Goal: Check status: Check status

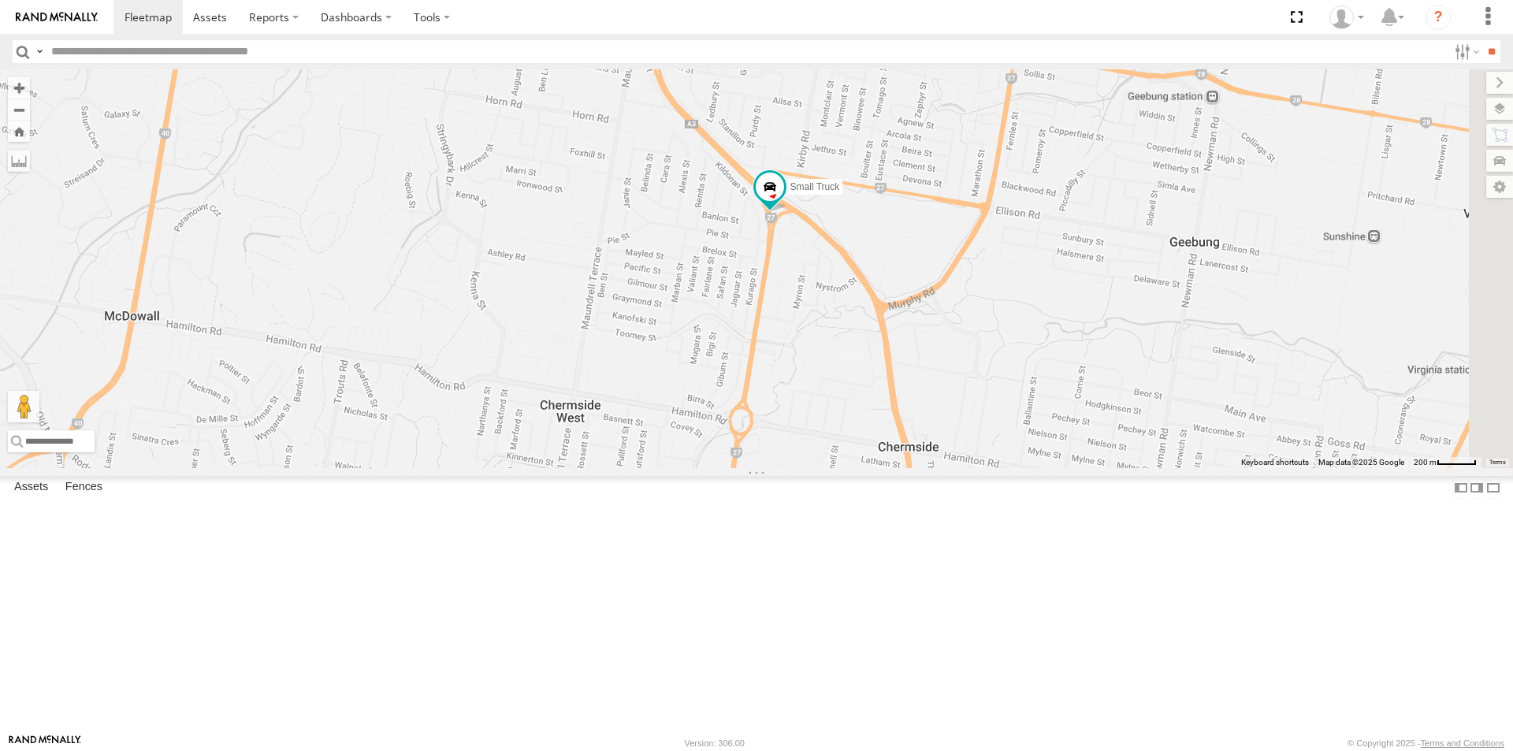
drag, startPoint x: 1135, startPoint y: 673, endPoint x: 786, endPoint y: 319, distance: 497.0
click at [786, 319] on div "Small Truck" at bounding box center [756, 268] width 1513 height 399
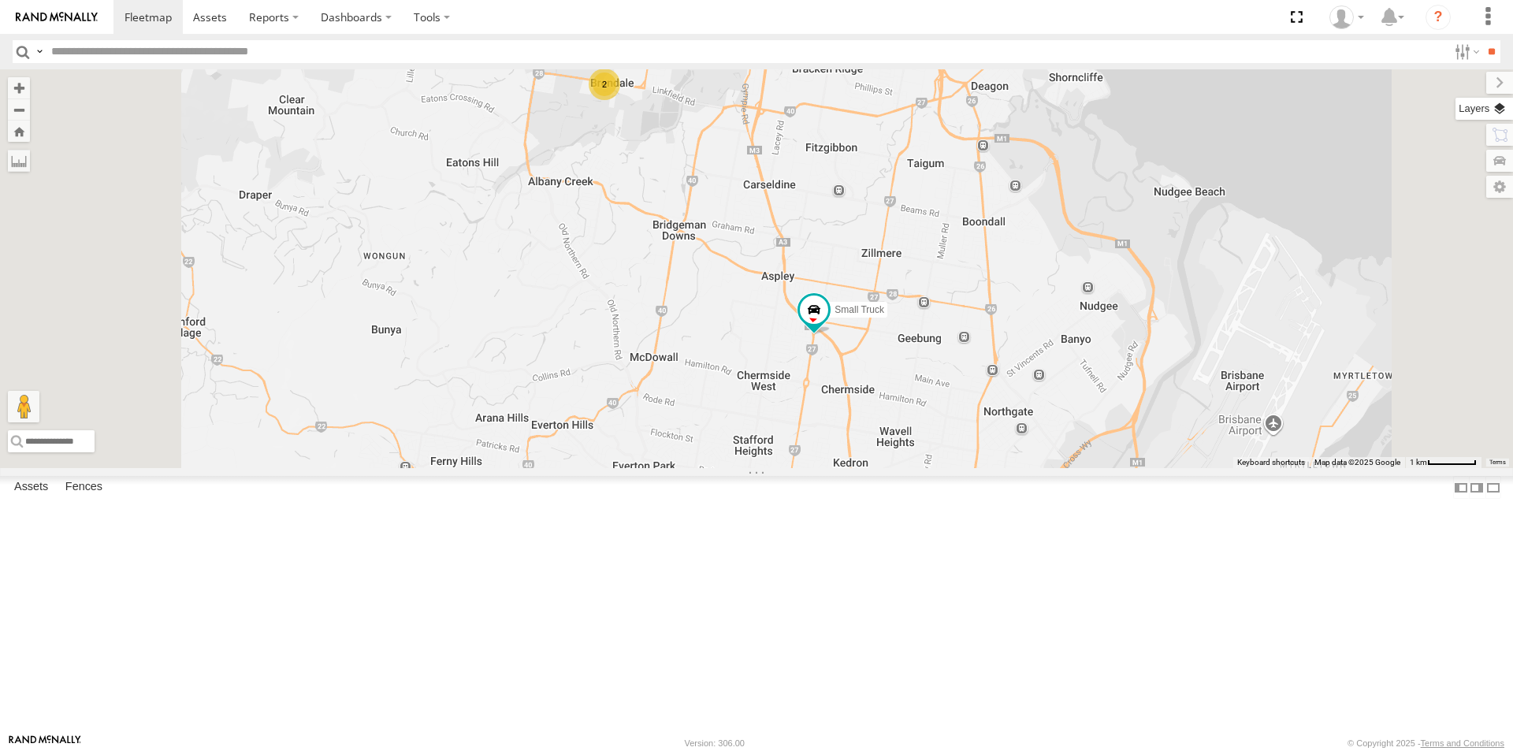
click at [1500, 108] on label at bounding box center [1484, 109] width 58 height 22
click at [0, 0] on span "Basemaps" at bounding box center [0, 0] width 0 height 0
click at [0, 0] on span "Satellite + Roadmap" at bounding box center [0, 0] width 0 height 0
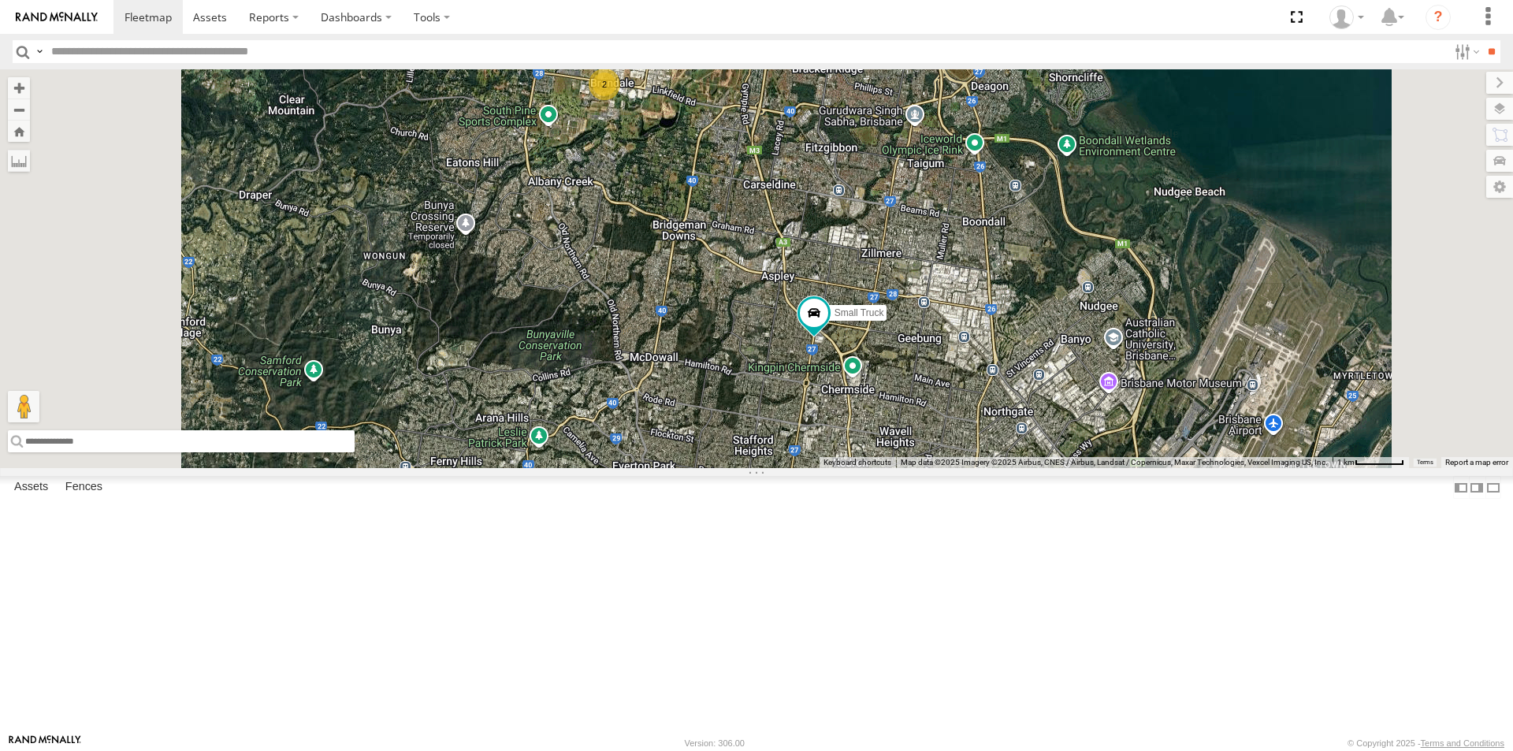
click at [355, 452] on input "text" at bounding box center [181, 441] width 347 height 22
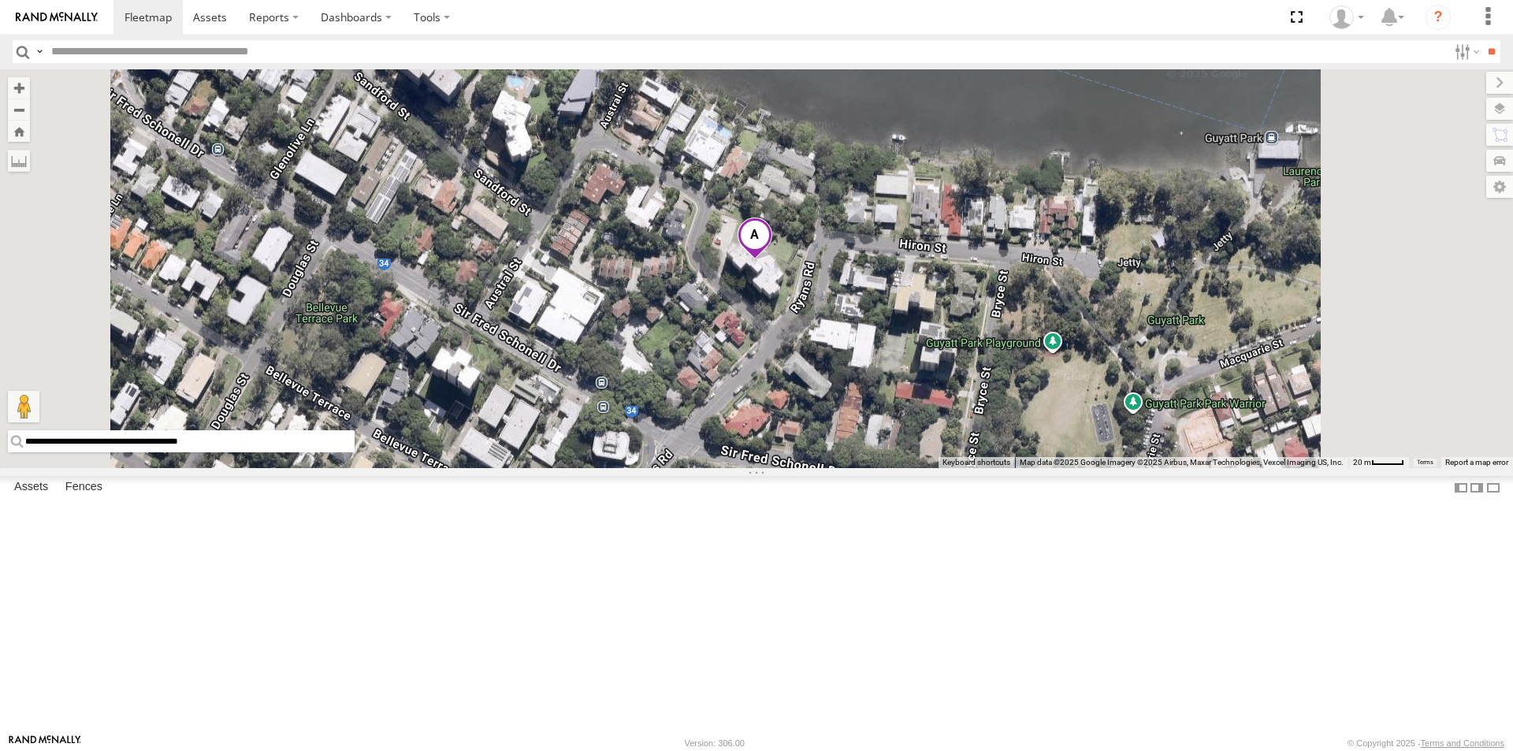
drag, startPoint x: 608, startPoint y: 710, endPoint x: 418, endPoint y: 706, distance: 189.9
click at [355, 452] on input "**********" at bounding box center [181, 441] width 347 height 22
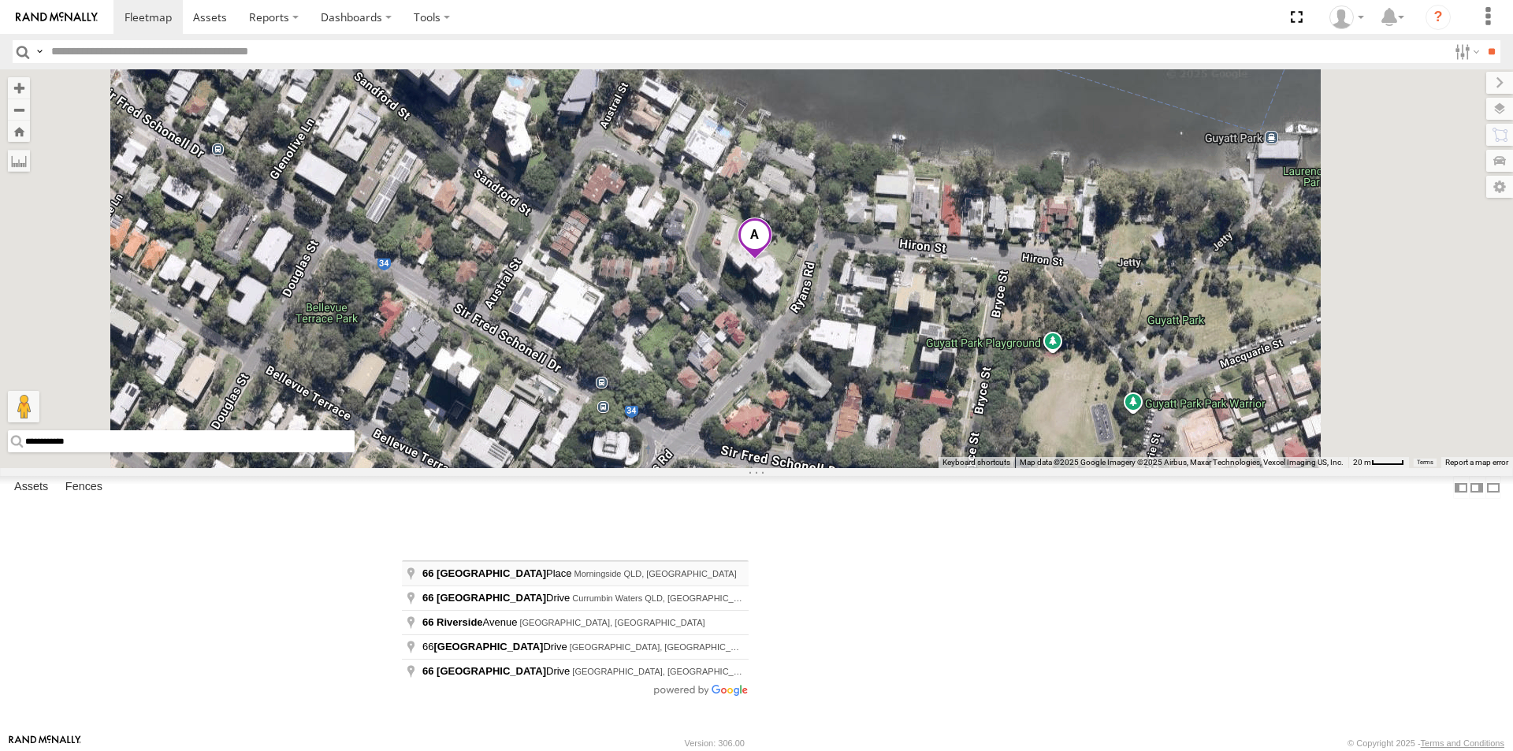
type input "**********"
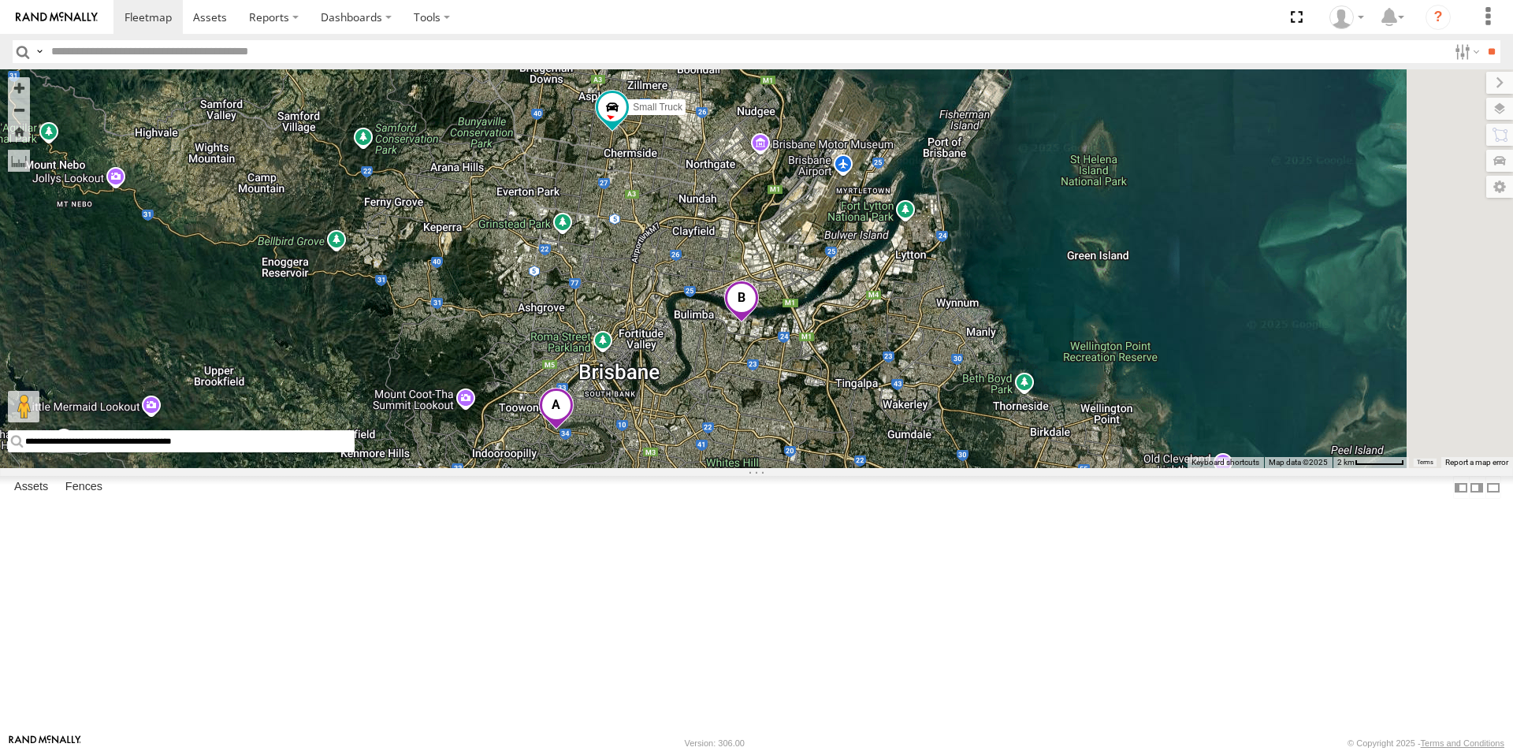
drag, startPoint x: 994, startPoint y: 703, endPoint x: 975, endPoint y: 518, distance: 186.1
click at [975, 468] on div "Small Truck 2" at bounding box center [756, 268] width 1513 height 399
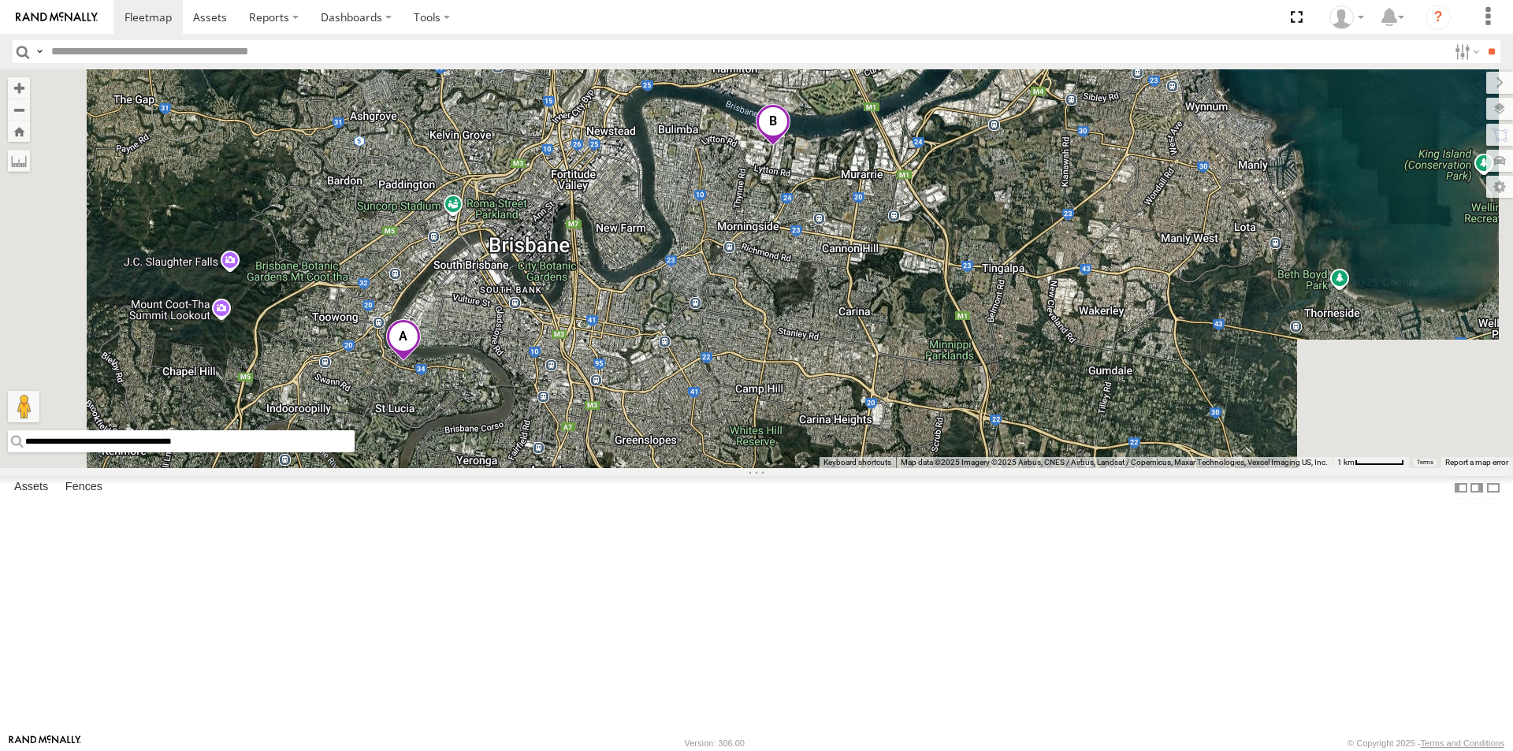
drag, startPoint x: 972, startPoint y: 689, endPoint x: 867, endPoint y: 549, distance: 174.9
click at [867, 468] on div "Small Truck" at bounding box center [756, 268] width 1513 height 399
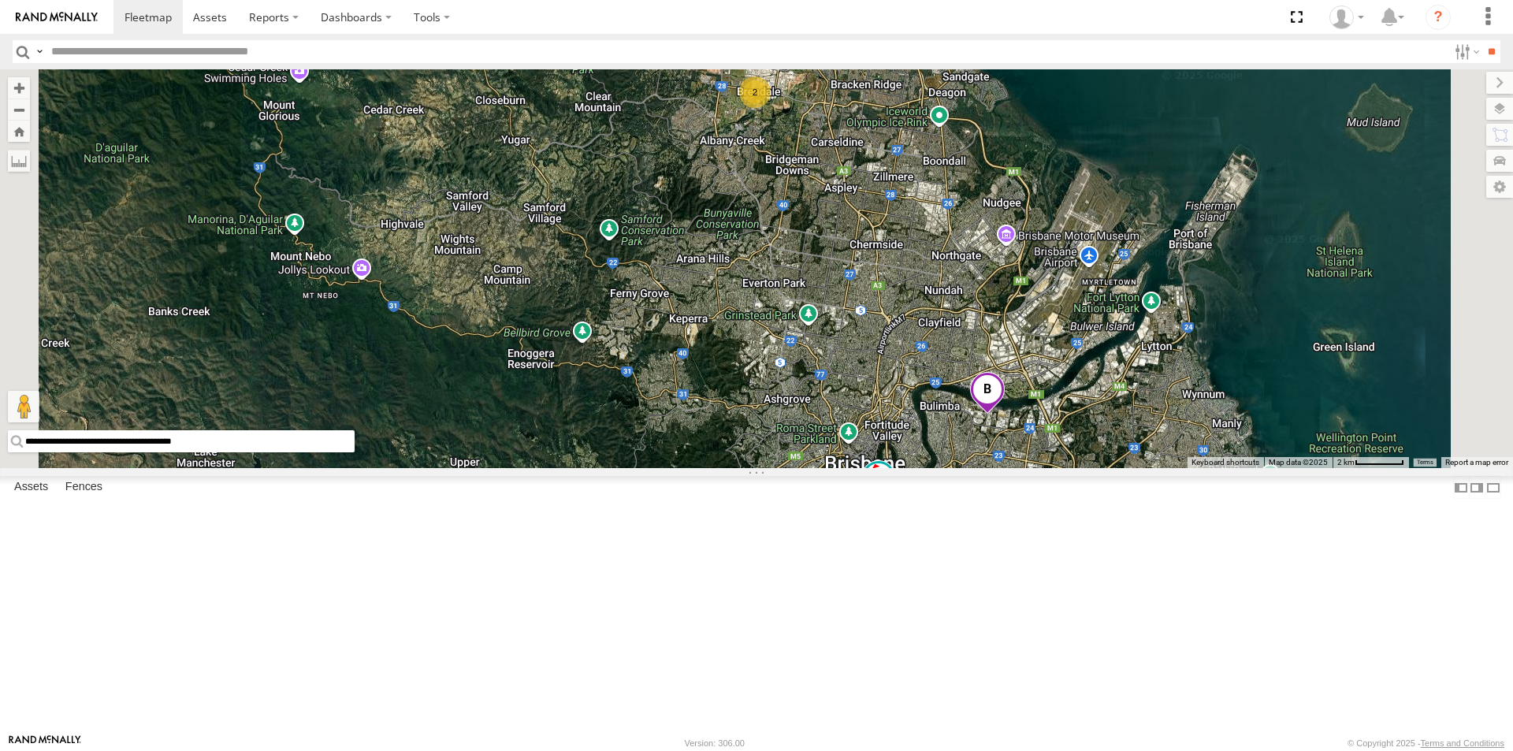
click at [893, 492] on span at bounding box center [878, 477] width 28 height 28
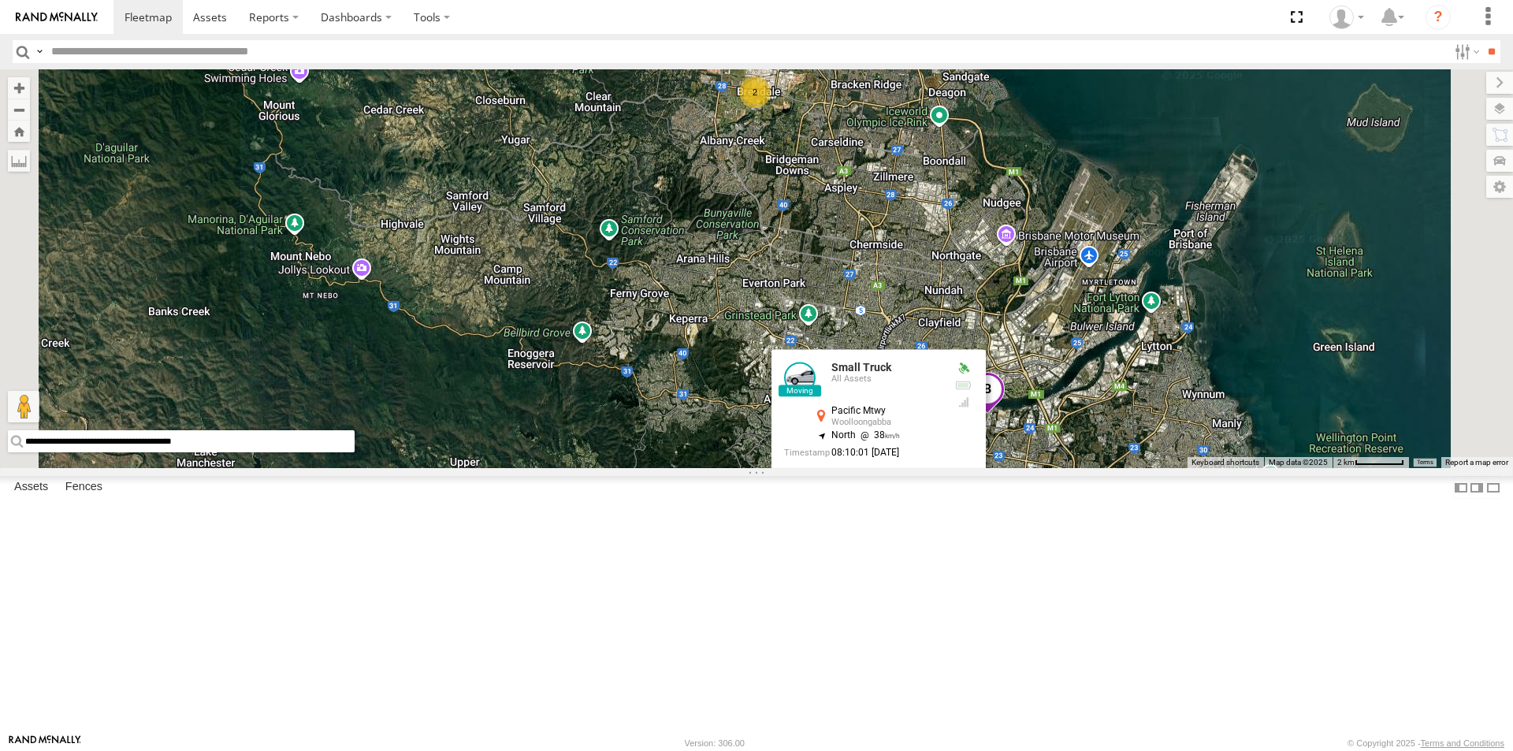
click at [812, 485] on label at bounding box center [798, 479] width 28 height 11
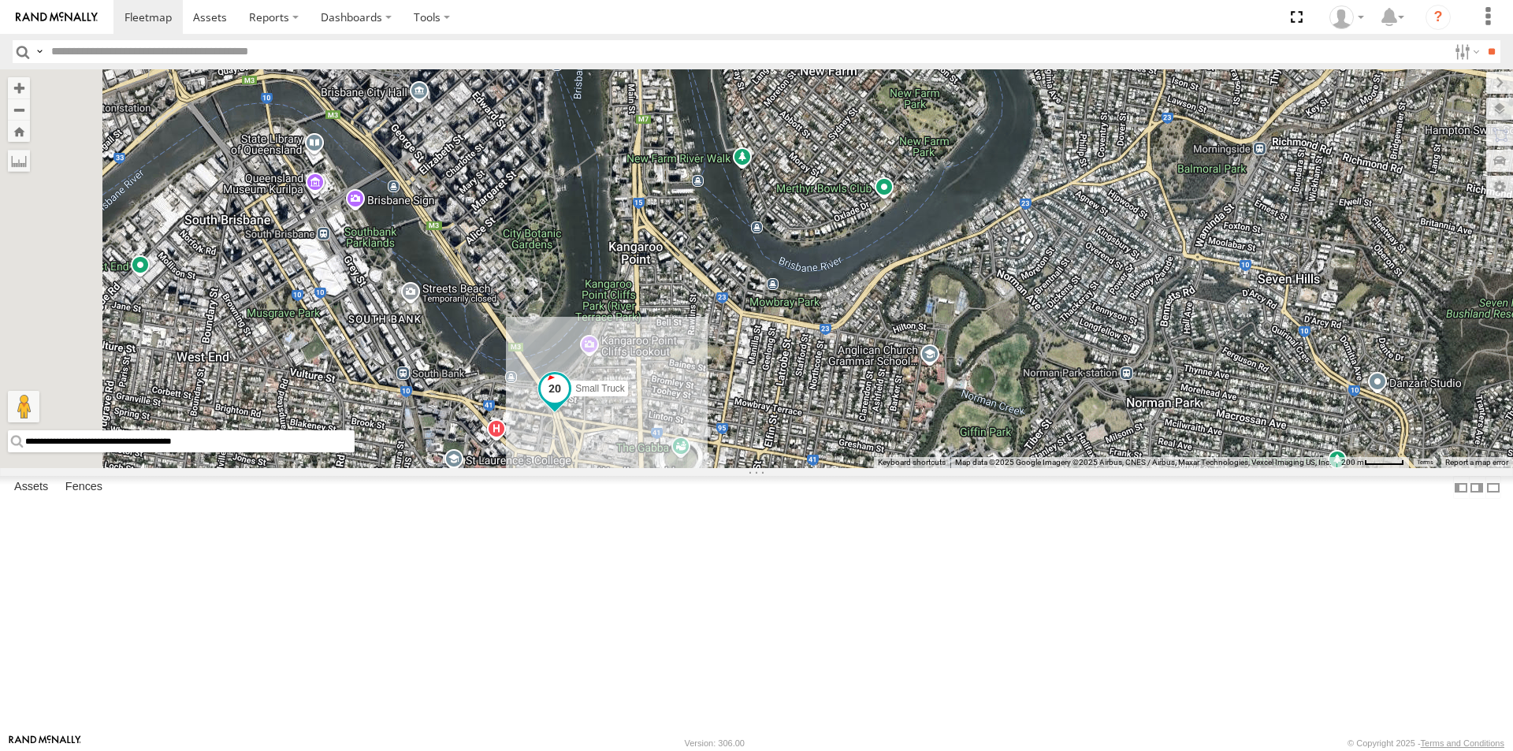
click at [569, 403] on span at bounding box center [555, 388] width 28 height 28
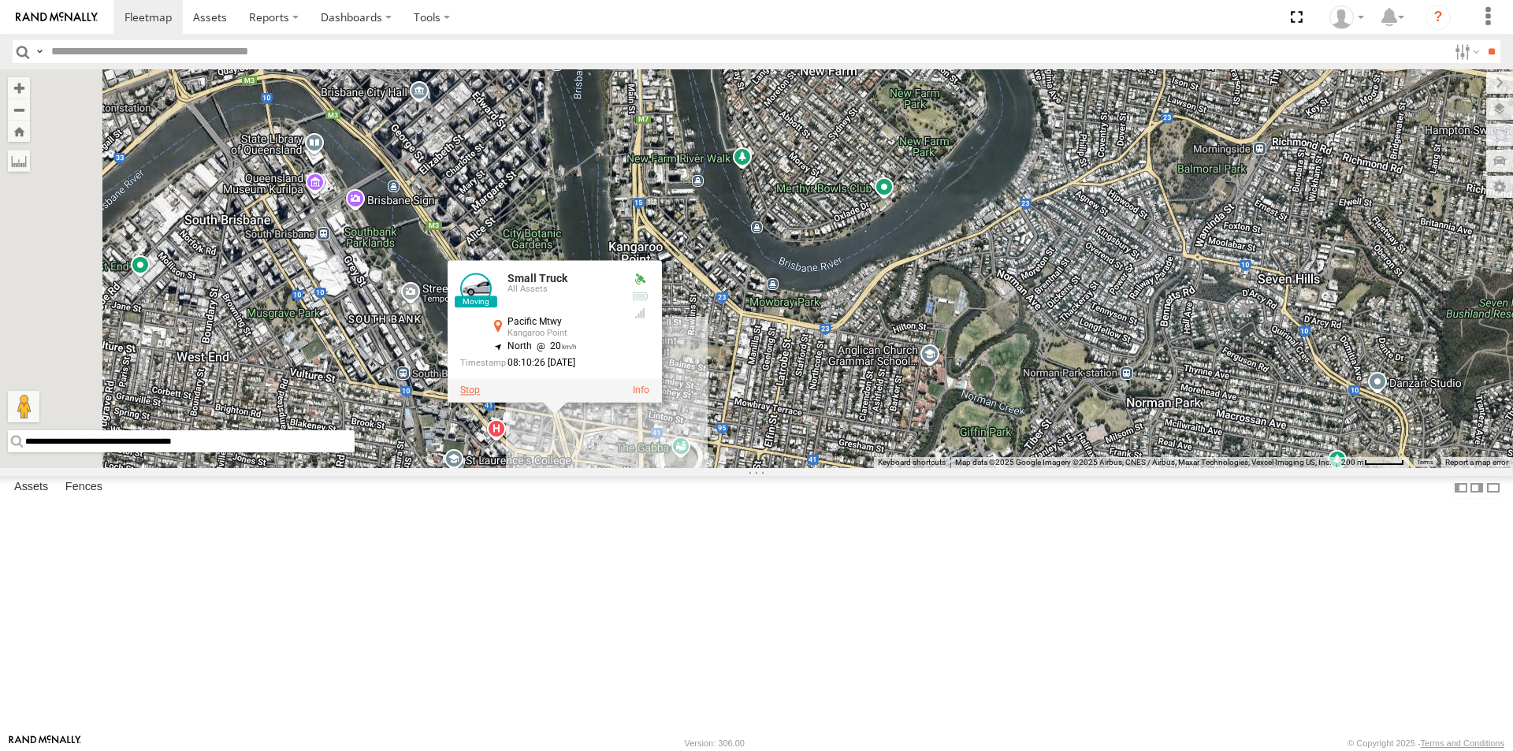
click at [480, 396] on label at bounding box center [470, 390] width 20 height 11
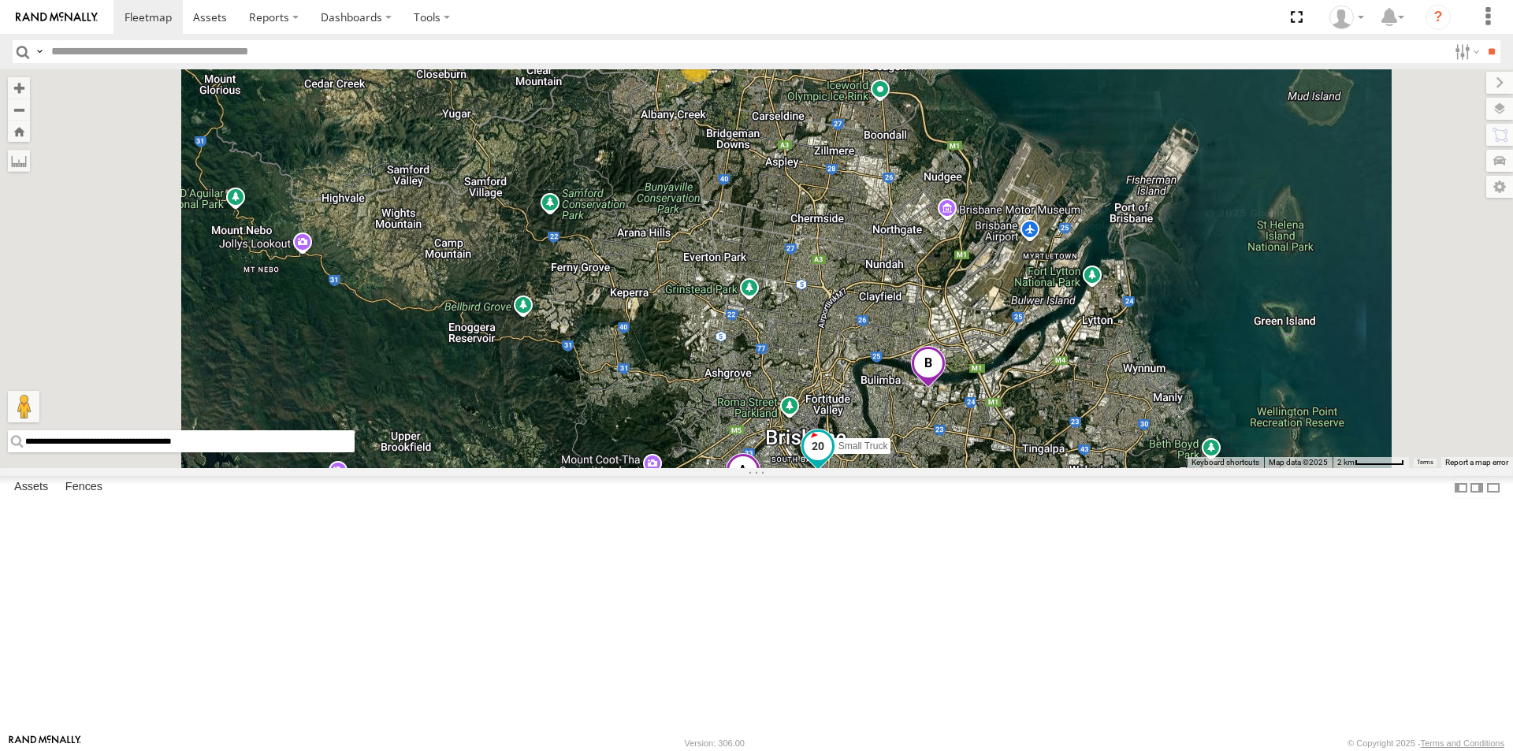
click at [832, 460] on span at bounding box center [818, 446] width 28 height 28
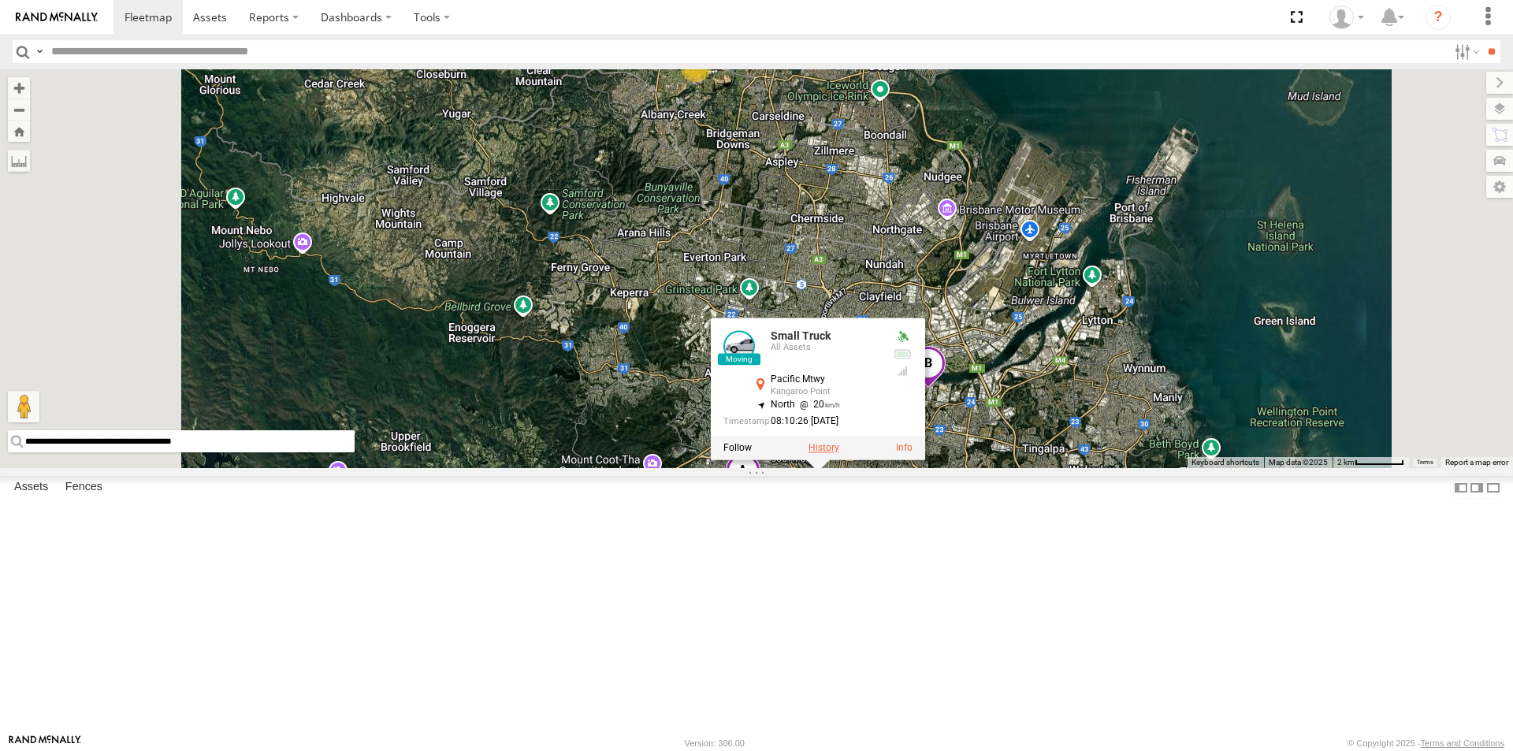
click at [839, 453] on label at bounding box center [823, 447] width 31 height 11
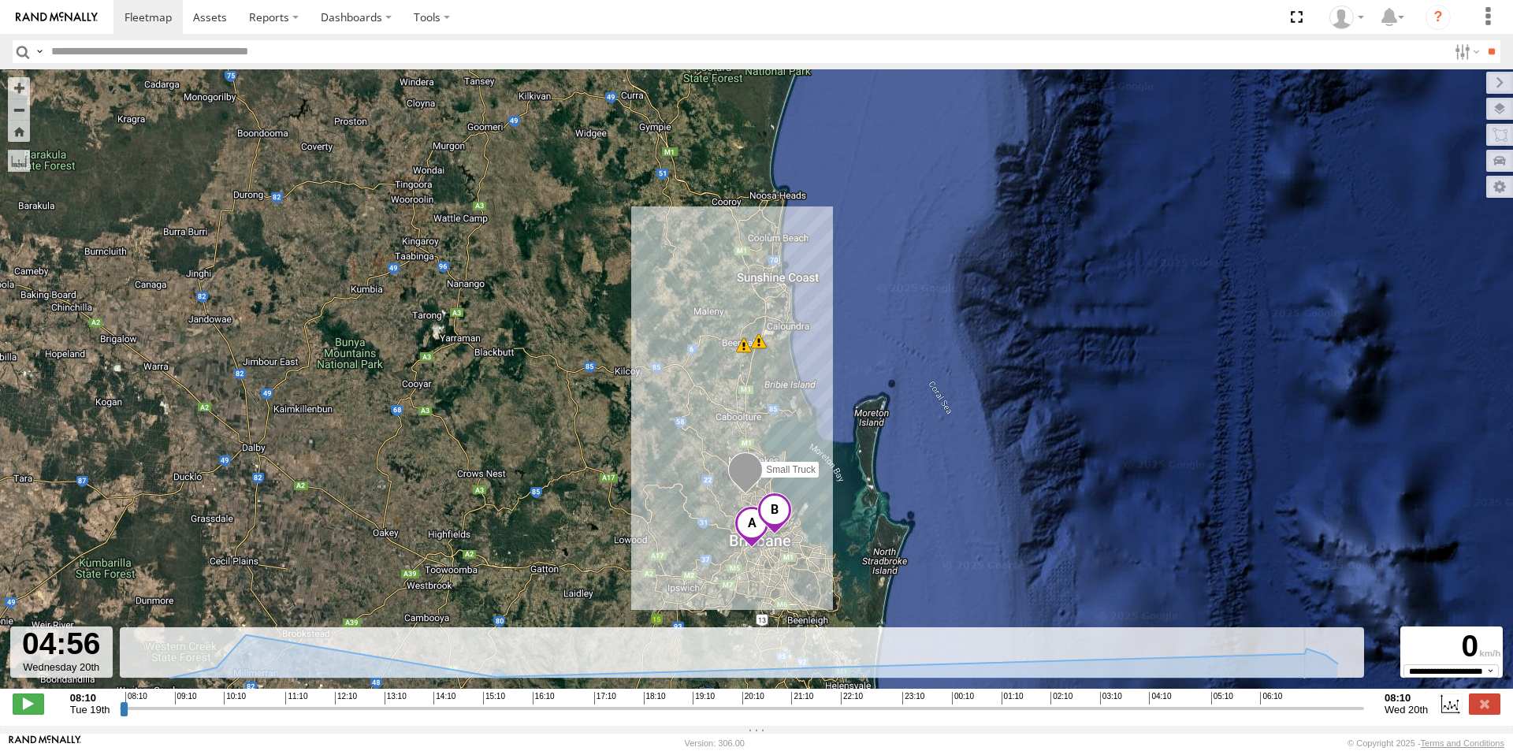
drag, startPoint x: 124, startPoint y: 719, endPoint x: 1197, endPoint y: 709, distance: 1072.5
click at [1193, 708] on input "range" at bounding box center [742, 708] width 1244 height 15
drag, startPoint x: 1195, startPoint y: 717, endPoint x: 1295, endPoint y: 723, distance: 101.1
click at [1295, 715] on input "range" at bounding box center [742, 708] width 1244 height 15
click at [24, 707] on span at bounding box center [29, 703] width 32 height 20
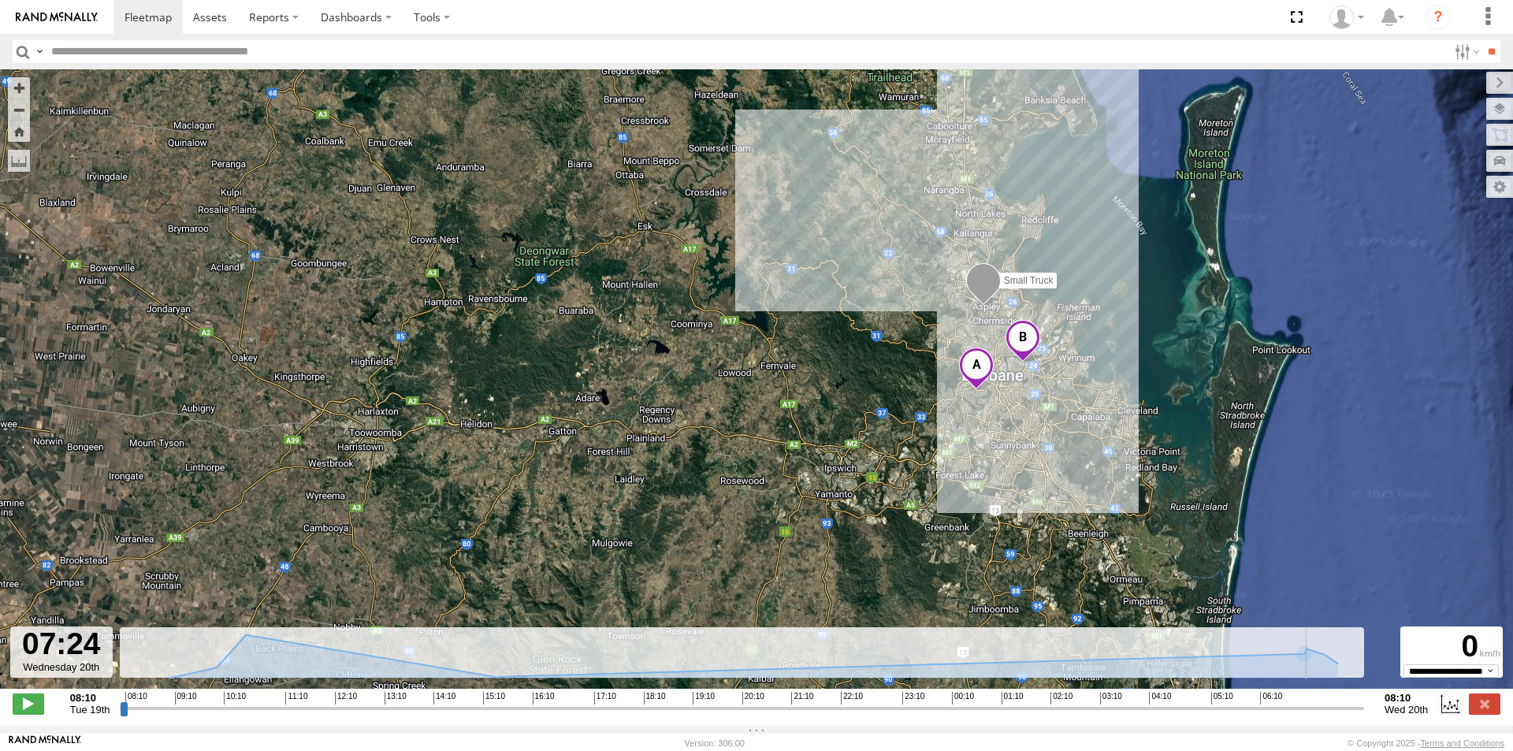
drag, startPoint x: 1188, startPoint y: 568, endPoint x: 1064, endPoint y: 235, distance: 355.8
click at [1064, 235] on div "Small Truck 09:38 Tue 09:56 Tue" at bounding box center [756, 387] width 1513 height 636
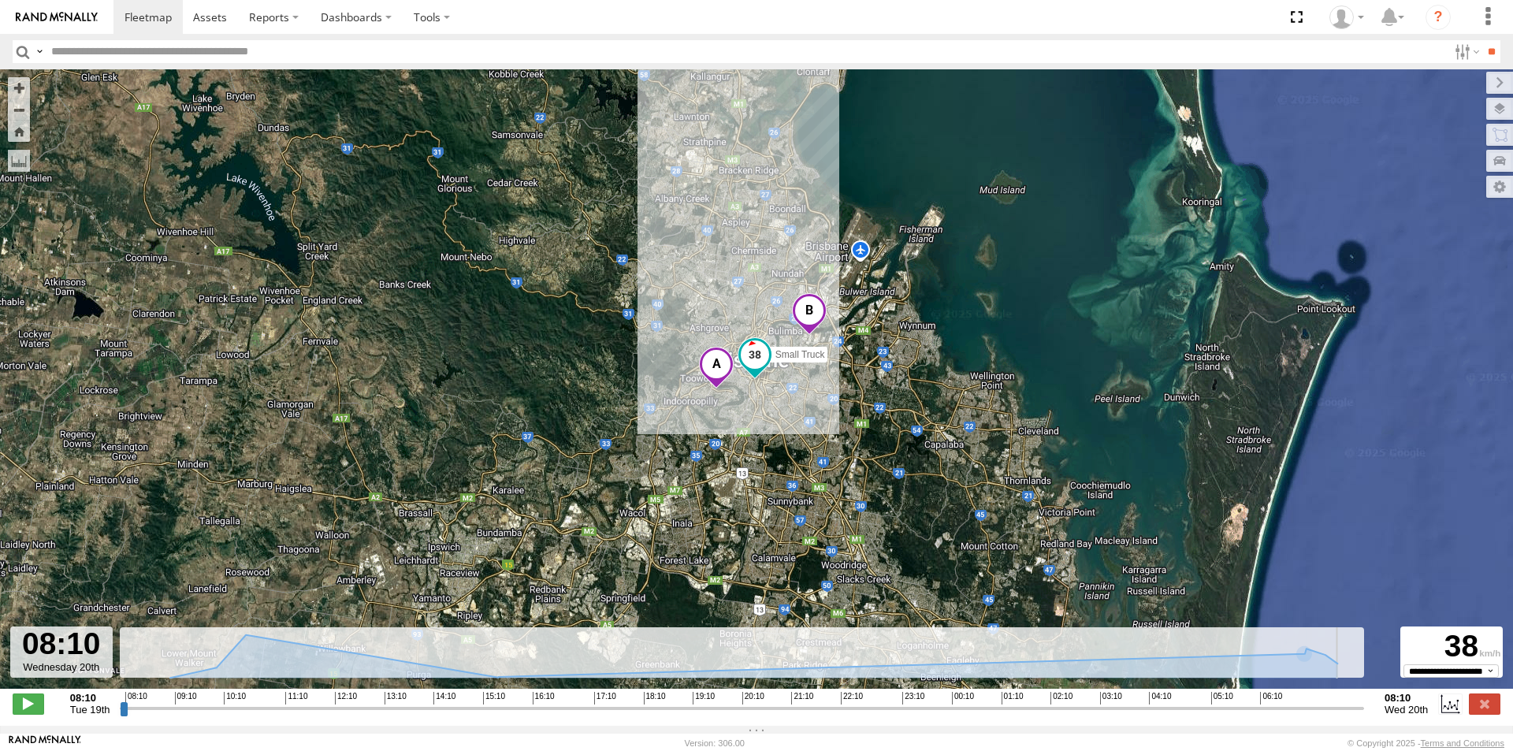
type input "**********"
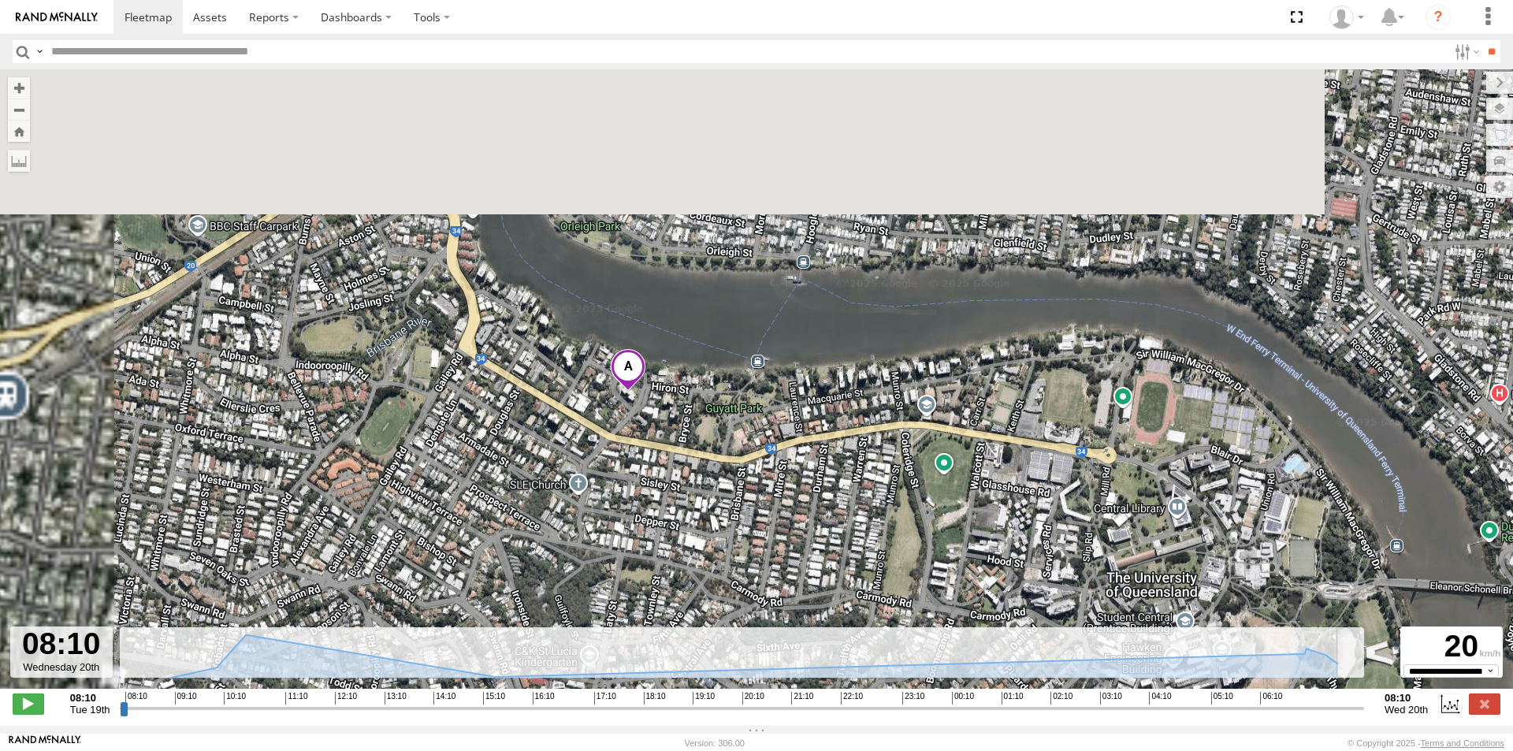
drag, startPoint x: 501, startPoint y: 186, endPoint x: 760, endPoint y: 508, distance: 413.1
click at [755, 510] on div "Small Truck 09:38 Tue 09:56 Tue" at bounding box center [756, 387] width 1513 height 636
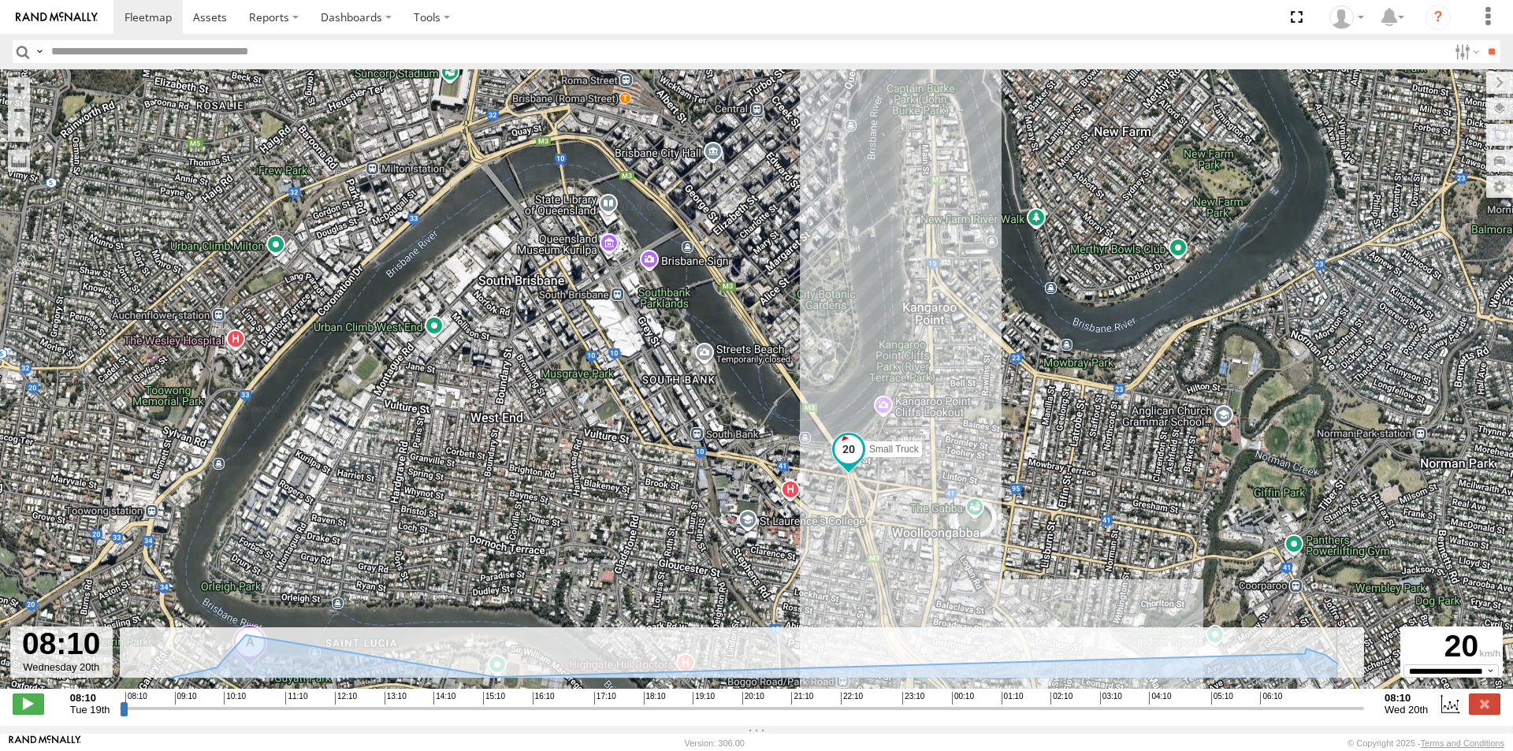
drag, startPoint x: 1117, startPoint y: 340, endPoint x: 849, endPoint y: 519, distance: 322.6
click at [849, 519] on div "Small Truck 09:38 Tue 09:56 Tue" at bounding box center [756, 387] width 1513 height 636
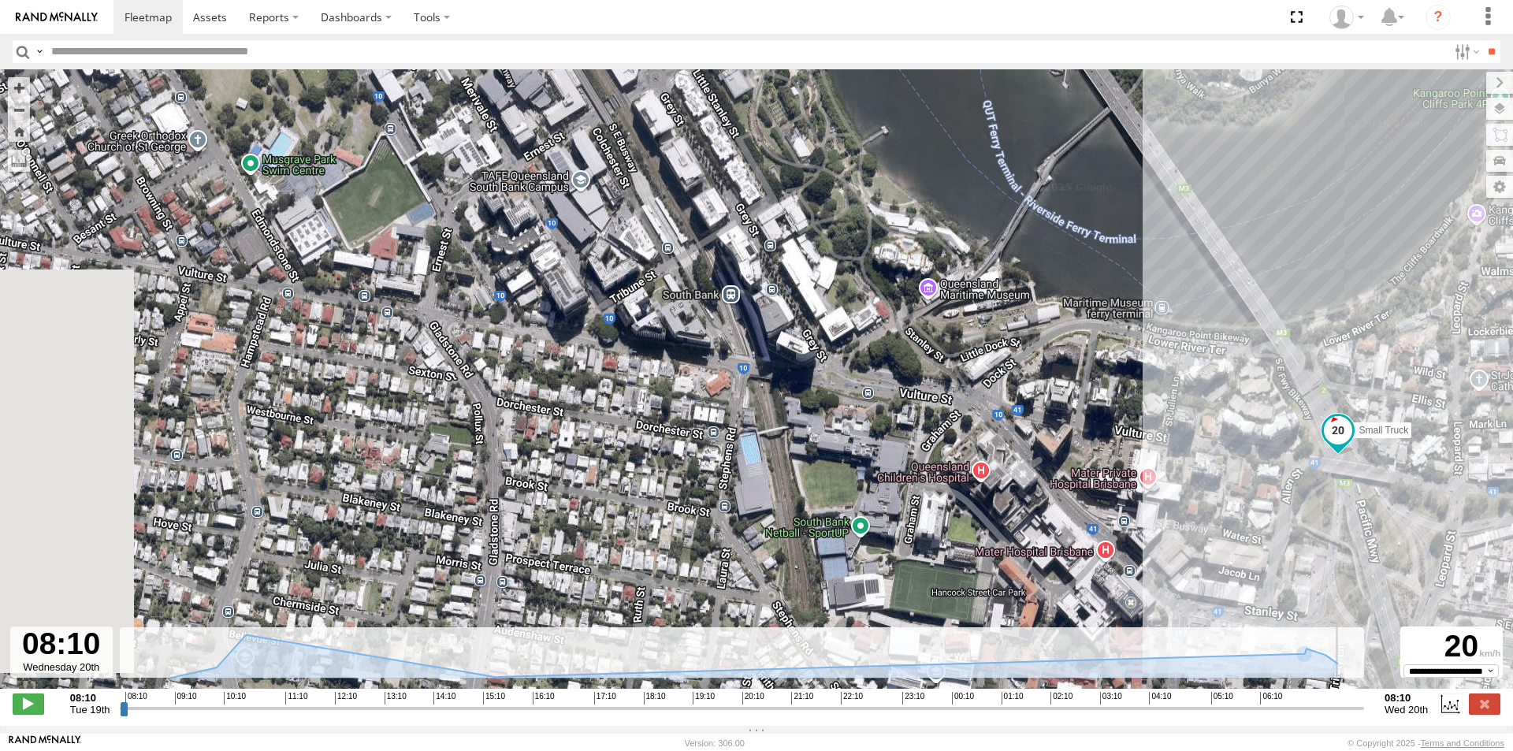
drag, startPoint x: 321, startPoint y: 455, endPoint x: 1000, endPoint y: 525, distance: 682.8
click at [1000, 525] on div "Small Truck 09:38 Tue 09:56 Tue" at bounding box center [756, 387] width 1513 height 636
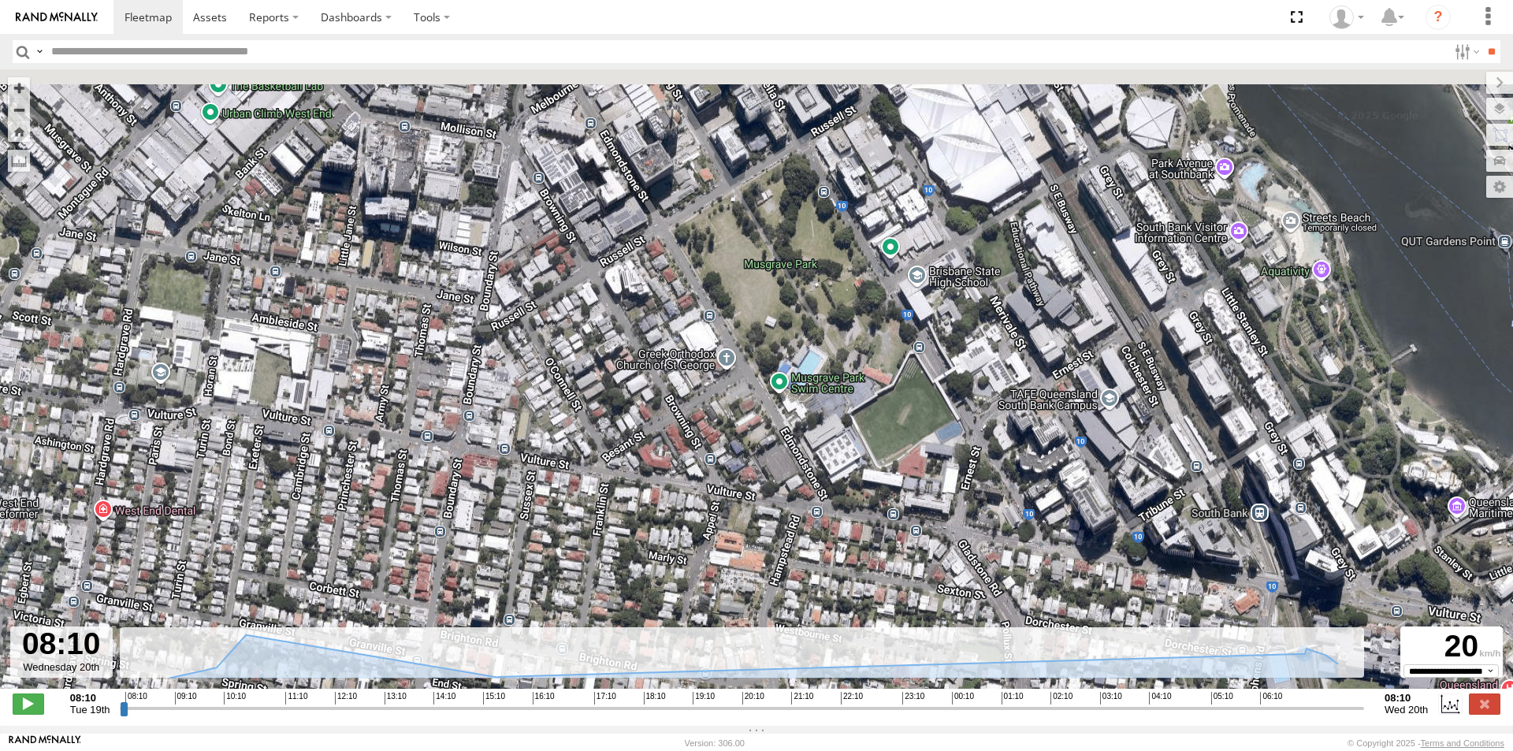
drag, startPoint x: 420, startPoint y: 507, endPoint x: 949, endPoint y: 726, distance: 572.0
click at [949, 726] on div "**********" at bounding box center [756, 397] width 1513 height 656
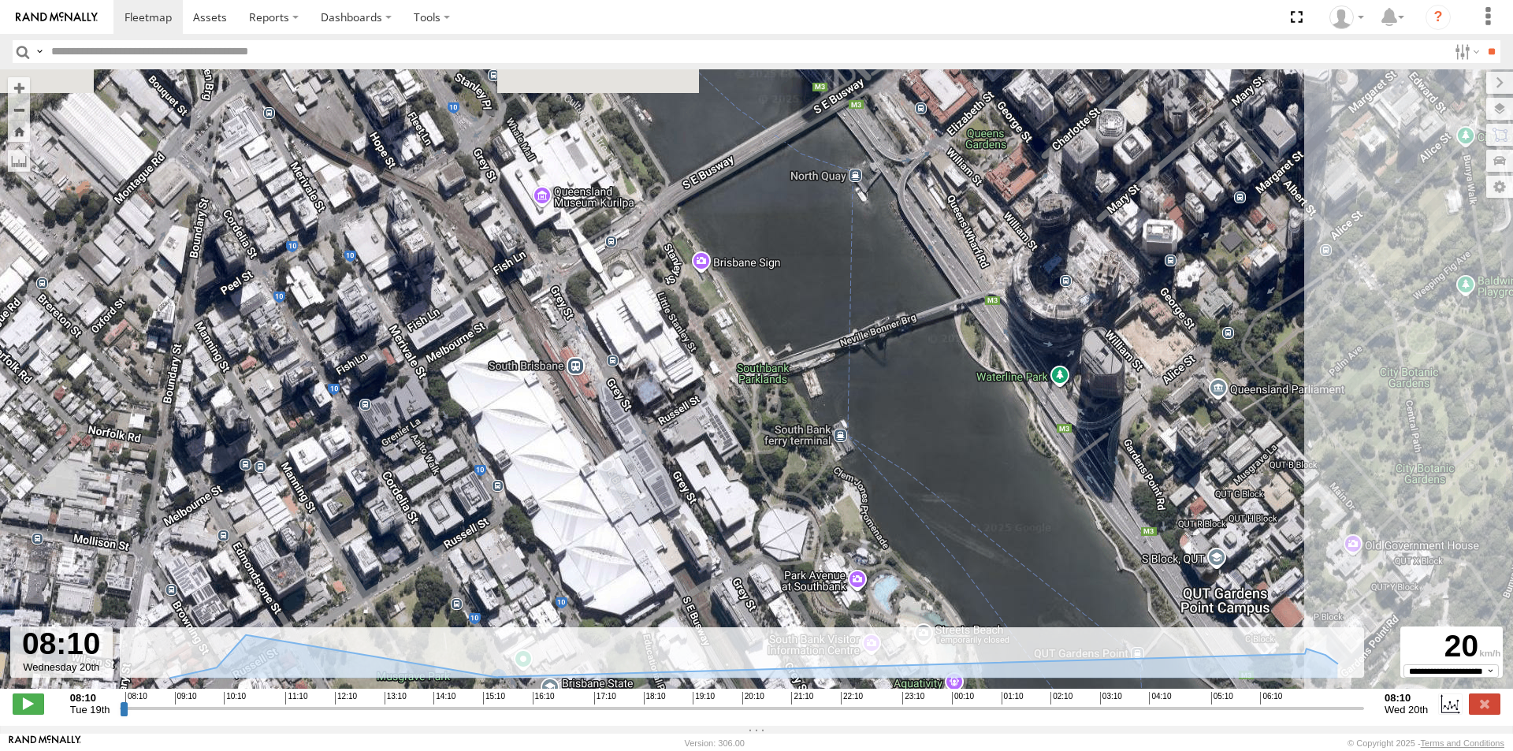
drag, startPoint x: 1158, startPoint y: 301, endPoint x: 784, endPoint y: 720, distance: 561.5
click at [784, 720] on div "**********" at bounding box center [756, 397] width 1513 height 656
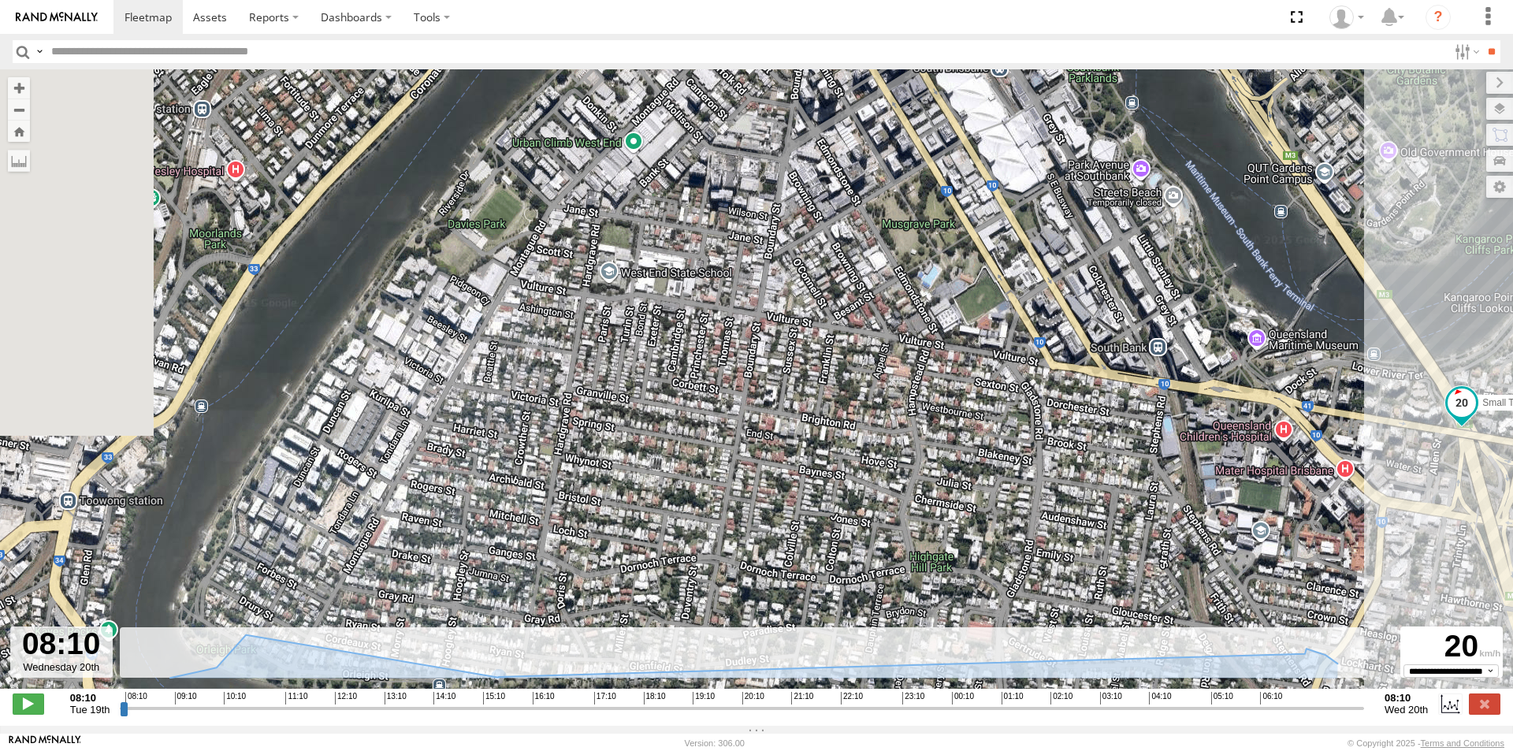
drag, startPoint x: 469, startPoint y: 474, endPoint x: 848, endPoint y: 162, distance: 491.4
click at [848, 162] on div "Small Truck 09:38 Tue 09:56 Tue" at bounding box center [756, 387] width 1513 height 636
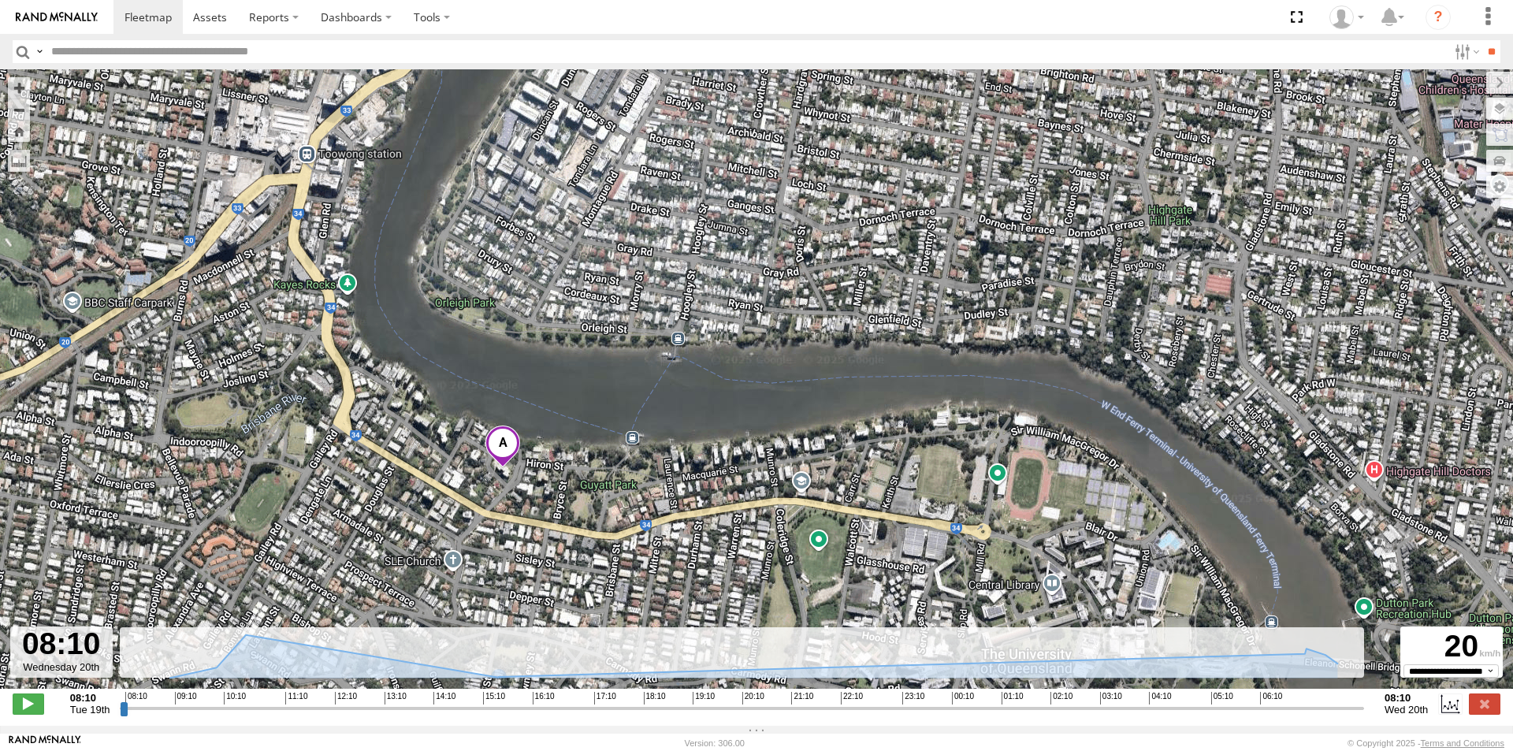
drag, startPoint x: 687, startPoint y: 518, endPoint x: 921, endPoint y: 136, distance: 447.5
click at [921, 136] on div "Small Truck 09:38 Tue 09:56 Tue" at bounding box center [756, 387] width 1513 height 636
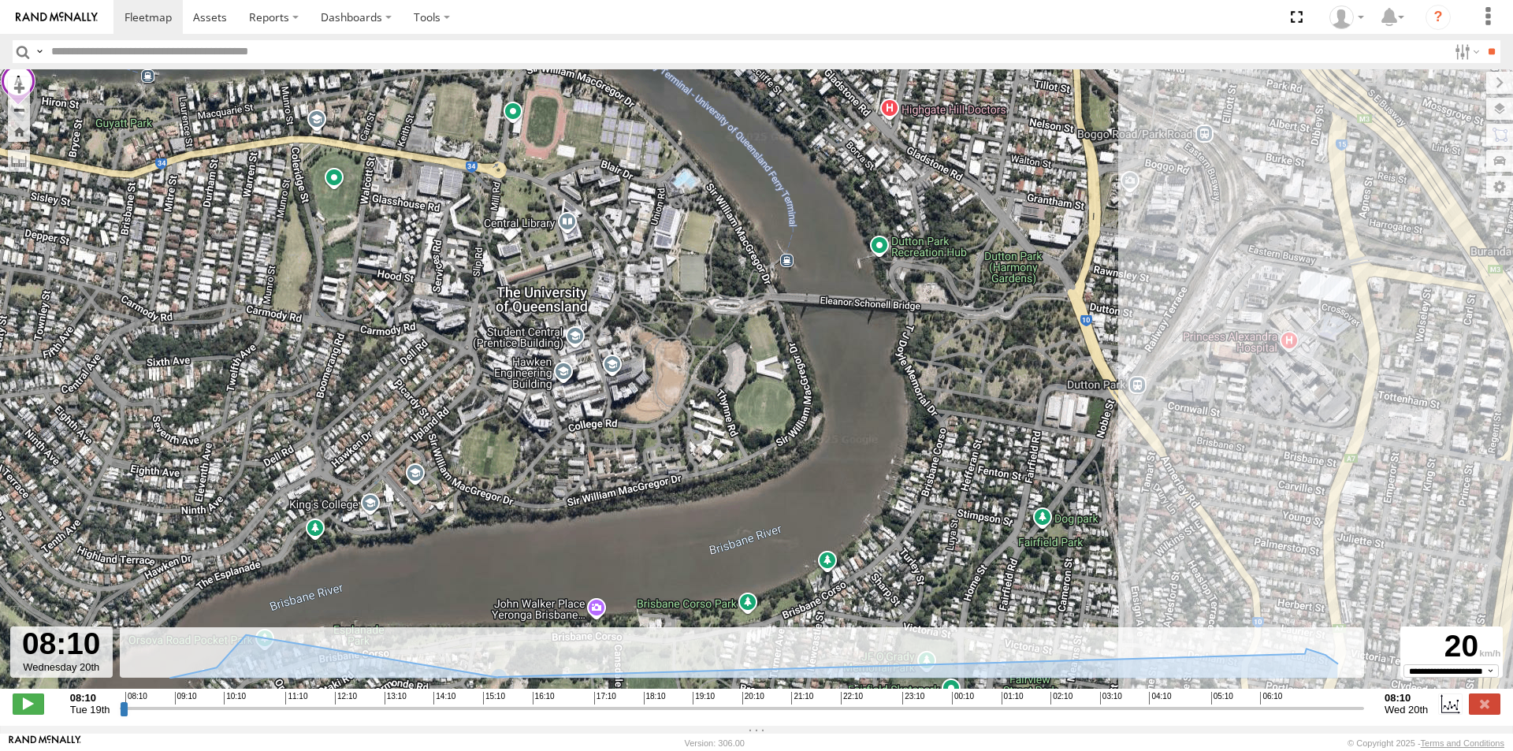
drag, startPoint x: 1022, startPoint y: 556, endPoint x: 458, endPoint y: 255, distance: 639.5
click at [458, 255] on div "Small Truck 09:38 Tue 09:56 Tue" at bounding box center [756, 387] width 1513 height 636
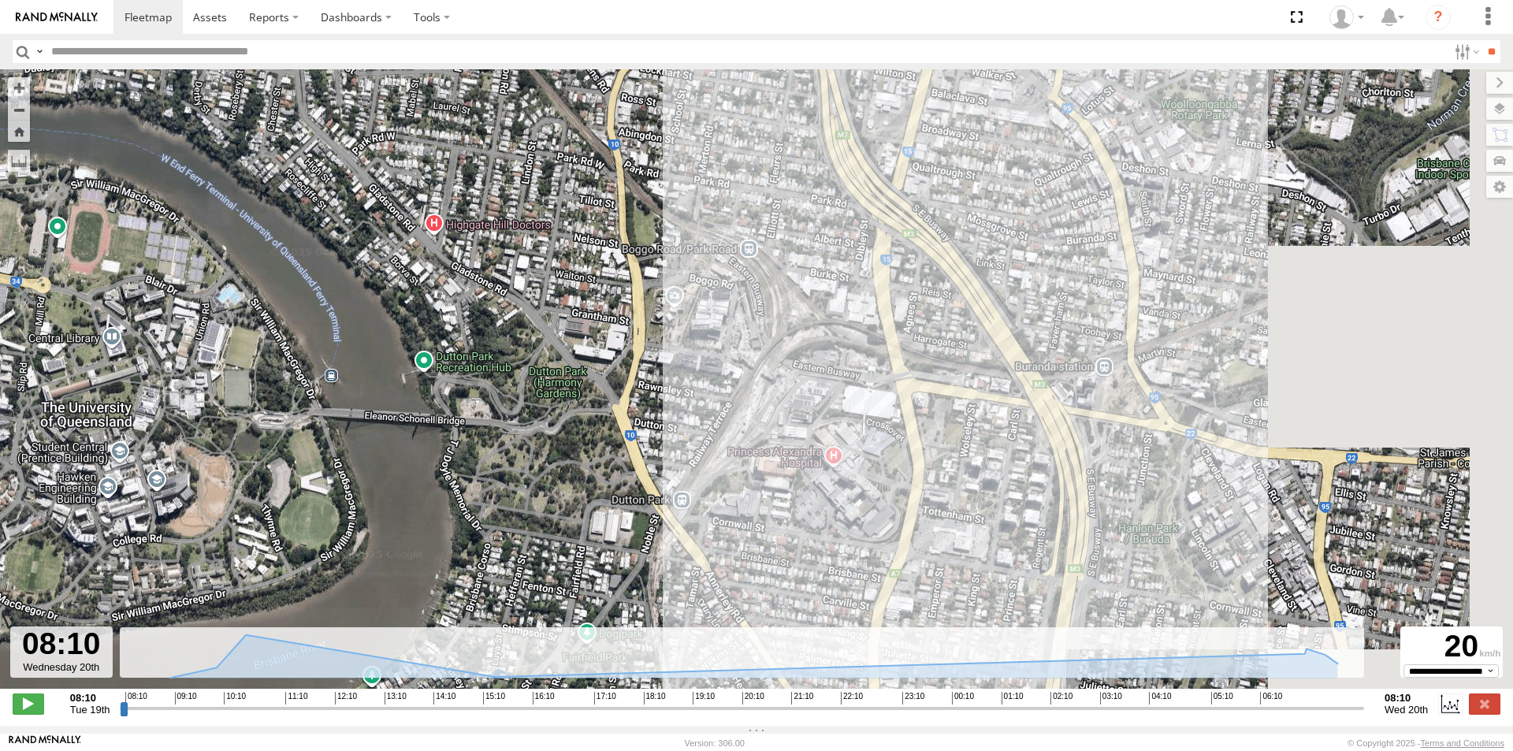
drag, startPoint x: 1160, startPoint y: 254, endPoint x: 702, endPoint y: 370, distance: 472.2
click at [702, 370] on div "Small Truck 09:38 Tue 09:56 Tue" at bounding box center [756, 387] width 1513 height 636
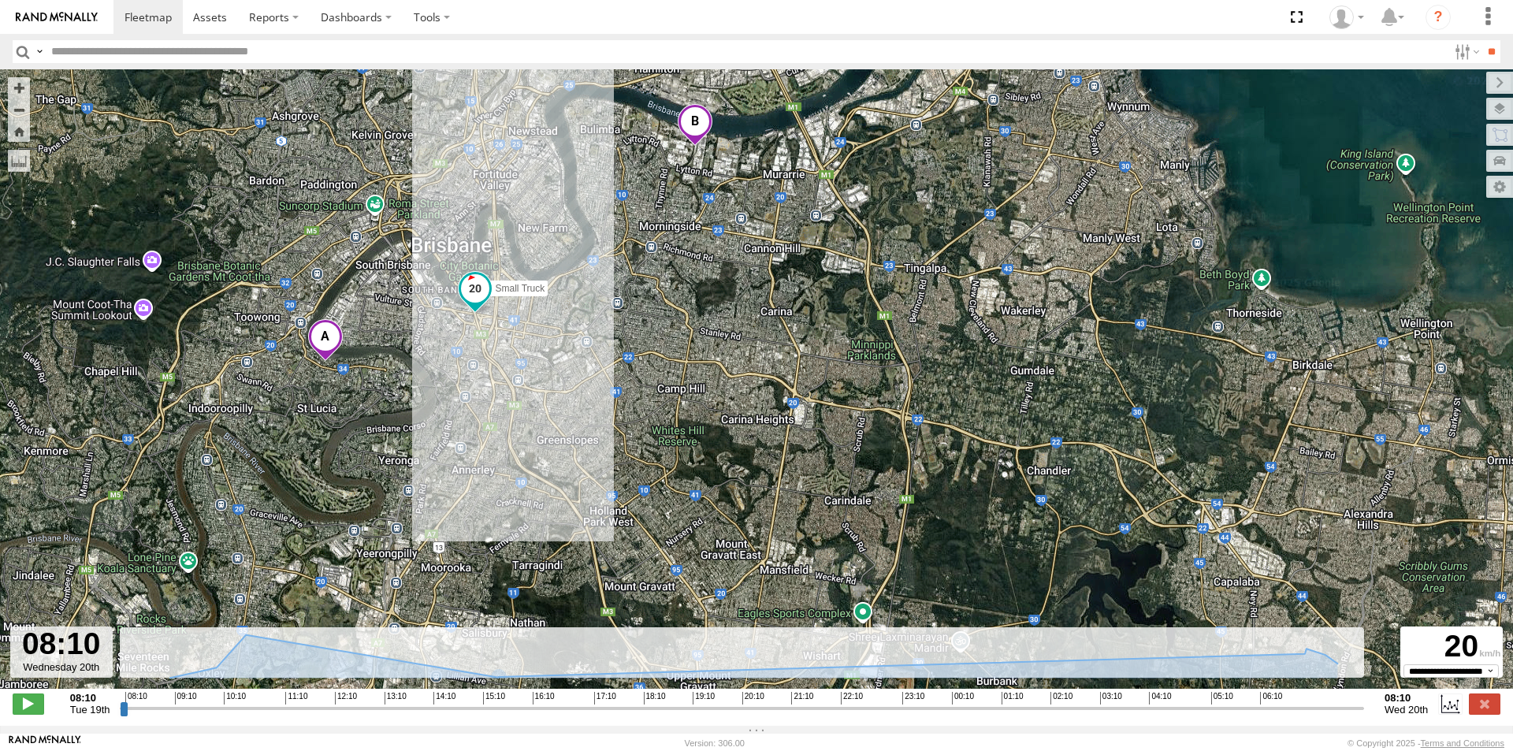
drag, startPoint x: 821, startPoint y: 415, endPoint x: 538, endPoint y: 481, distance: 290.5
click at [538, 481] on div "Small Truck 09:38 Tue 09:56 Tue" at bounding box center [756, 387] width 1513 height 636
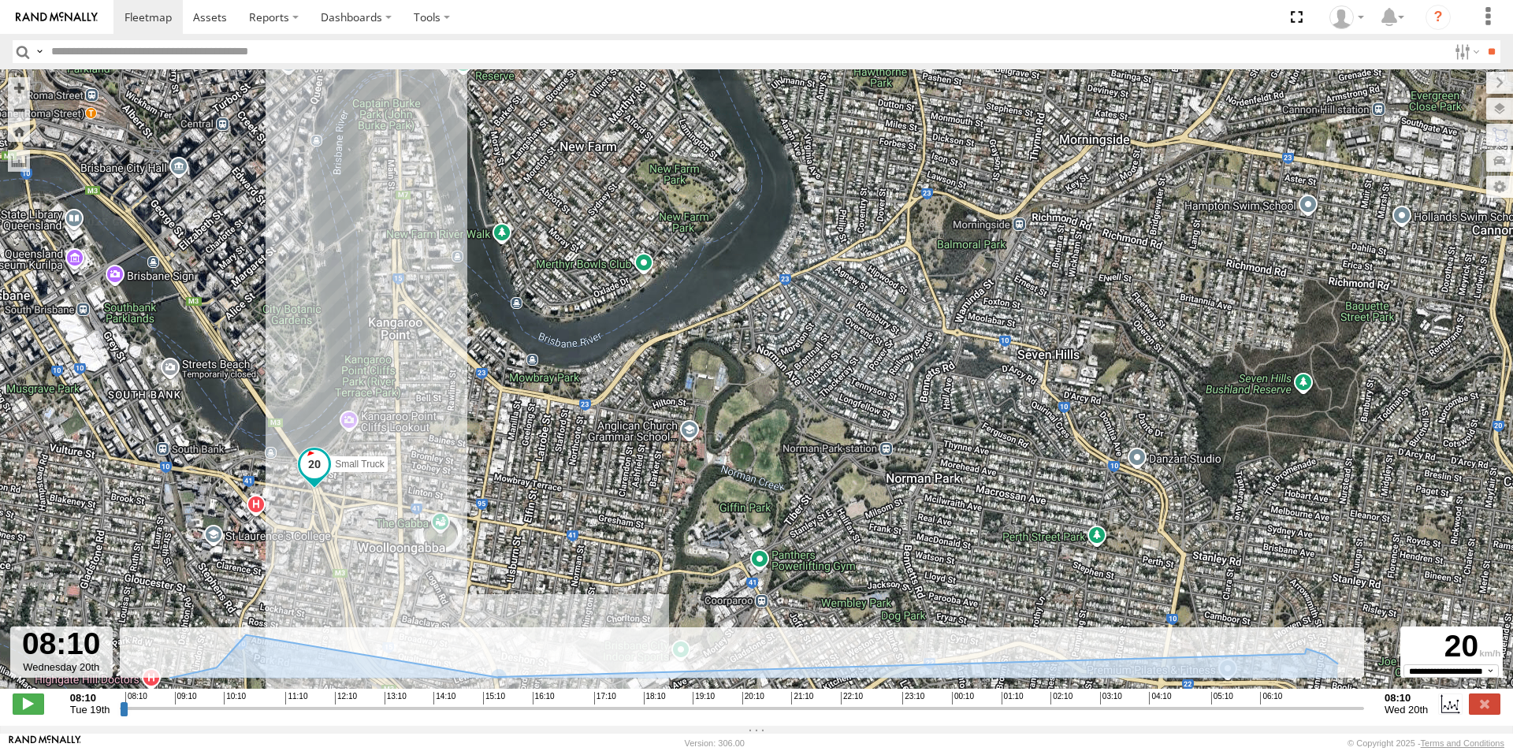
drag, startPoint x: 664, startPoint y: 236, endPoint x: 779, endPoint y: 449, distance: 242.2
click at [779, 449] on div "Small Truck 09:38 Tue 09:56 Tue" at bounding box center [756, 387] width 1513 height 636
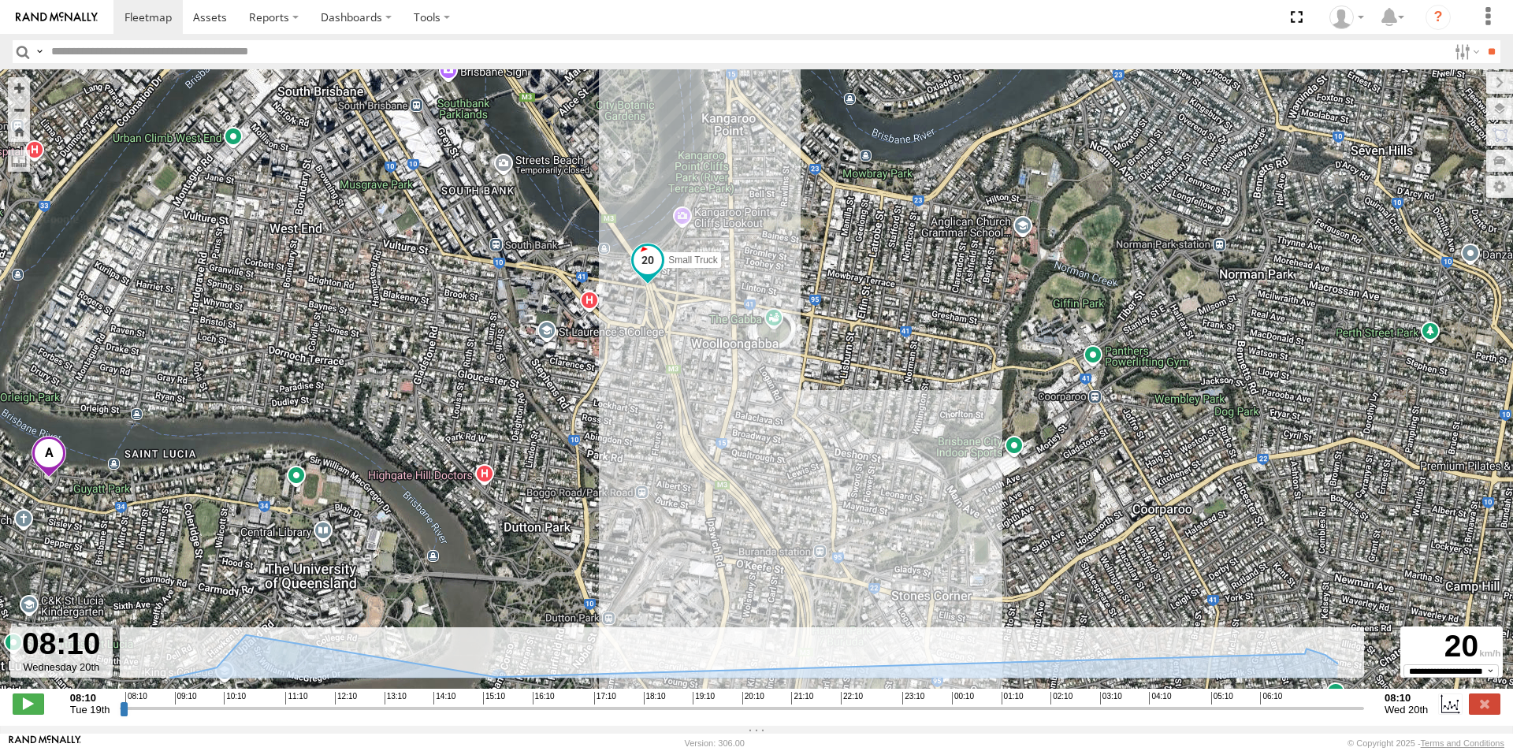
drag, startPoint x: 371, startPoint y: 565, endPoint x: 708, endPoint y: 355, distance: 397.1
click at [708, 355] on div "Small Truck 09:38 Tue 09:56 Tue" at bounding box center [756, 387] width 1513 height 636
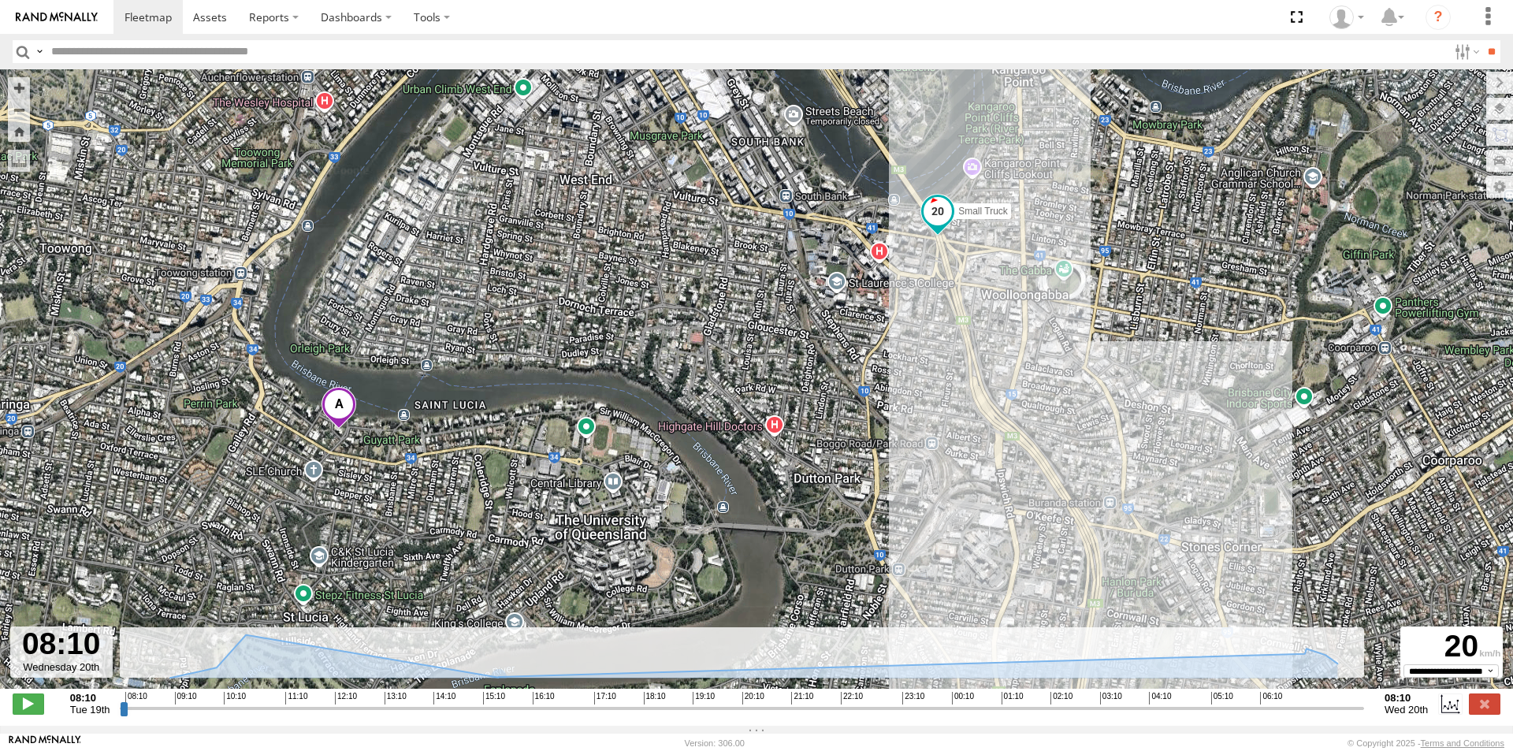
drag, startPoint x: 165, startPoint y: 389, endPoint x: 457, endPoint y: 340, distance: 295.6
click at [457, 340] on div "Small Truck 09:38 Tue 09:56 Tue" at bounding box center [756, 387] width 1513 height 636
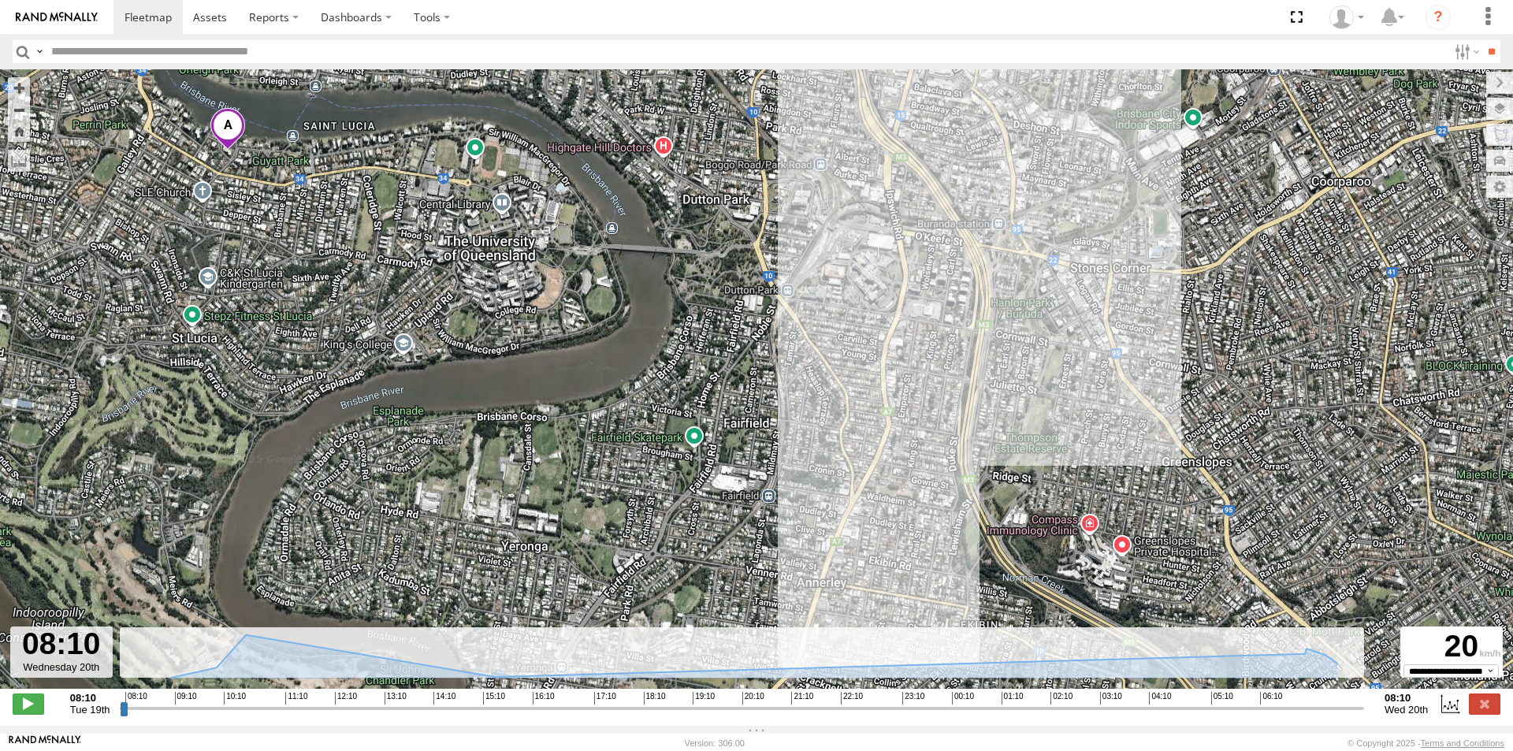
drag, startPoint x: 512, startPoint y: 523, endPoint x: 403, endPoint y: 243, distance: 300.4
click at [403, 243] on div "Small Truck 09:38 Tue 09:56 Tue" at bounding box center [756, 387] width 1513 height 636
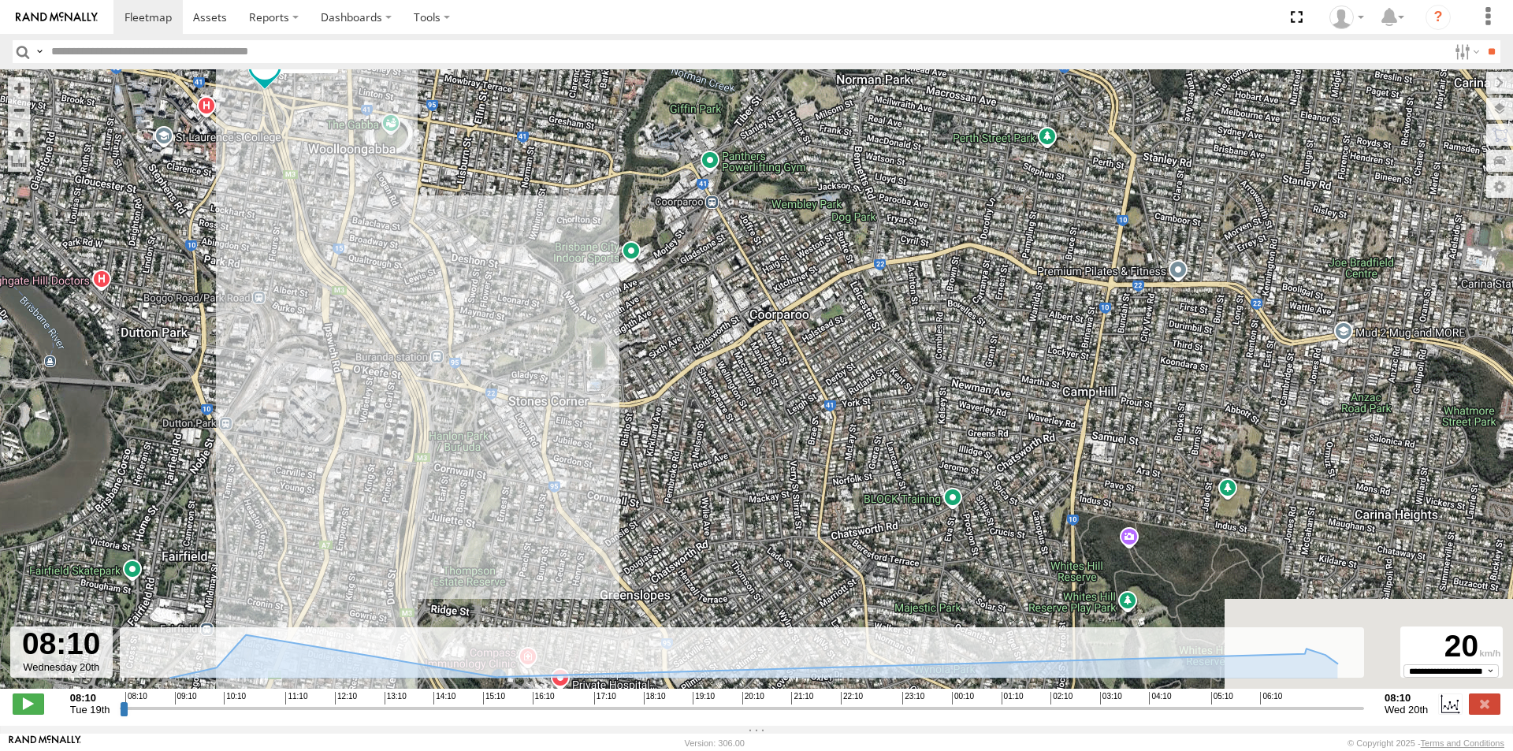
drag, startPoint x: 704, startPoint y: 349, endPoint x: 146, endPoint y: 471, distance: 571.1
click at [146, 471] on div "Small Truck 09:38 Tue 09:56 Tue" at bounding box center [756, 387] width 1513 height 636
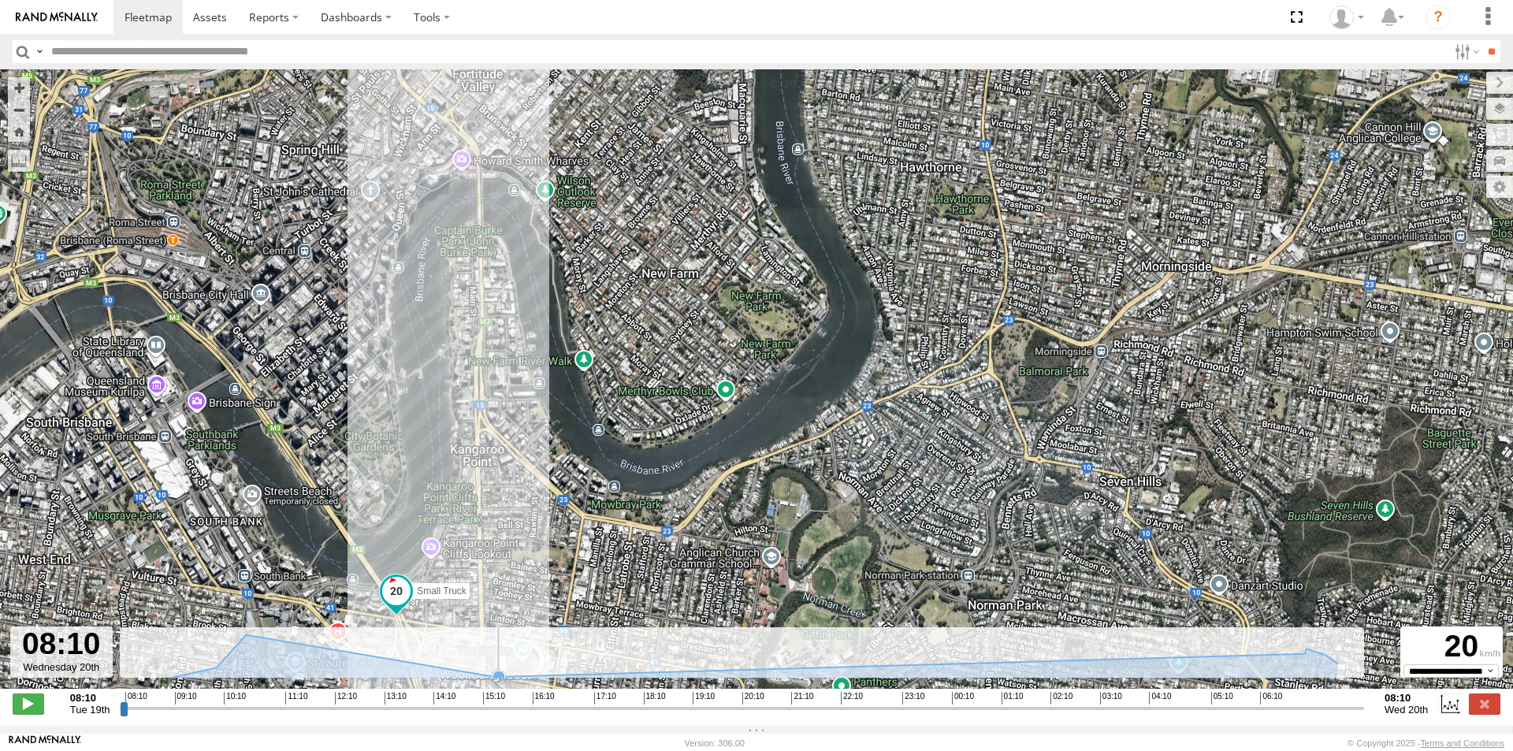
drag, startPoint x: 315, startPoint y: 163, endPoint x: 507, endPoint y: 680, distance: 551.2
click at [507, 680] on div "**********" at bounding box center [756, 397] width 1513 height 656
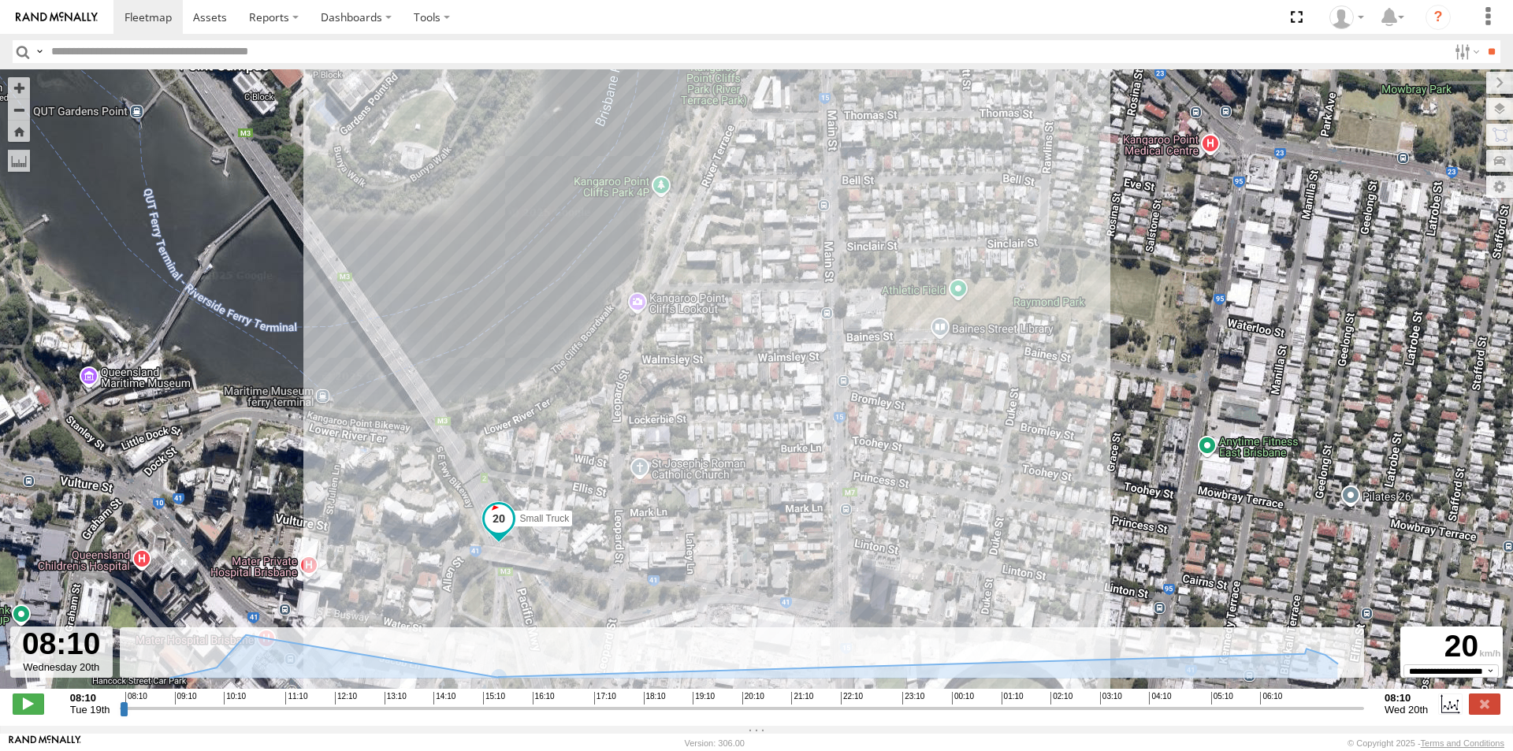
drag, startPoint x: 258, startPoint y: 496, endPoint x: 869, endPoint y: 398, distance: 618.4
click at [869, 398] on div "Small Truck 09:38 Tue 09:56 Tue" at bounding box center [756, 387] width 1513 height 636
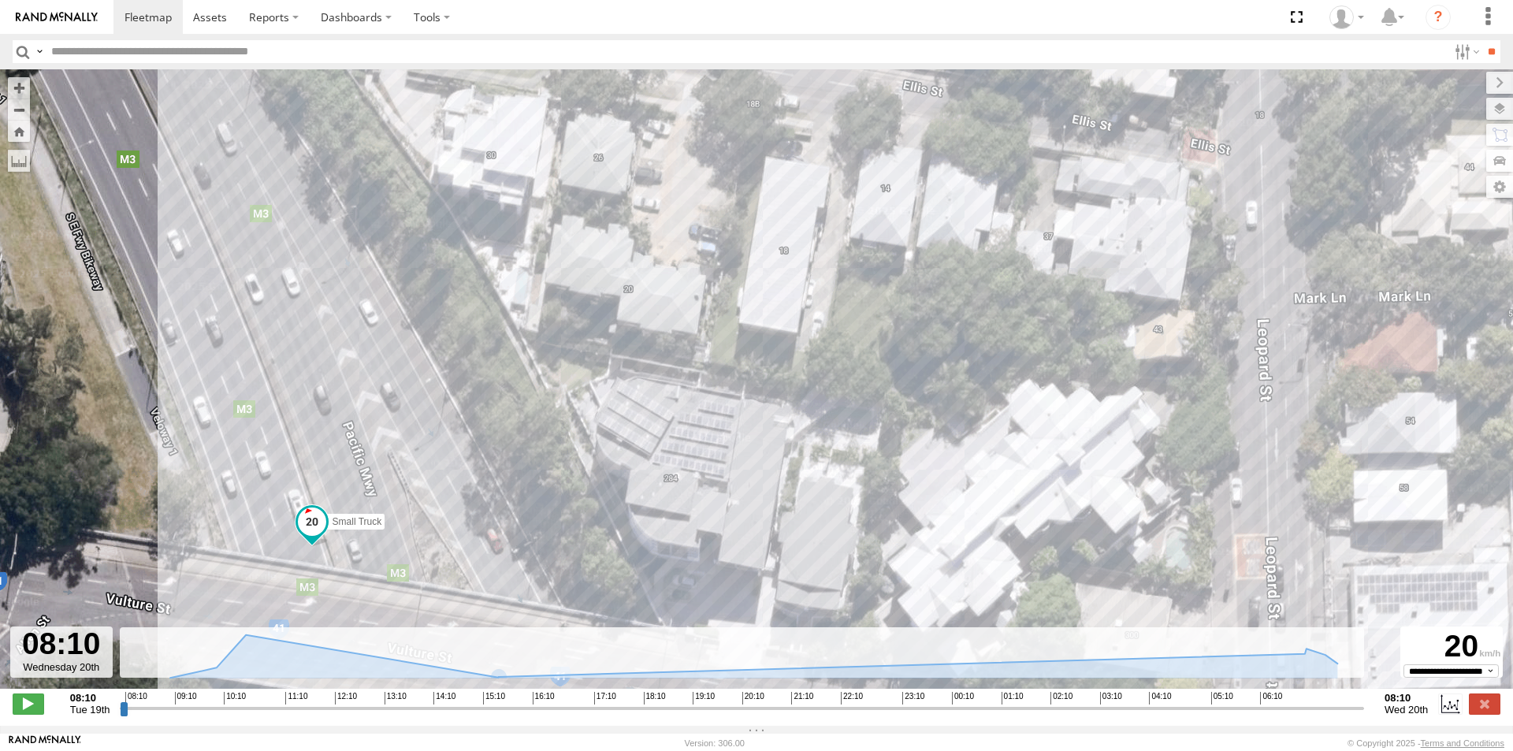
click at [306, 530] on span at bounding box center [312, 521] width 28 height 28
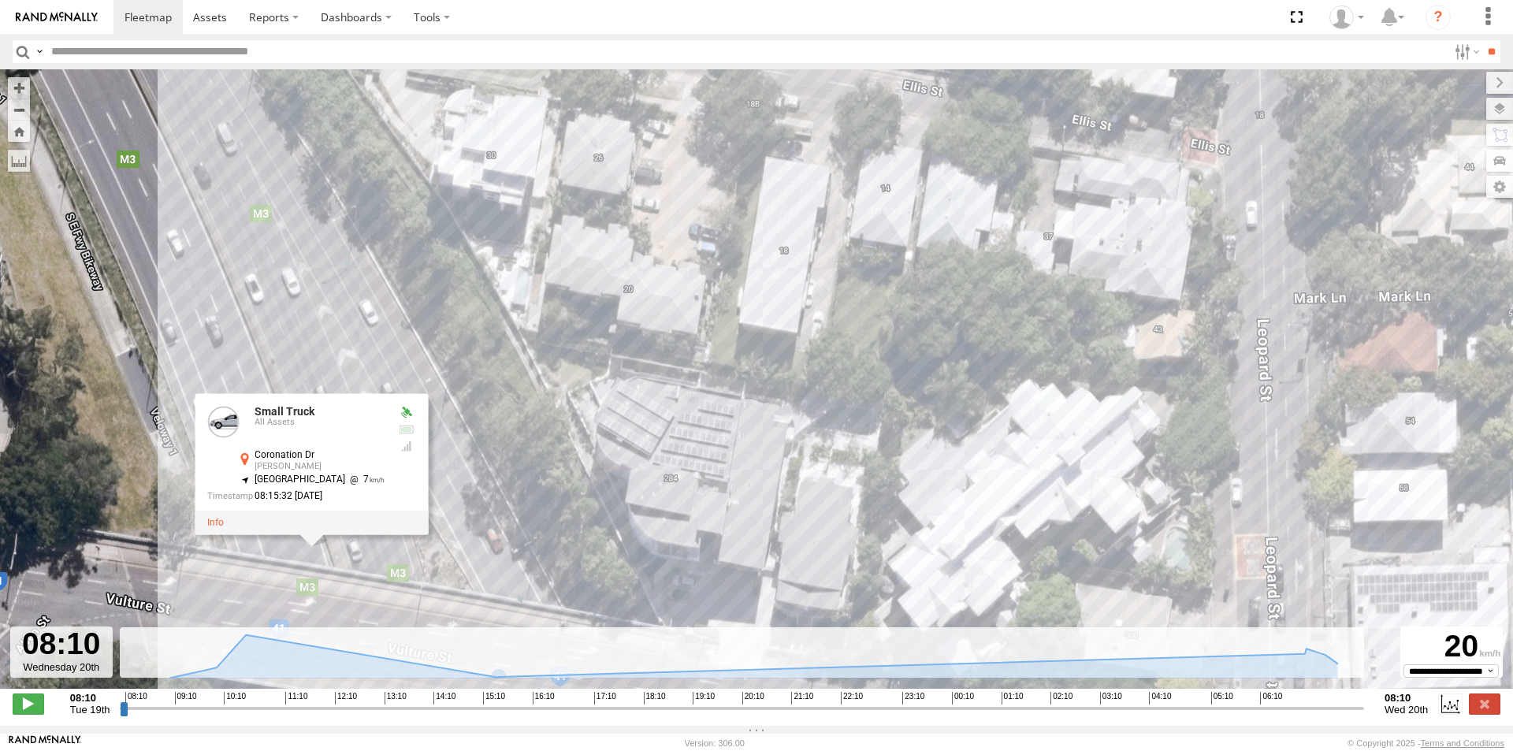
click at [526, 515] on div "Small Truck 09:38 Tue 09:56 Tue Small Truck All Assets Coronation [PERSON_NAME]…" at bounding box center [756, 387] width 1513 height 636
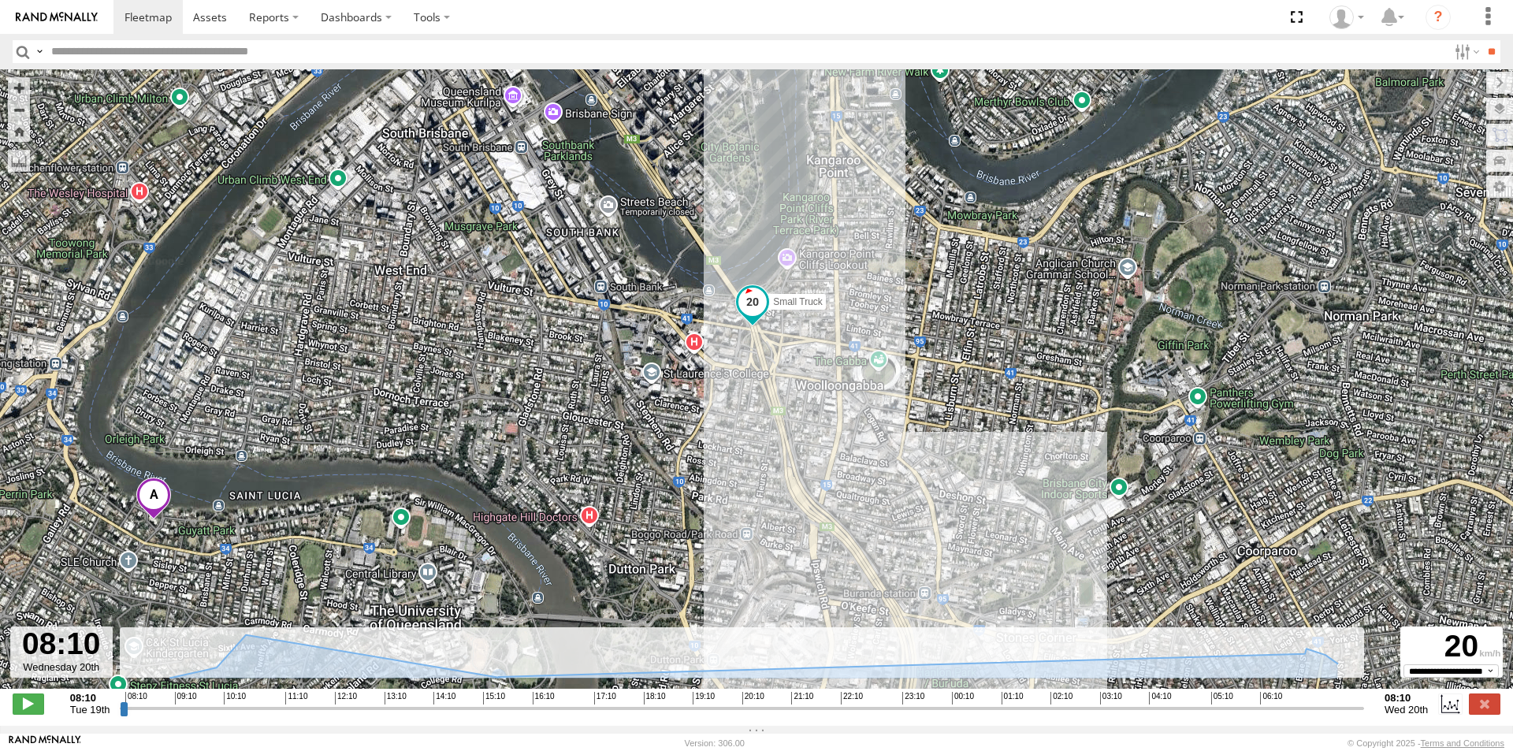
drag, startPoint x: 236, startPoint y: 558, endPoint x: 475, endPoint y: 318, distance: 338.8
click at [475, 318] on div "Small Truck 09:38 Tue 09:56 Tue" at bounding box center [756, 387] width 1513 height 636
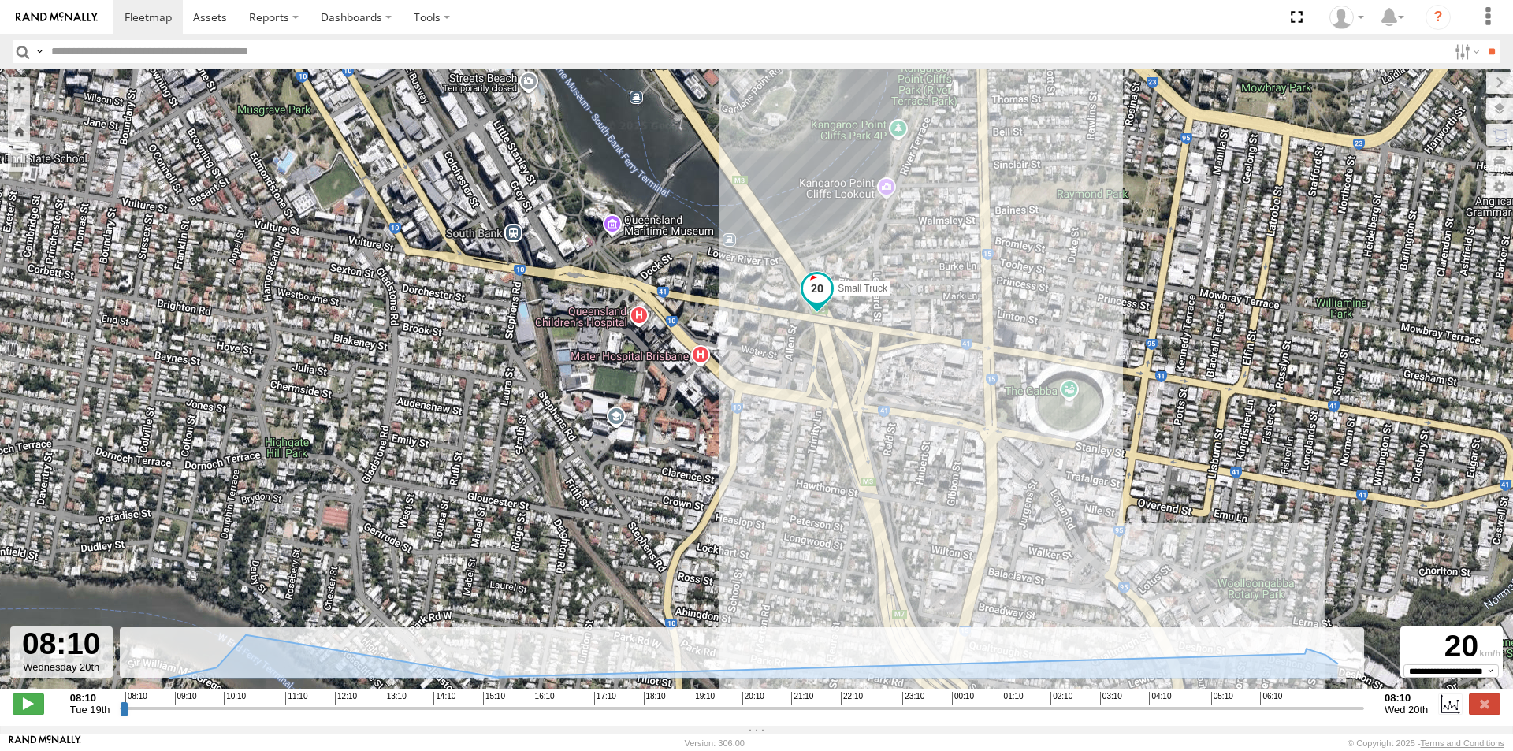
drag, startPoint x: 879, startPoint y: 151, endPoint x: 796, endPoint y: 490, distance: 348.8
click at [796, 490] on div "Small Truck 09:38 Tue 09:56 Tue" at bounding box center [756, 387] width 1513 height 636
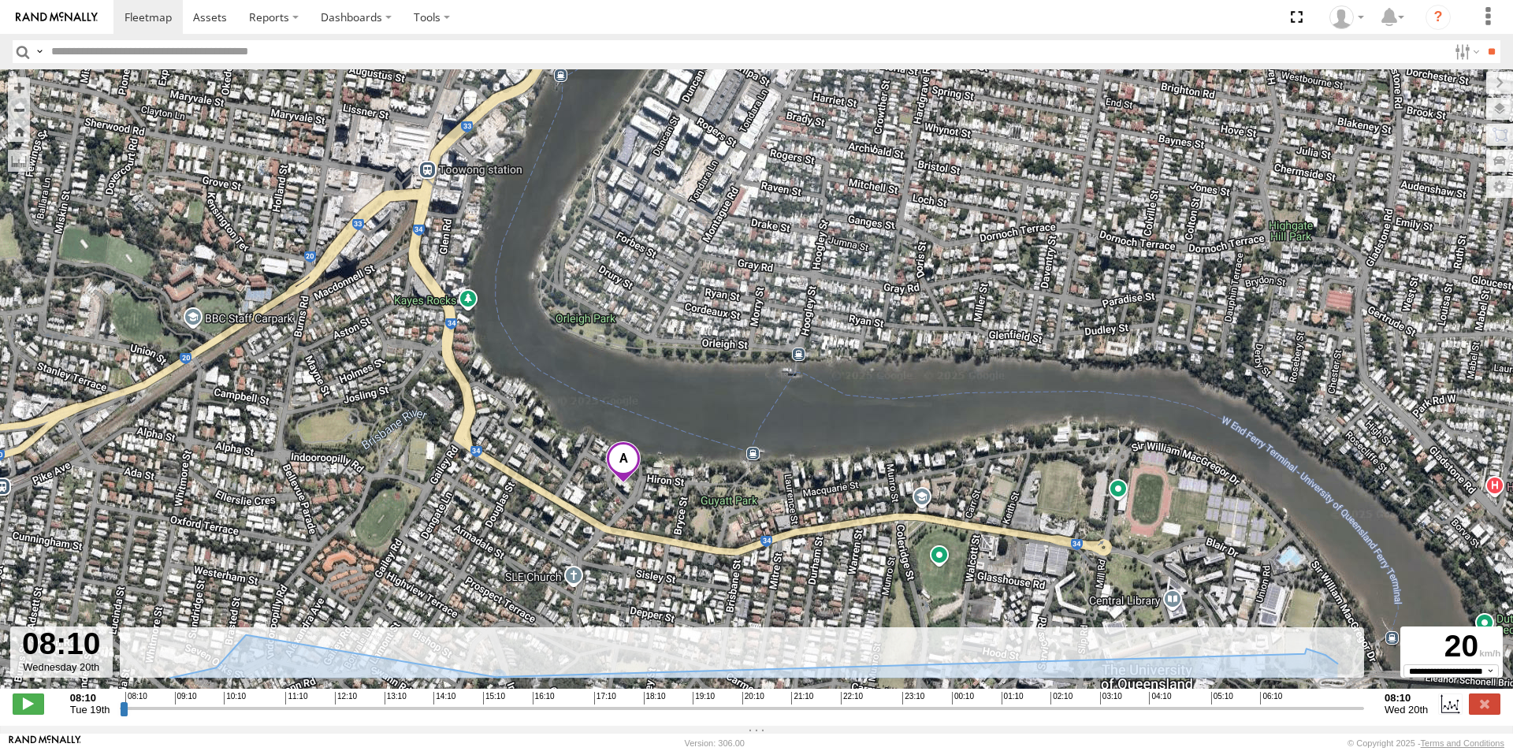
drag, startPoint x: 459, startPoint y: 500, endPoint x: 580, endPoint y: 115, distance: 403.0
click at [580, 115] on div "Small Truck 09:38 Tue 09:56 Tue" at bounding box center [756, 387] width 1513 height 636
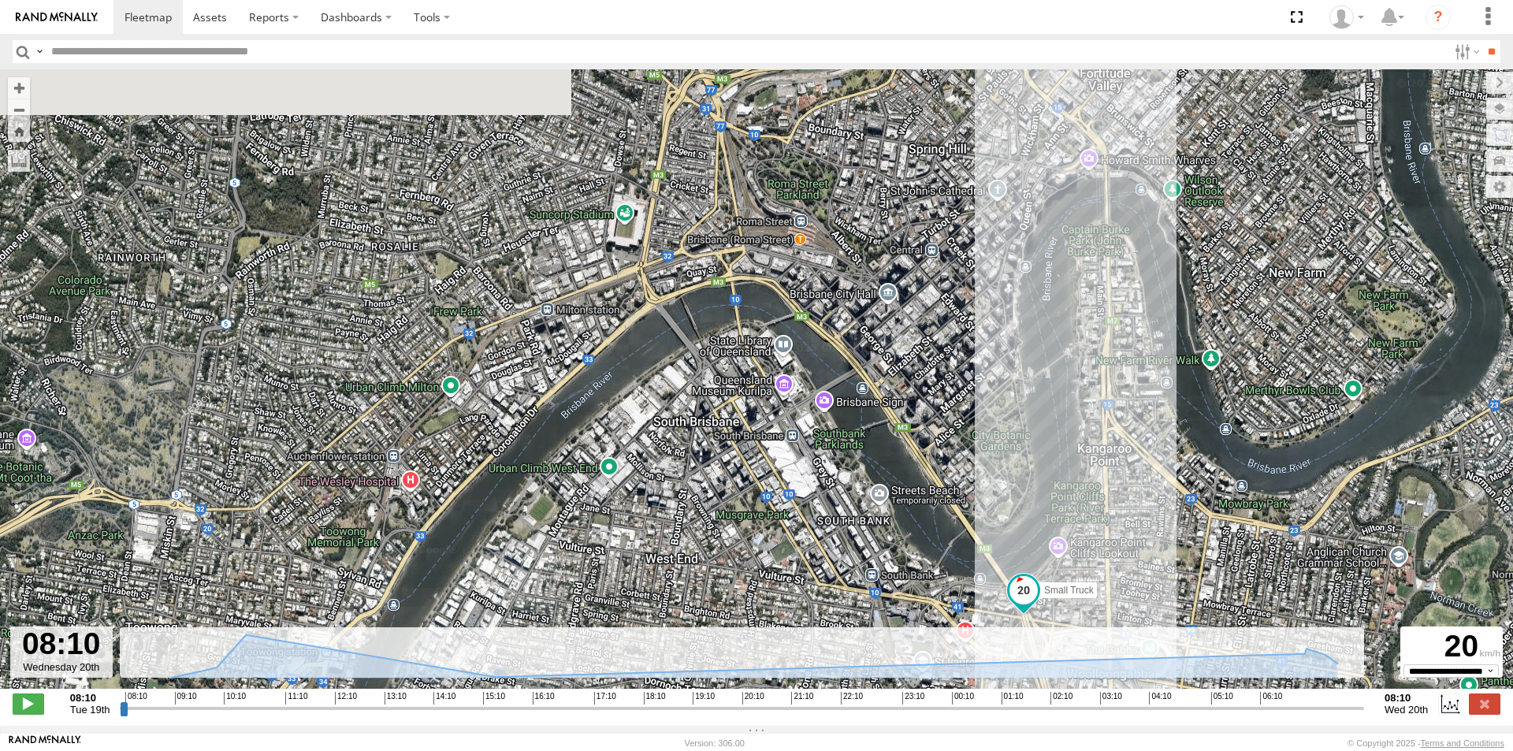
drag, startPoint x: 924, startPoint y: 245, endPoint x: 640, endPoint y: 607, distance: 460.1
click at [640, 607] on div "Small Truck 09:38 Tue 09:56 Tue" at bounding box center [756, 387] width 1513 height 636
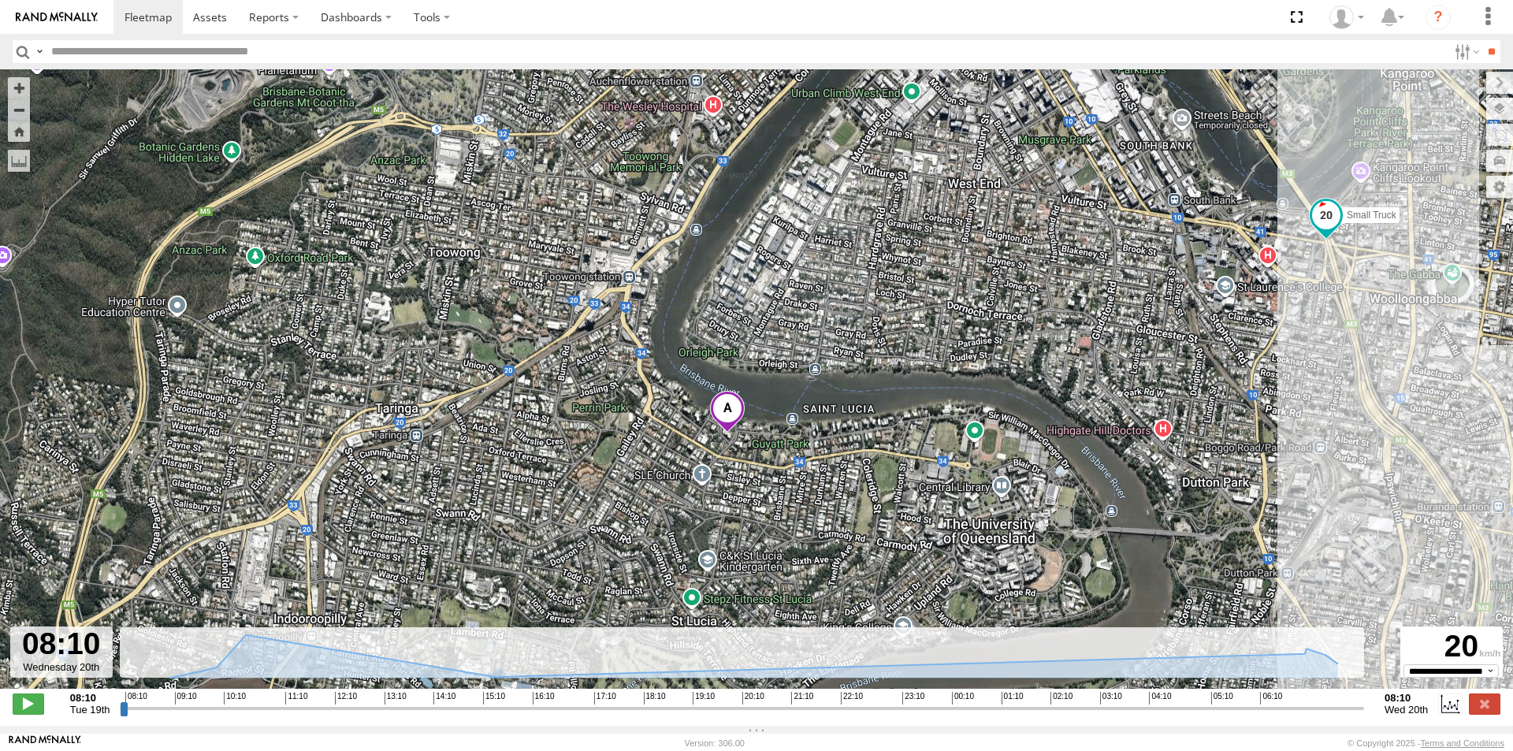
drag, startPoint x: 667, startPoint y: 387, endPoint x: 782, endPoint y: 244, distance: 183.2
click at [782, 244] on div "Small Truck 09:38 Tue 09:56 Tue" at bounding box center [756, 387] width 1513 height 636
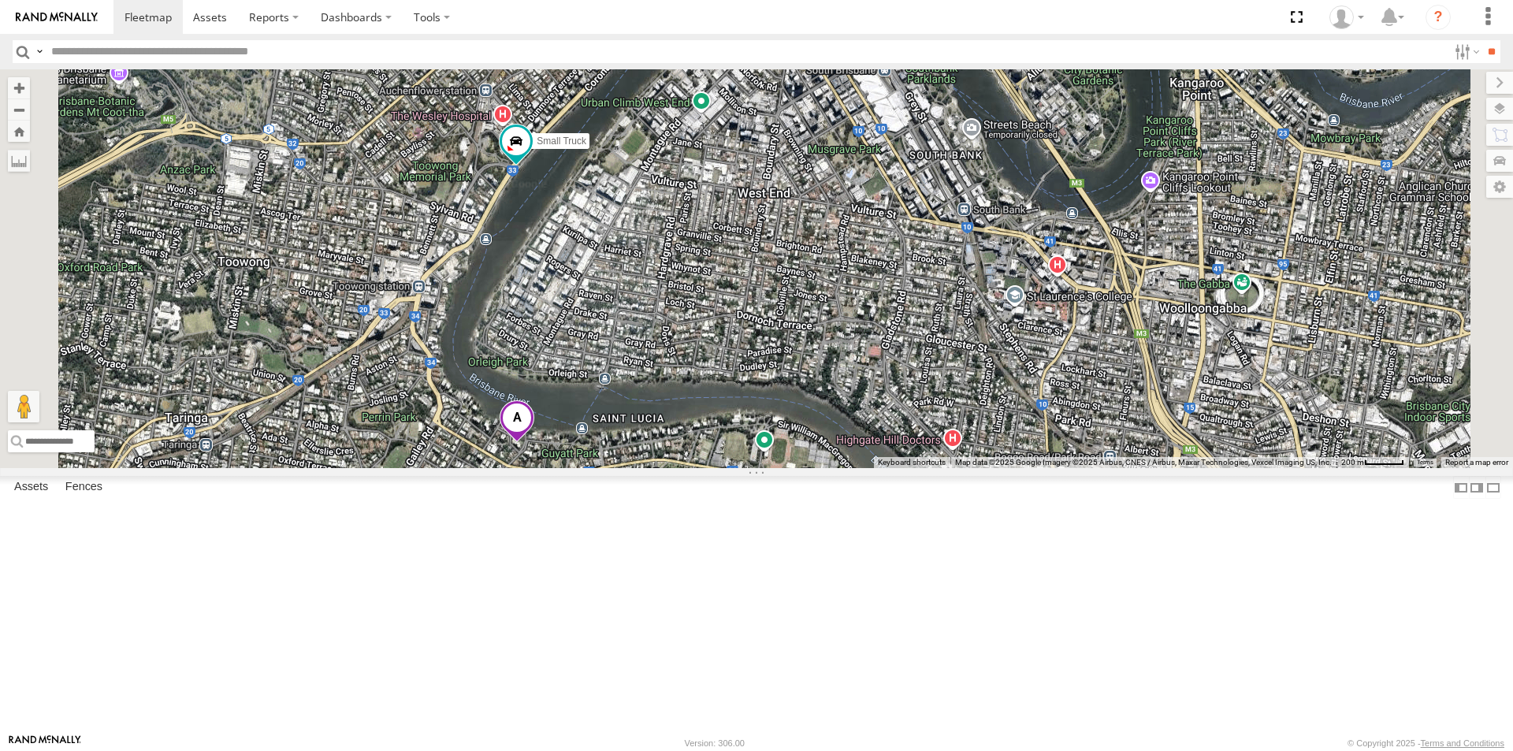
drag, startPoint x: 639, startPoint y: 511, endPoint x: 745, endPoint y: 380, distance: 168.7
click at [745, 380] on div "Small Truck" at bounding box center [756, 268] width 1513 height 399
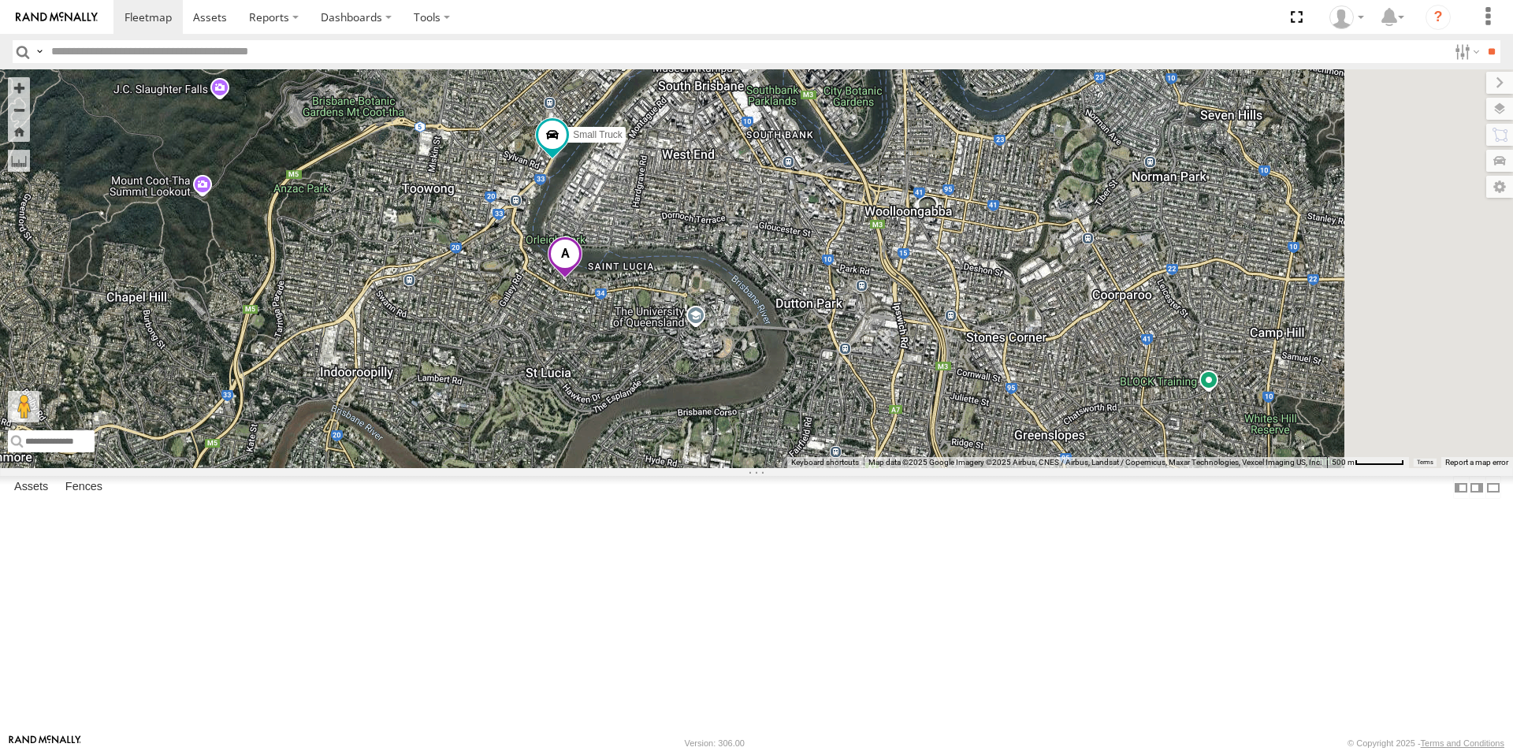
drag, startPoint x: 1030, startPoint y: 667, endPoint x: 831, endPoint y: 428, distance: 311.0
click at [831, 428] on div "Small Truck" at bounding box center [756, 268] width 1513 height 399
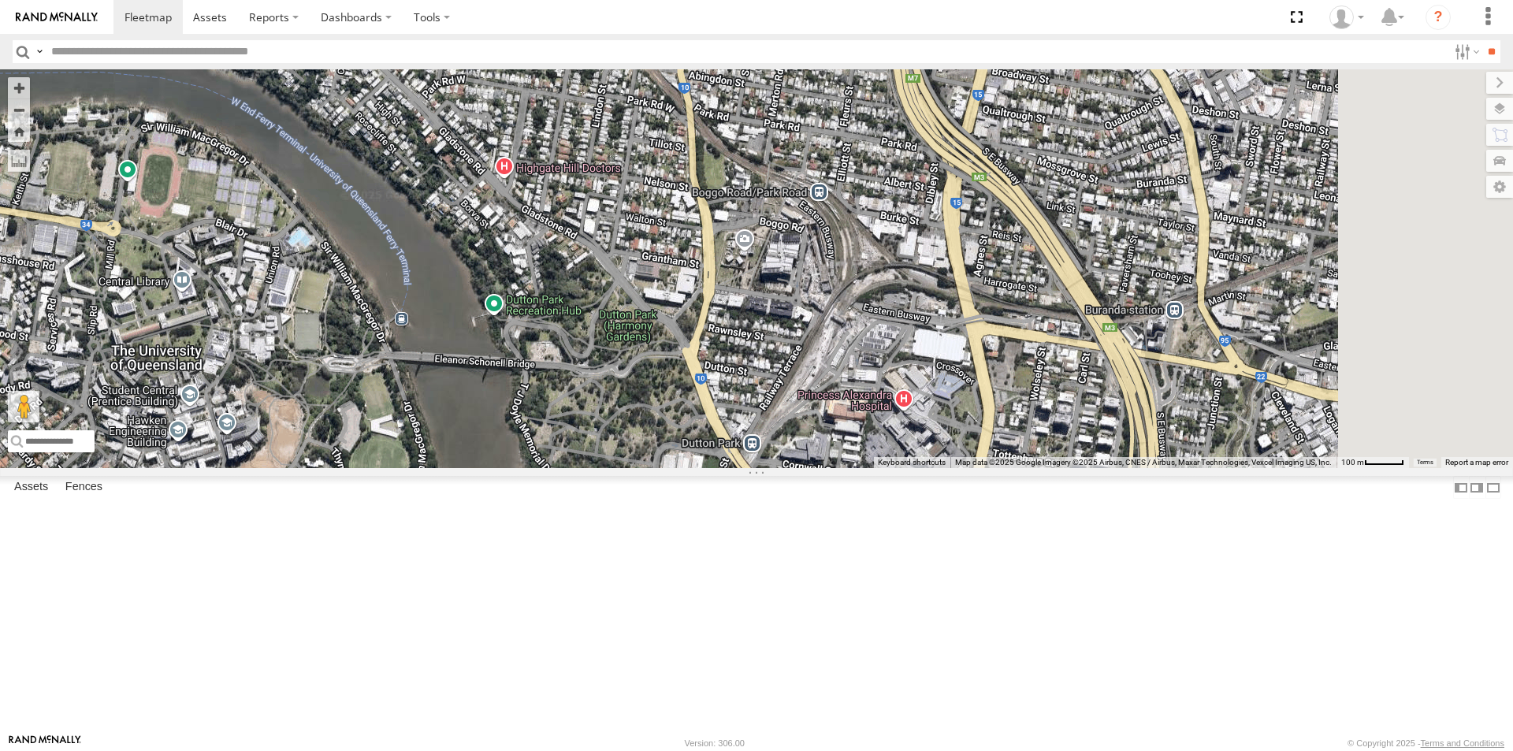
drag, startPoint x: 1252, startPoint y: 459, endPoint x: 840, endPoint y: 539, distance: 419.9
click at [840, 468] on div "Small Truck" at bounding box center [756, 268] width 1513 height 399
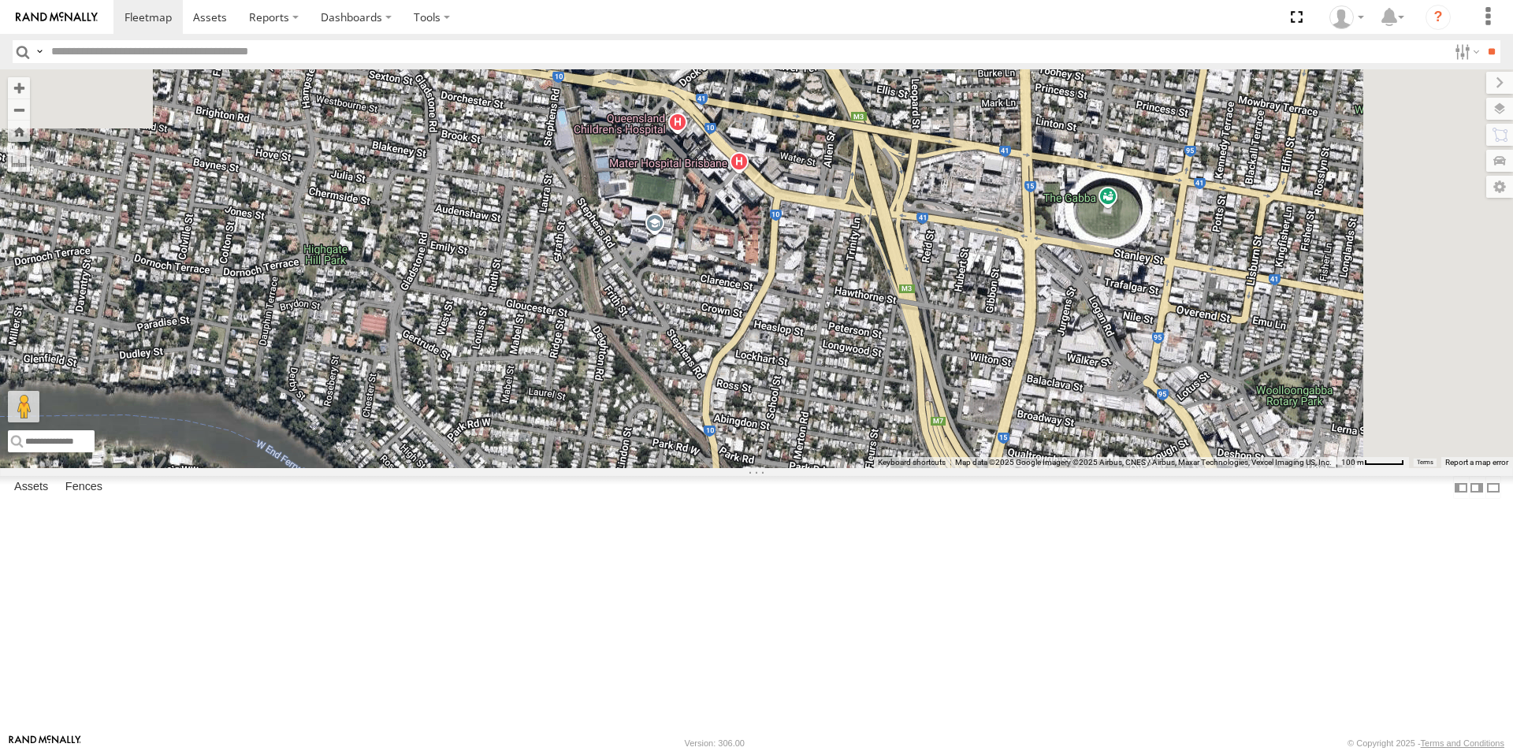
drag, startPoint x: 1013, startPoint y: 296, endPoint x: 1046, endPoint y: 582, distance: 287.2
click at [1047, 468] on div "Small Truck" at bounding box center [756, 268] width 1513 height 399
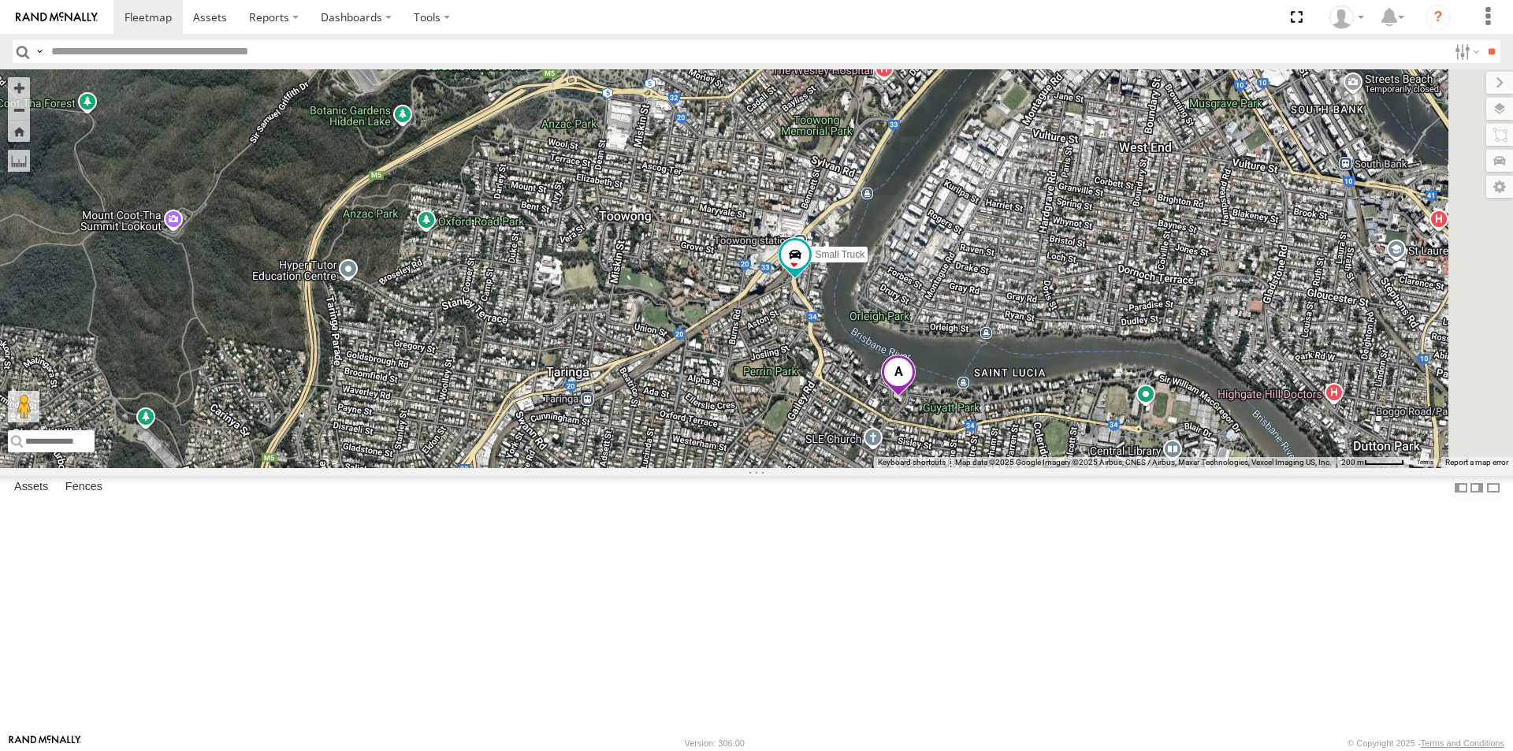
drag, startPoint x: 1197, startPoint y: 651, endPoint x: 845, endPoint y: 500, distance: 383.0
click at [845, 468] on div "Small Truck" at bounding box center [756, 268] width 1513 height 399
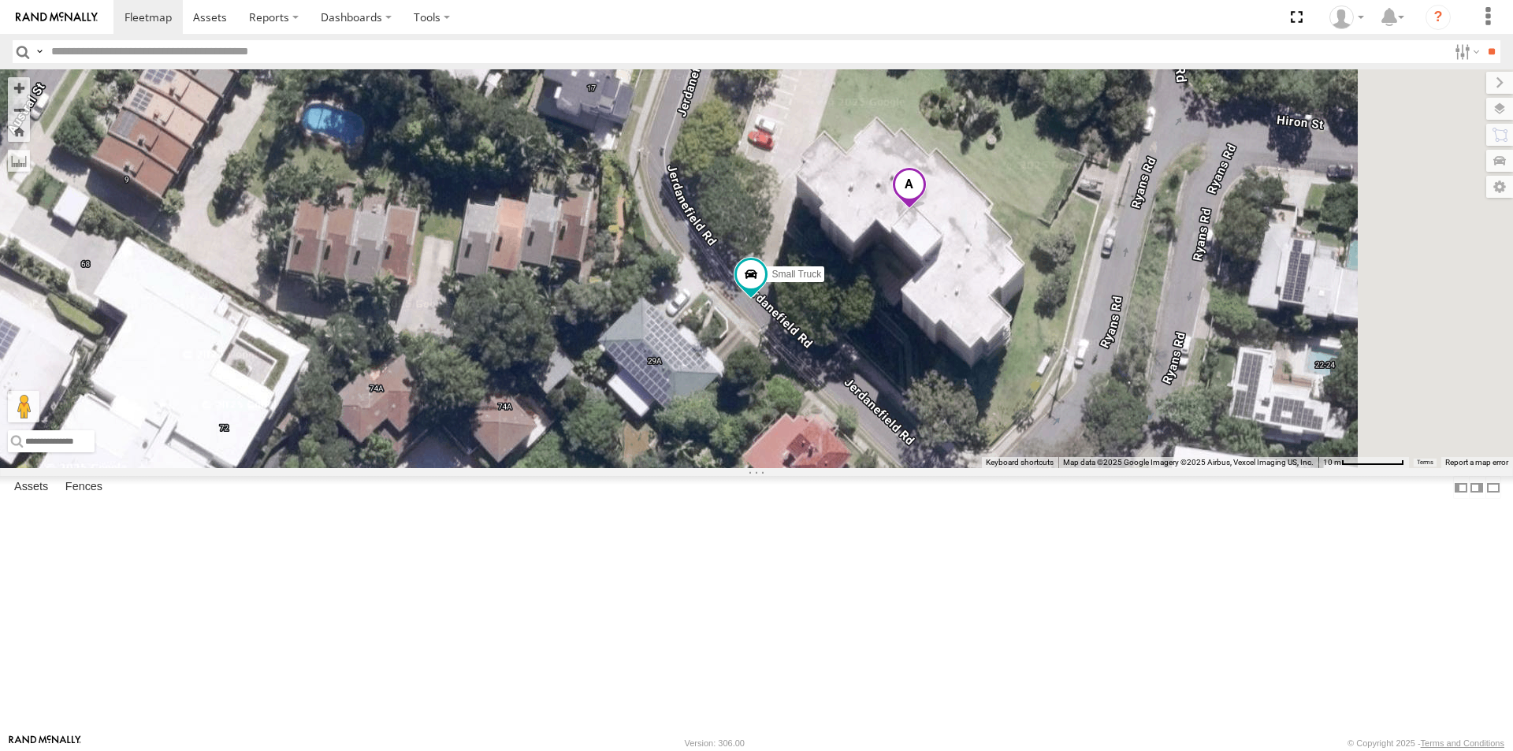
drag, startPoint x: 1136, startPoint y: 269, endPoint x: 1018, endPoint y: 556, distance: 310.9
click at [1024, 468] on div "Small Truck" at bounding box center [756, 268] width 1513 height 399
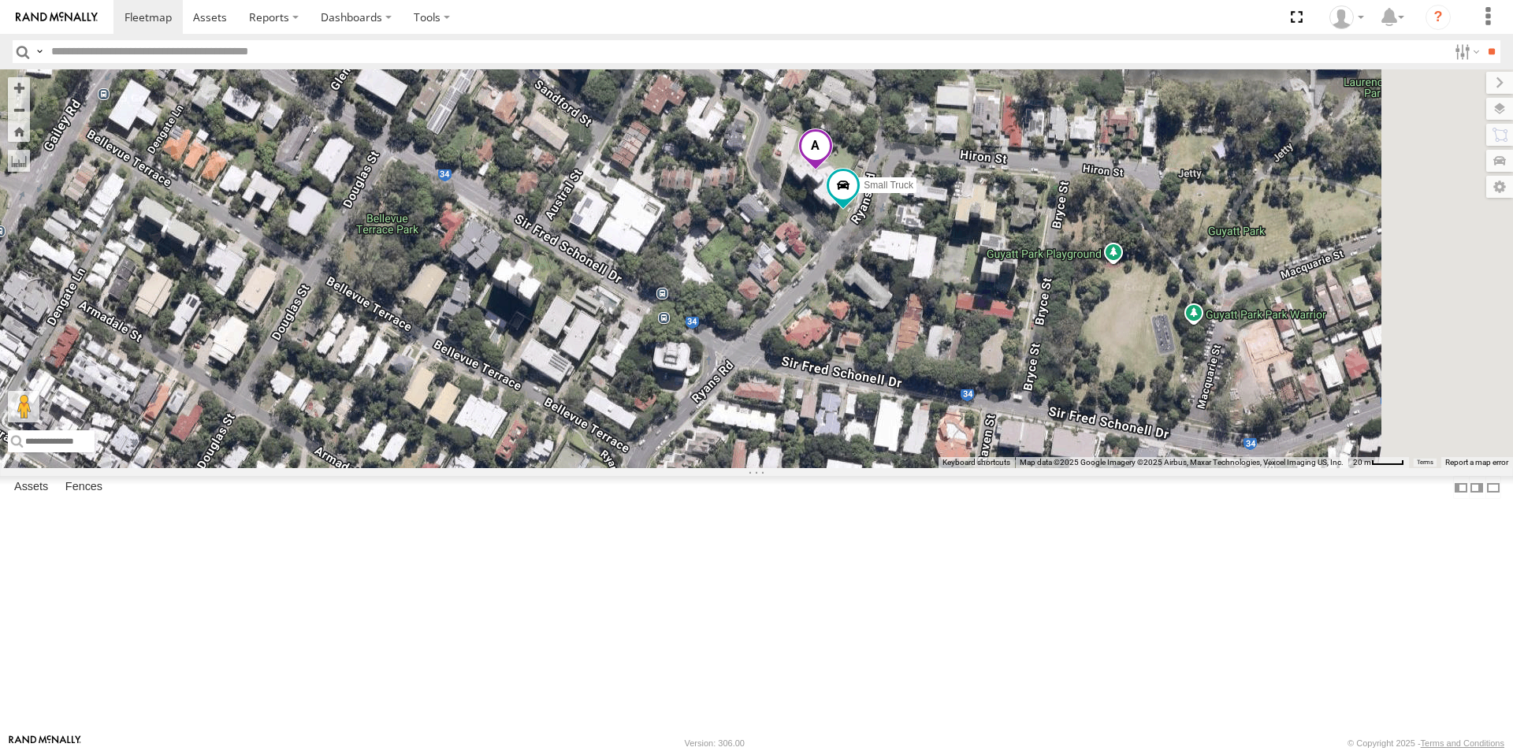
drag, startPoint x: 1014, startPoint y: 195, endPoint x: 979, endPoint y: 422, distance: 229.6
click at [979, 422] on div "Small Truck" at bounding box center [756, 268] width 1513 height 399
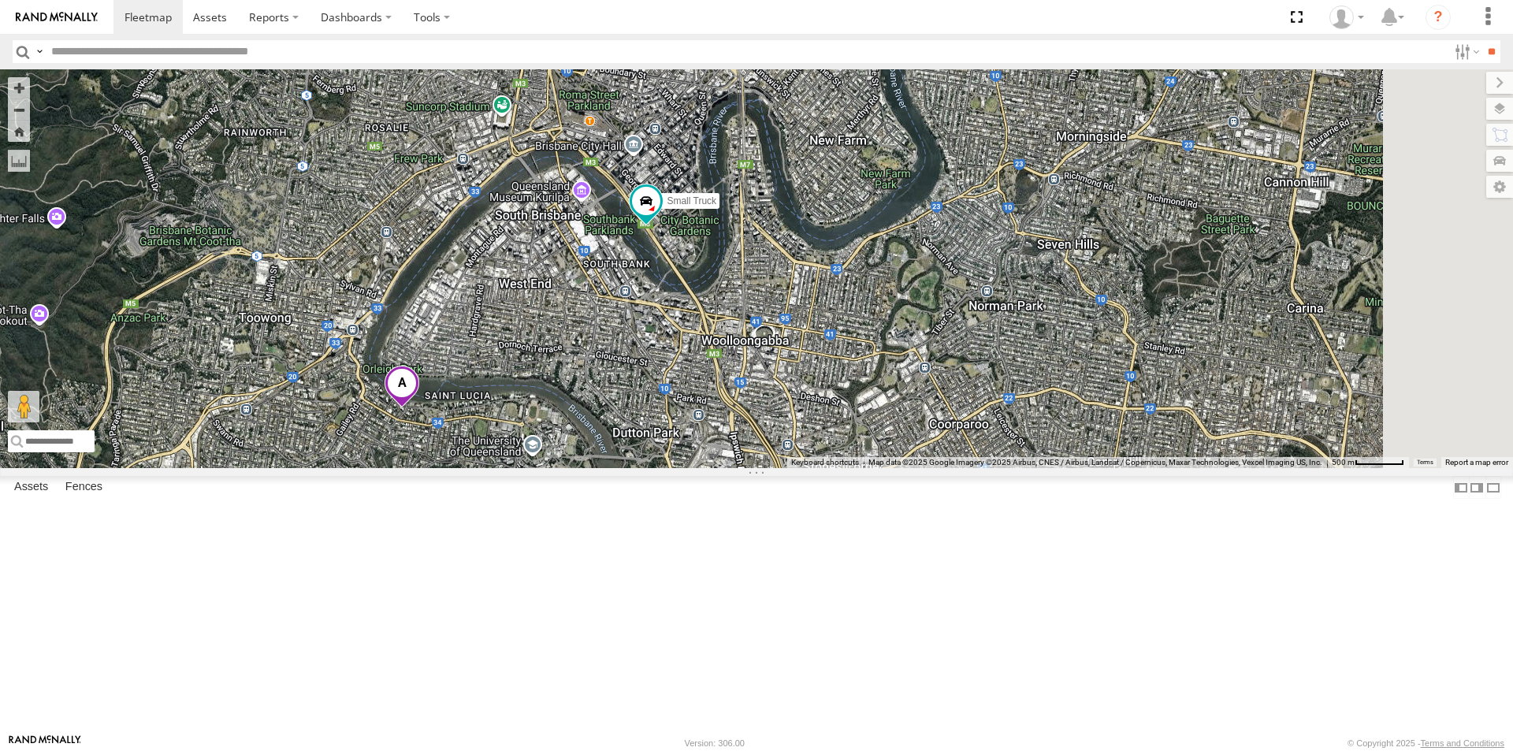
drag, startPoint x: 1187, startPoint y: 669, endPoint x: 770, endPoint y: 390, distance: 501.6
click at [770, 390] on div "Small Truck" at bounding box center [756, 268] width 1513 height 399
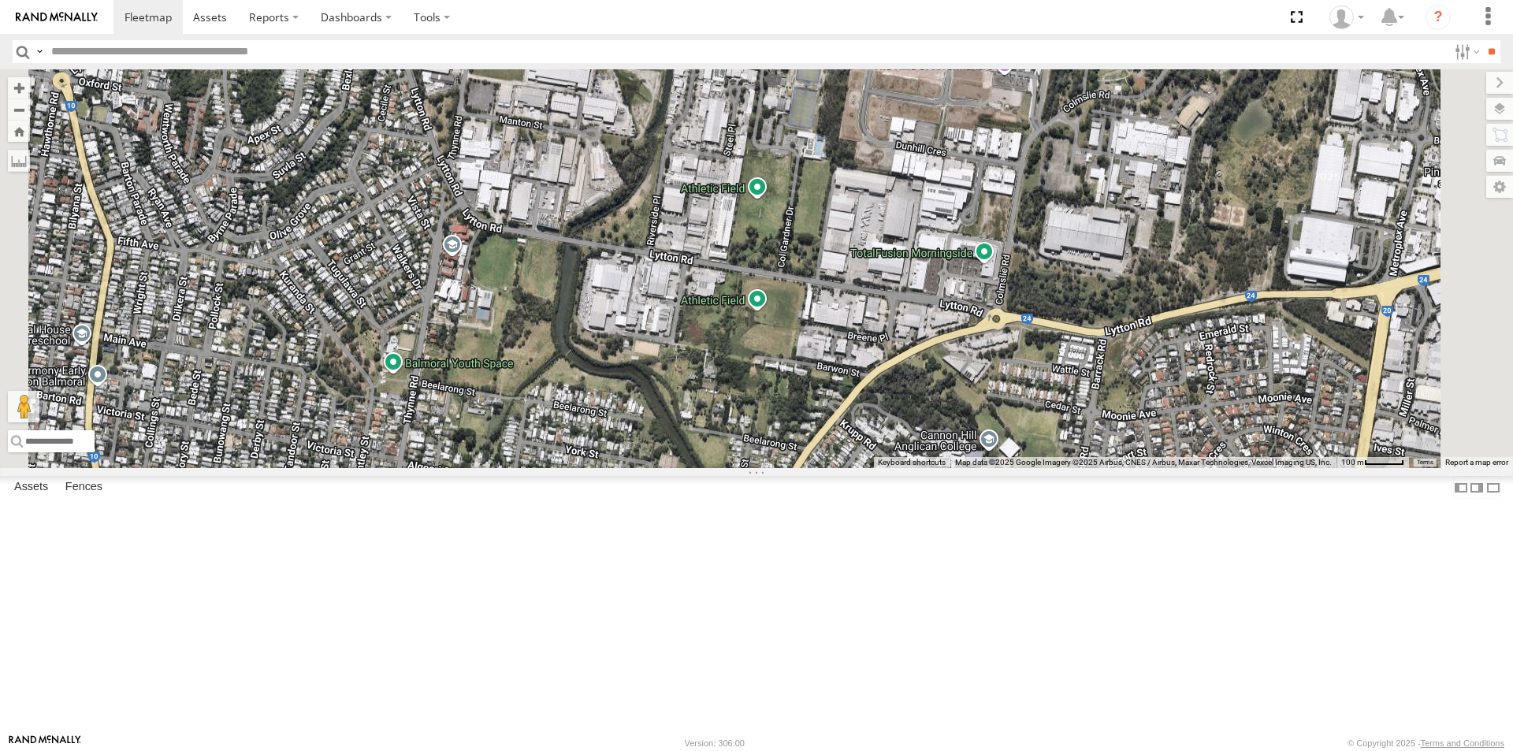
drag, startPoint x: 1261, startPoint y: 110, endPoint x: 1161, endPoint y: 376, distance: 283.5
click at [1161, 376] on div "Small Truck" at bounding box center [756, 268] width 1513 height 399
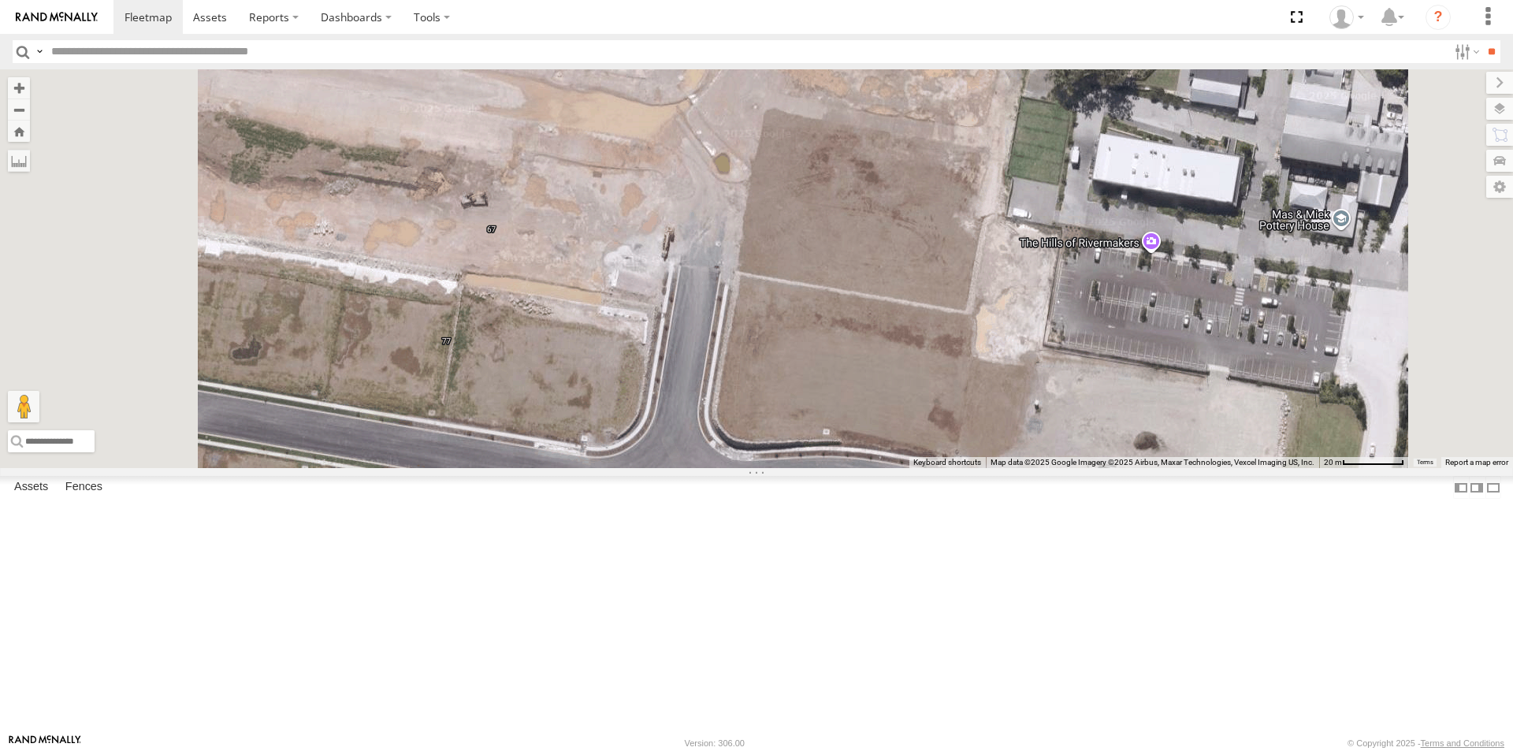
drag, startPoint x: 1133, startPoint y: 191, endPoint x: 1142, endPoint y: 474, distance: 283.8
click at [1142, 468] on div "Small Truck" at bounding box center [756, 268] width 1513 height 399
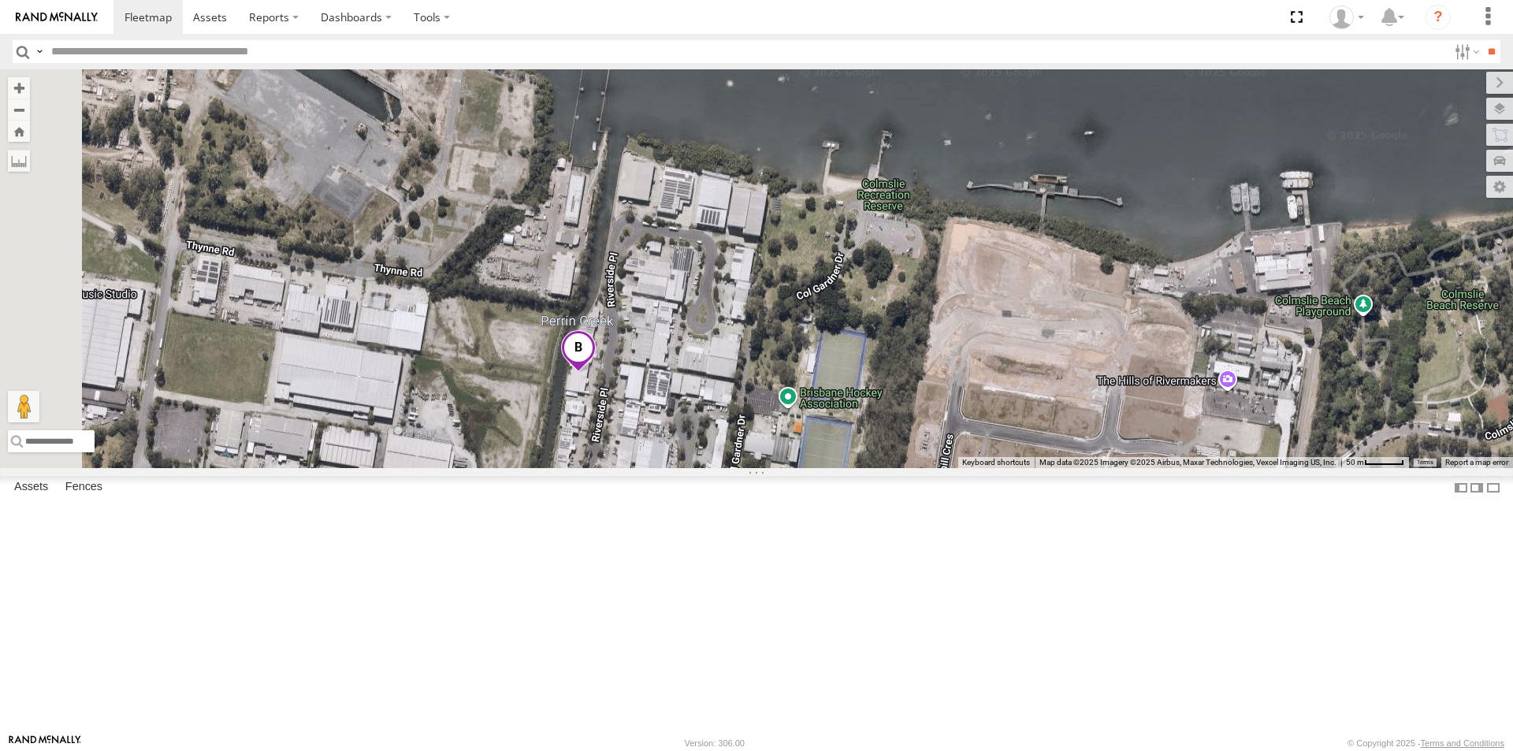
drag, startPoint x: 838, startPoint y: 201, endPoint x: 1058, endPoint y: 411, distance: 303.7
click at [1058, 411] on div "Small Truck" at bounding box center [756, 268] width 1513 height 399
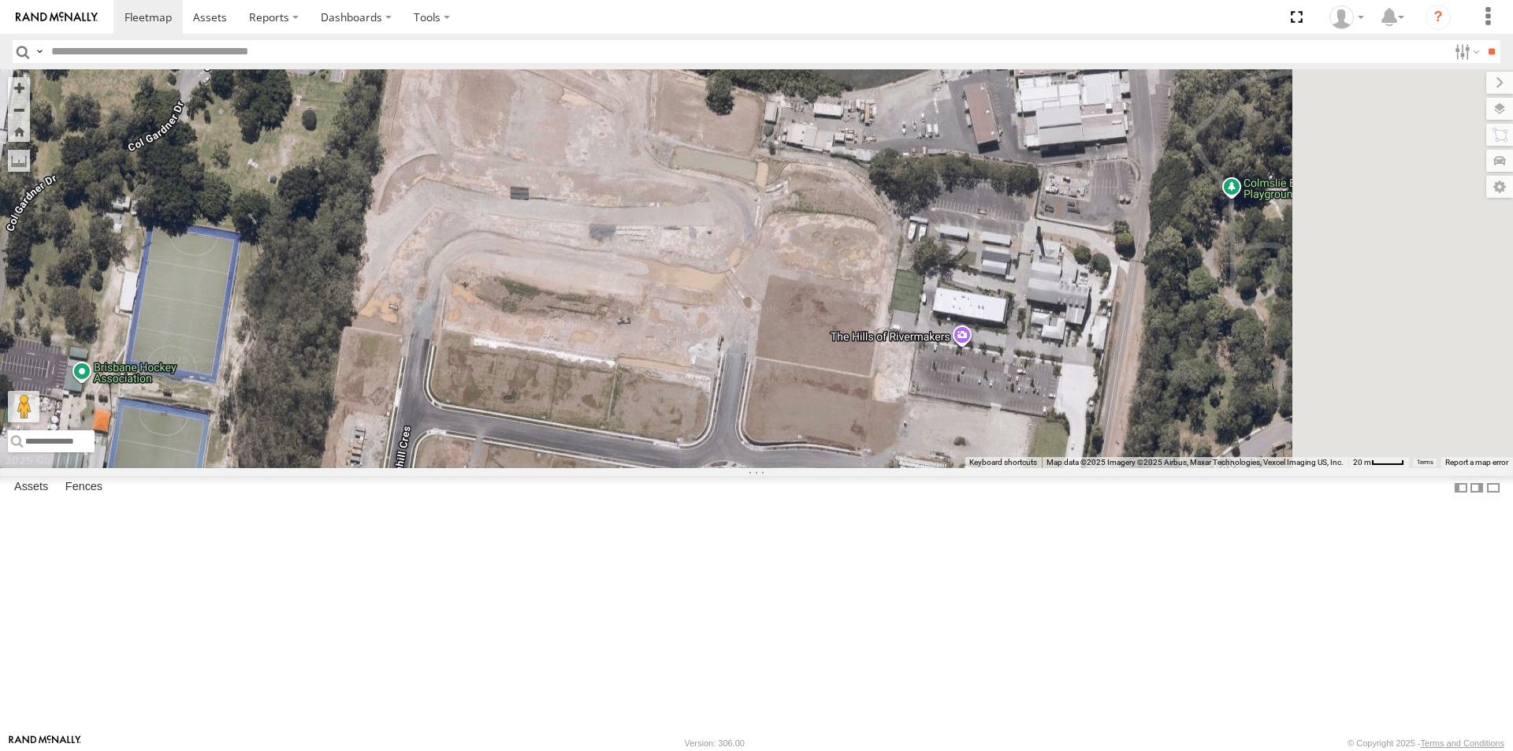
drag, startPoint x: 1164, startPoint y: 345, endPoint x: 574, endPoint y: 240, distance: 599.6
click at [574, 240] on div "Small Truck" at bounding box center [756, 268] width 1513 height 399
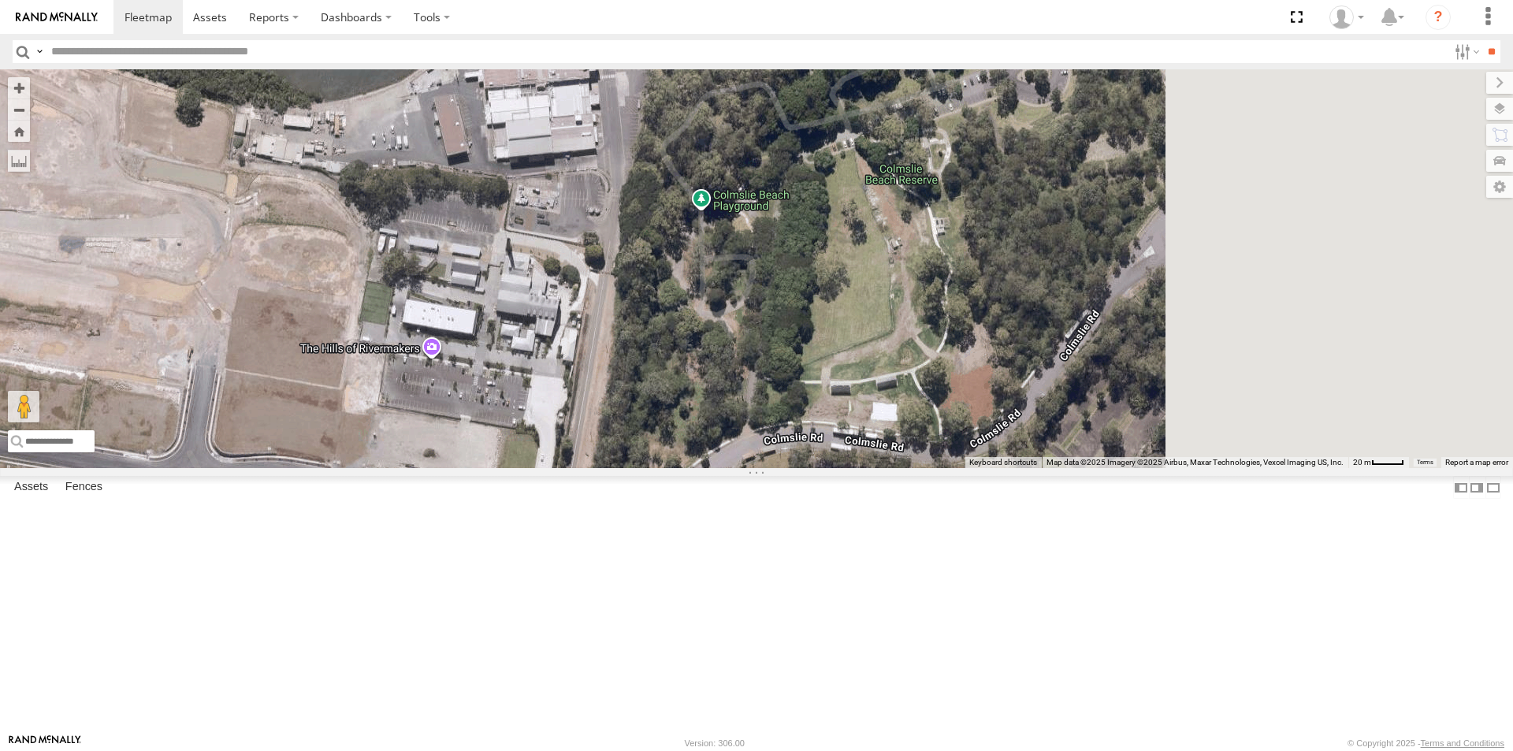
drag, startPoint x: 1365, startPoint y: 295, endPoint x: 845, endPoint y: 307, distance: 520.2
click at [845, 307] on div "Small Truck" at bounding box center [756, 268] width 1513 height 399
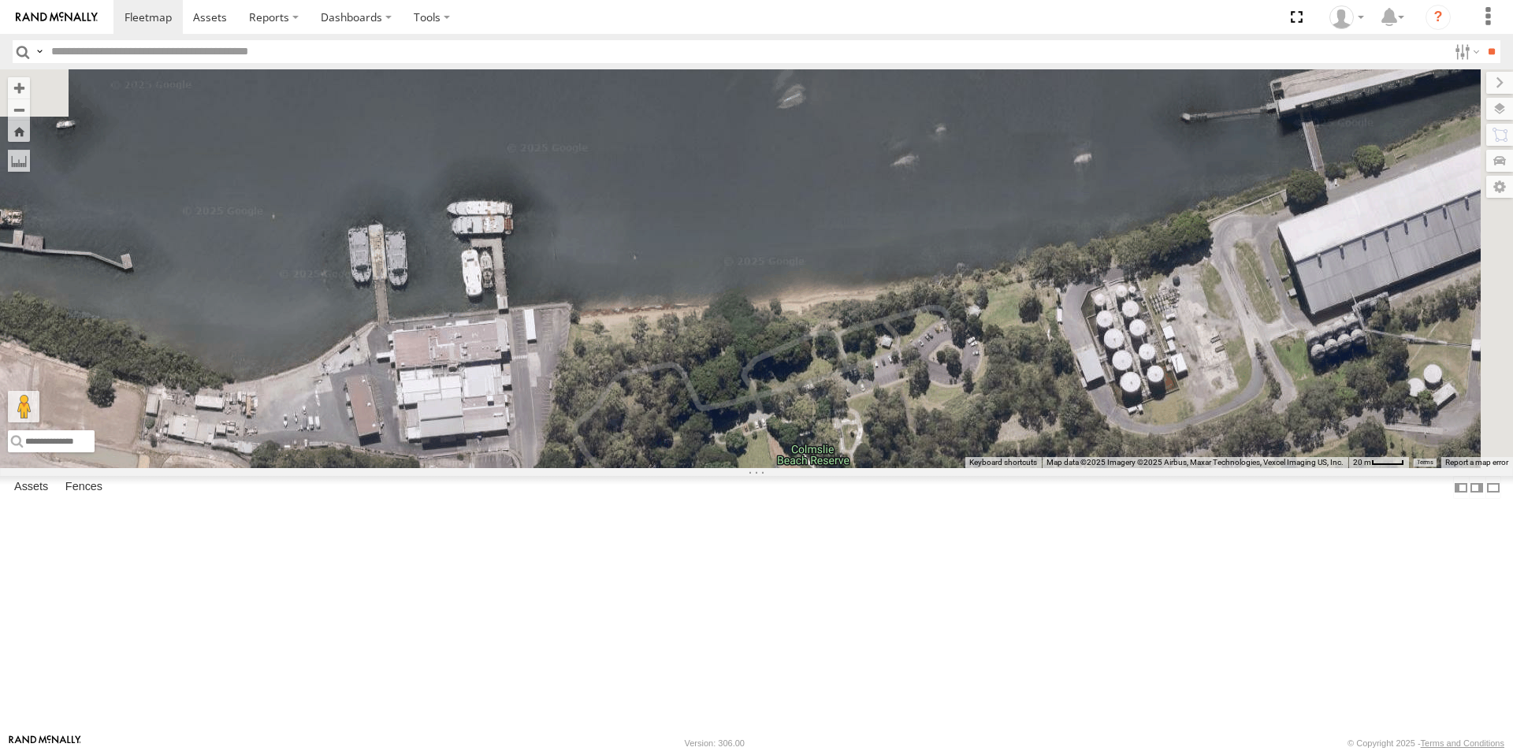
drag, startPoint x: 1091, startPoint y: 159, endPoint x: 1003, endPoint y: 466, distance: 319.7
click at [1003, 466] on div "Small Truck" at bounding box center [756, 268] width 1513 height 399
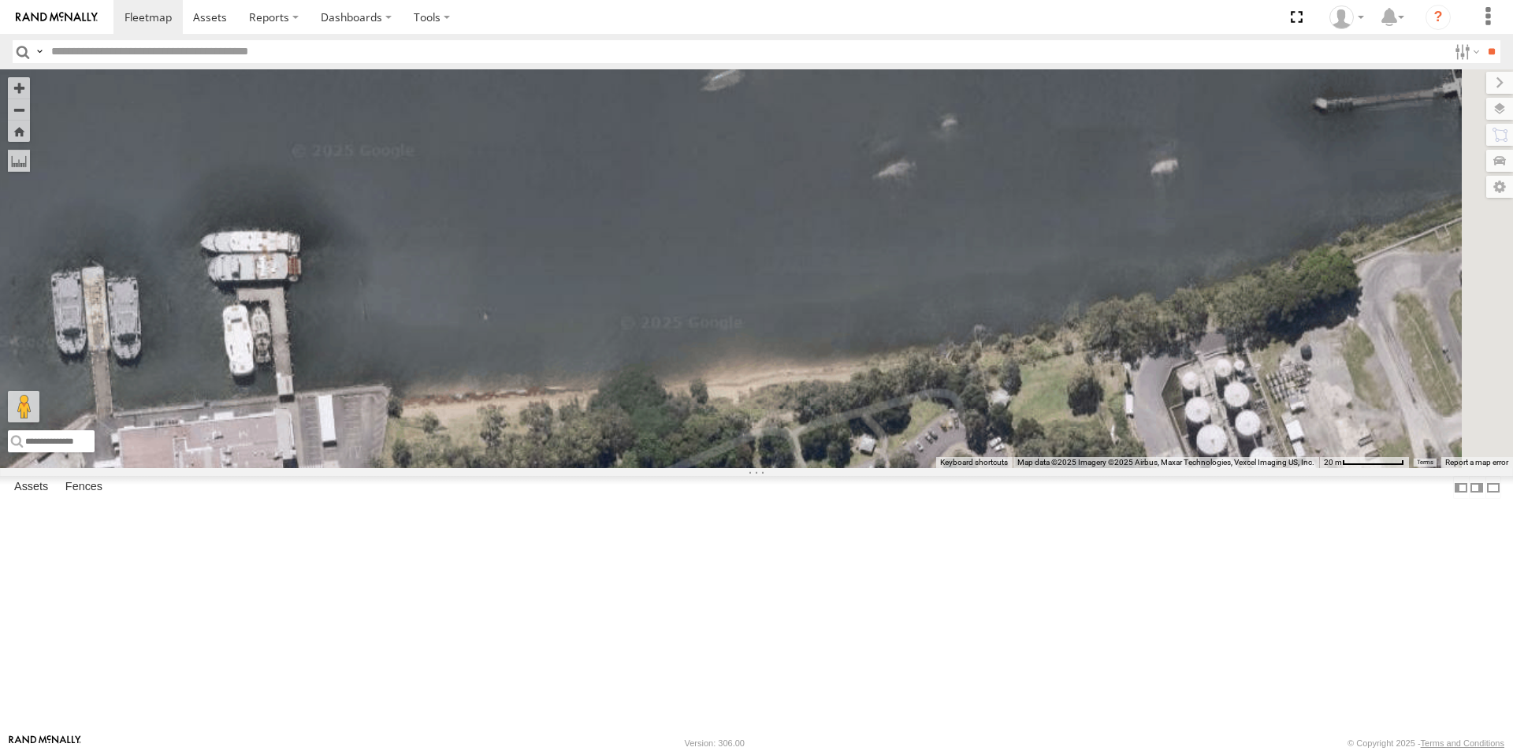
click at [1117, 344] on div "Small Truck" at bounding box center [756, 268] width 1513 height 399
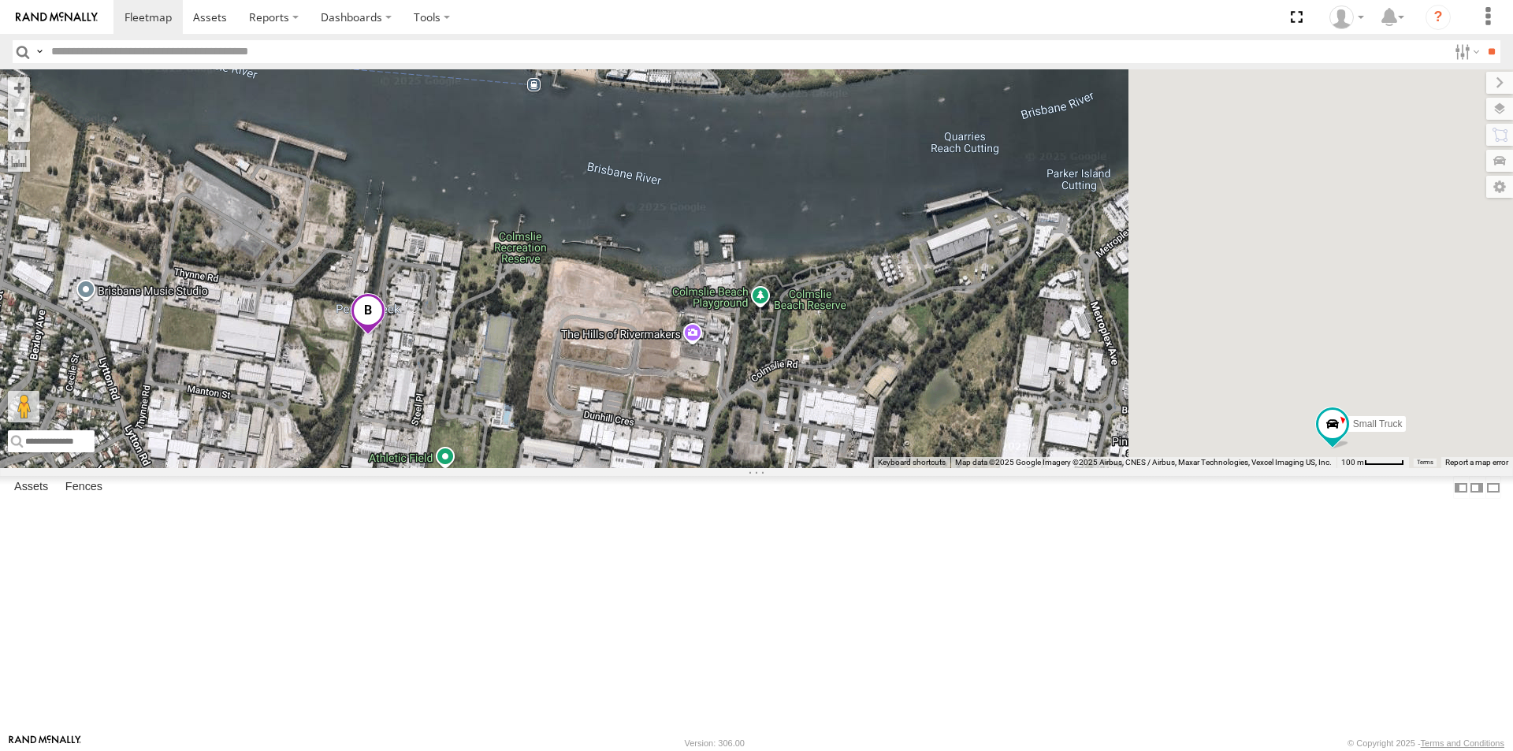
drag, startPoint x: 1455, startPoint y: 396, endPoint x: 1094, endPoint y: 400, distance: 360.1
click at [1094, 400] on div "Small Truck" at bounding box center [756, 268] width 1513 height 399
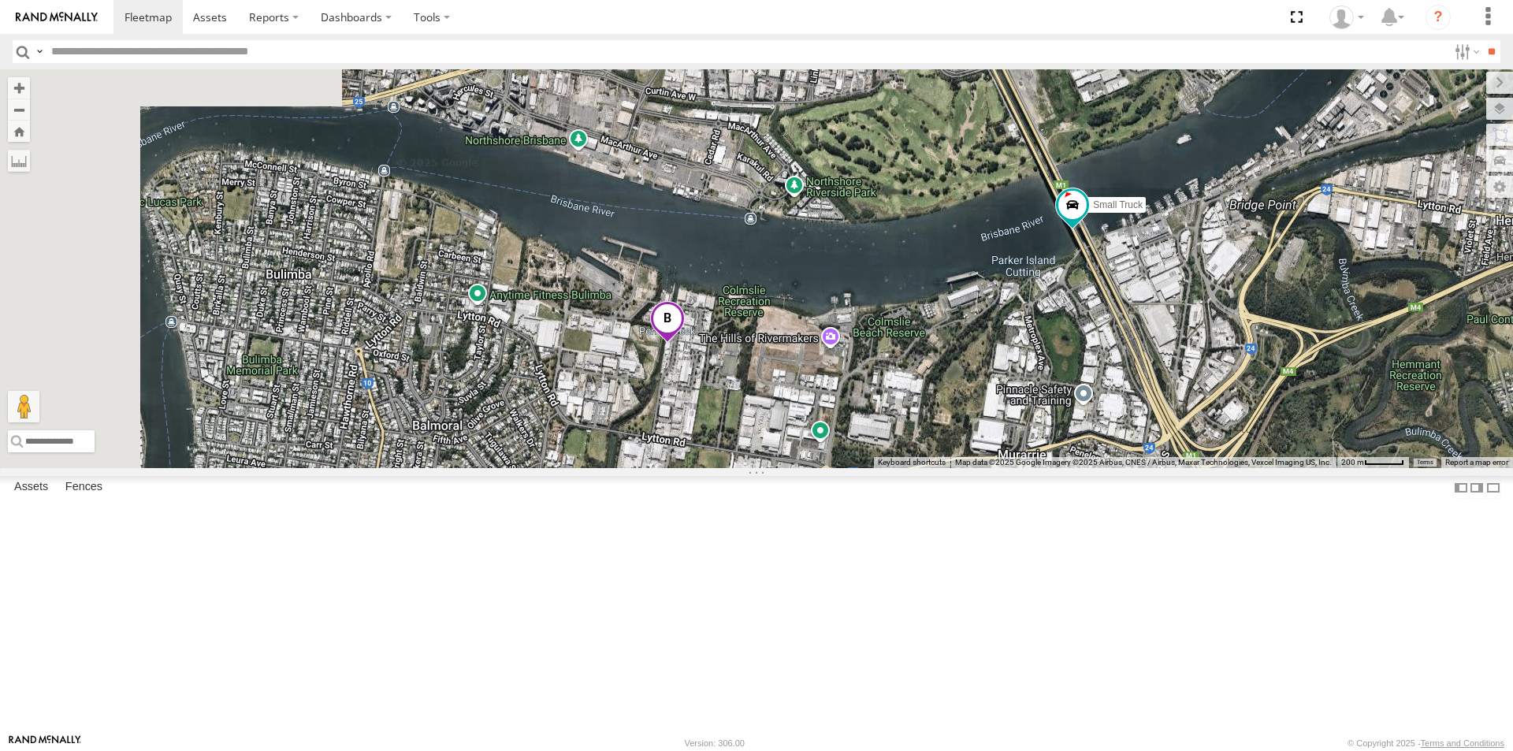
drag, startPoint x: 574, startPoint y: 259, endPoint x: 896, endPoint y: 375, distance: 341.7
click at [896, 375] on div "Small Truck" at bounding box center [756, 268] width 1513 height 399
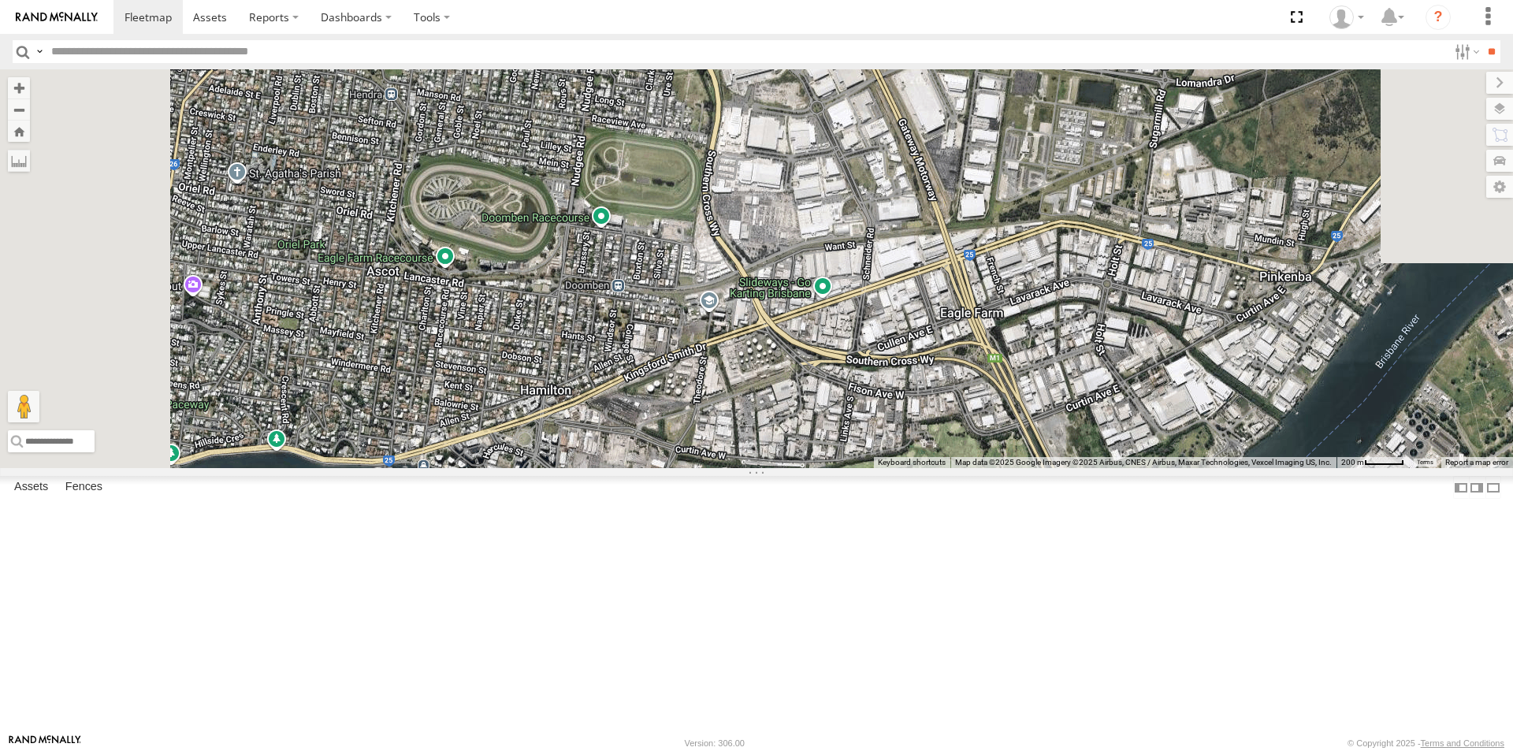
drag, startPoint x: 1124, startPoint y: 162, endPoint x: 1143, endPoint y: 521, distance: 359.0
click at [1143, 468] on div "Small Truck" at bounding box center [756, 268] width 1513 height 399
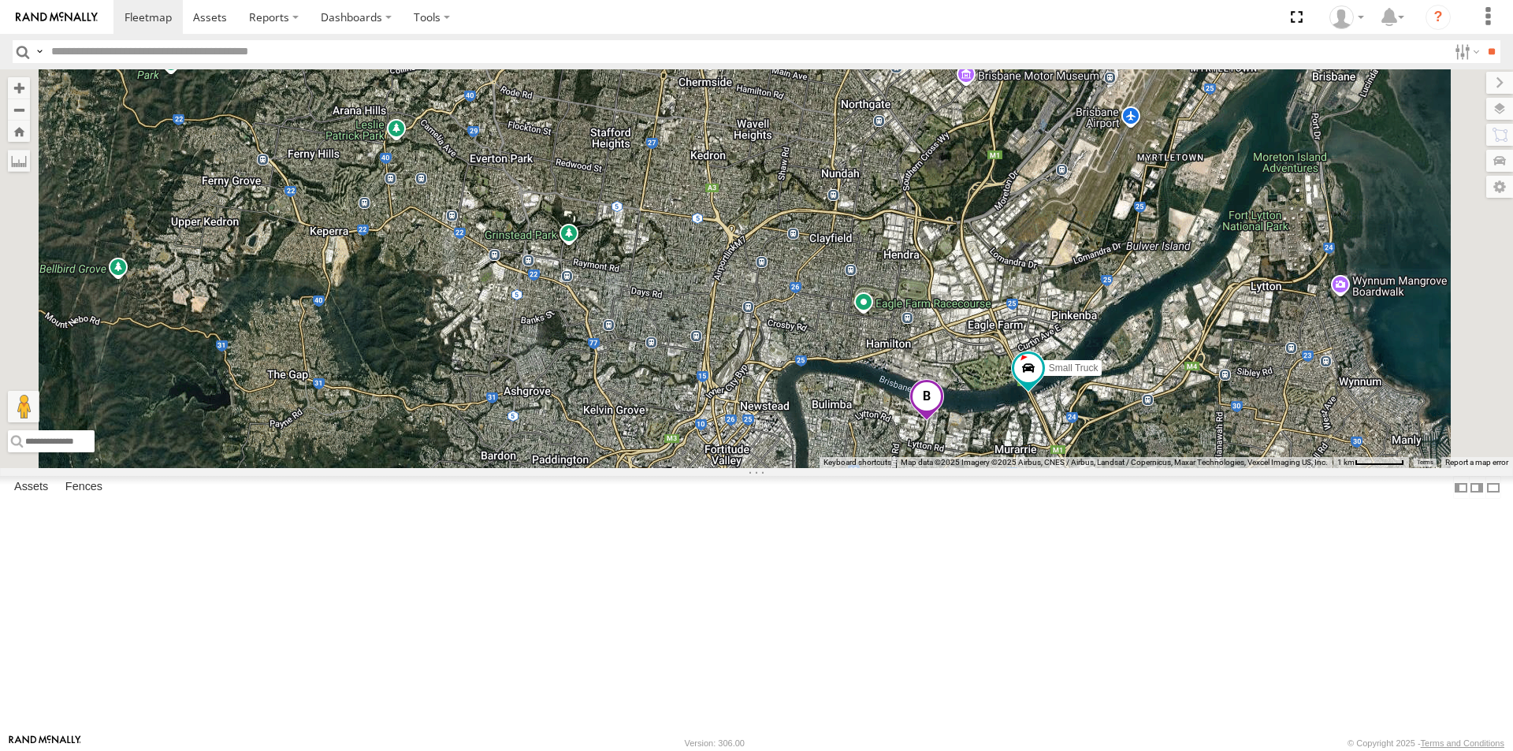
click at [944, 422] on span at bounding box center [926, 400] width 35 height 43
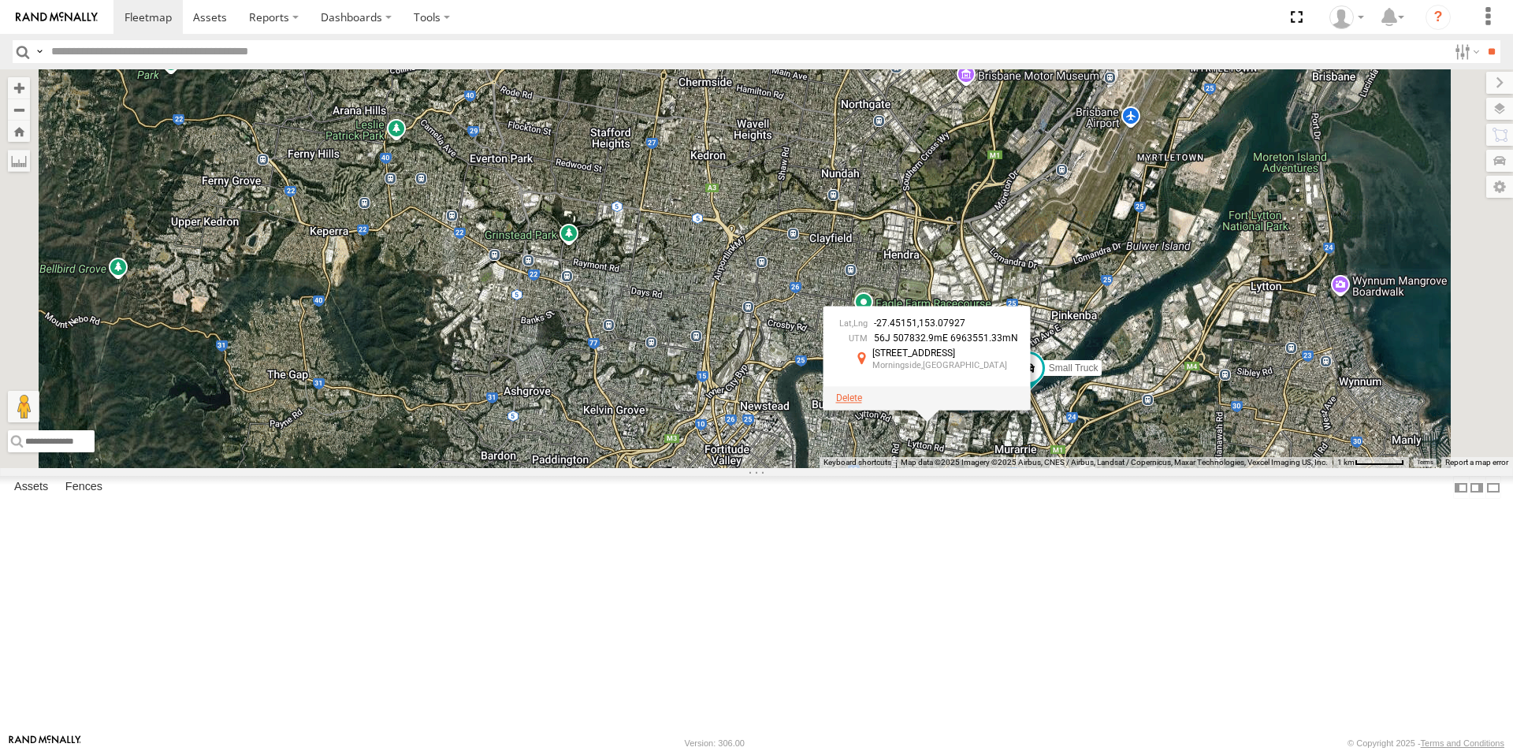
click at [862, 403] on span at bounding box center [849, 397] width 26 height 11
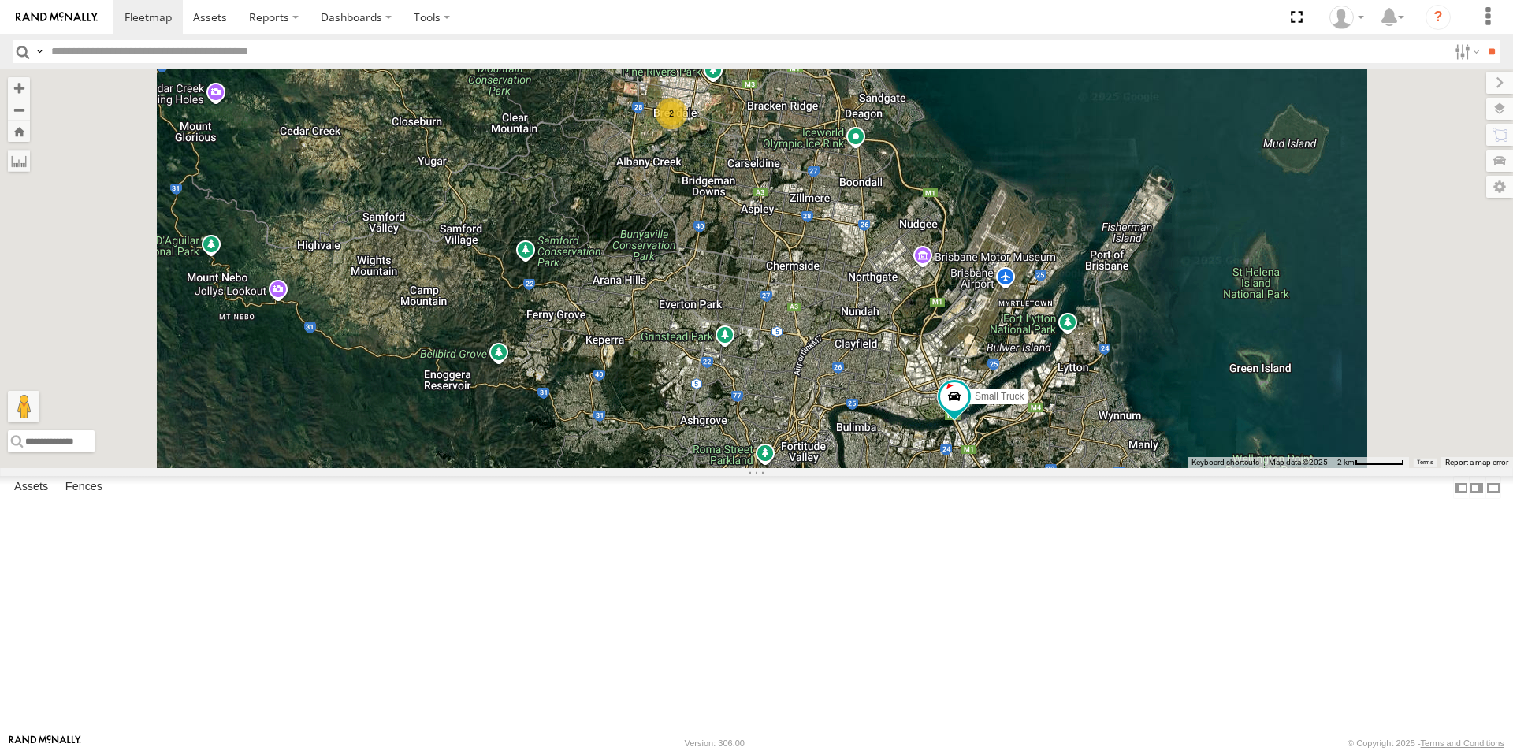
click at [736, 543] on span at bounding box center [718, 521] width 35 height 43
click at [629, 525] on span at bounding box center [616, 519] width 26 height 11
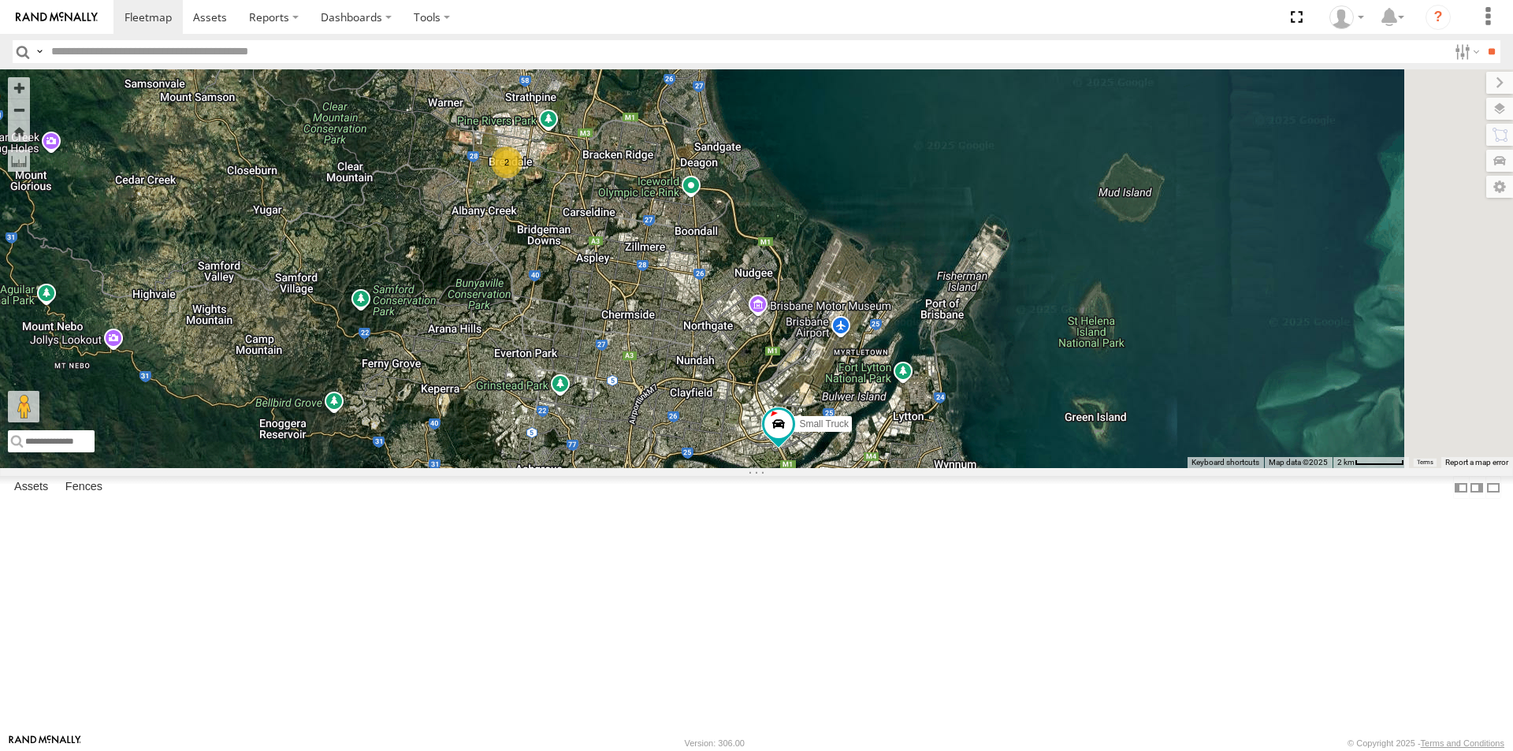
drag, startPoint x: 1404, startPoint y: 421, endPoint x: 1238, endPoint y: 470, distance: 173.5
click at [1238, 468] on div "Small Truck 2" at bounding box center [756, 268] width 1513 height 399
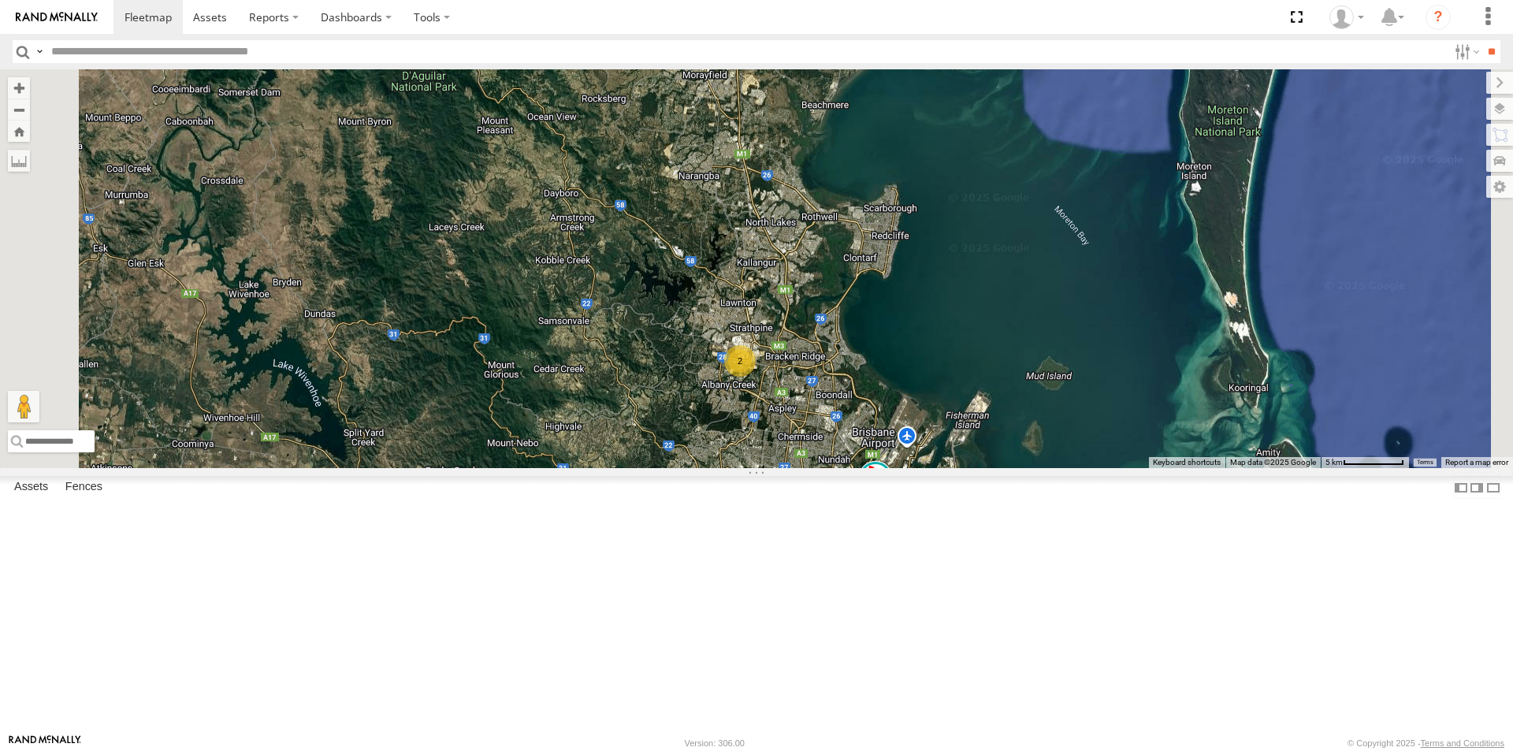
drag, startPoint x: 1149, startPoint y: 263, endPoint x: 1124, endPoint y: 455, distance: 193.8
click at [1124, 455] on div "Small Truck 2" at bounding box center [756, 268] width 1513 height 399
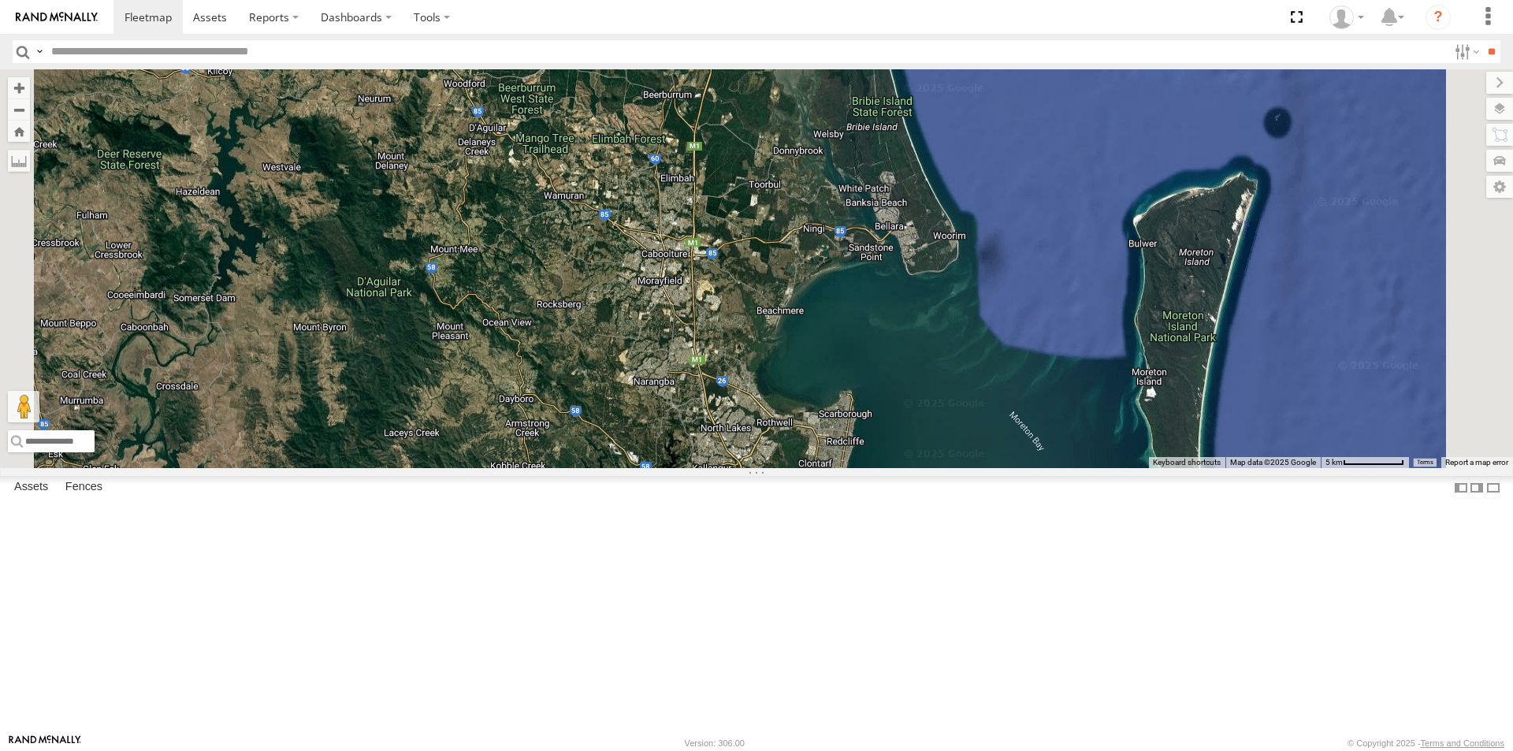
drag, startPoint x: 1160, startPoint y: 250, endPoint x: 1114, endPoint y: 459, distance: 213.8
click at [1114, 459] on div "Small Truck 2" at bounding box center [756, 268] width 1513 height 399
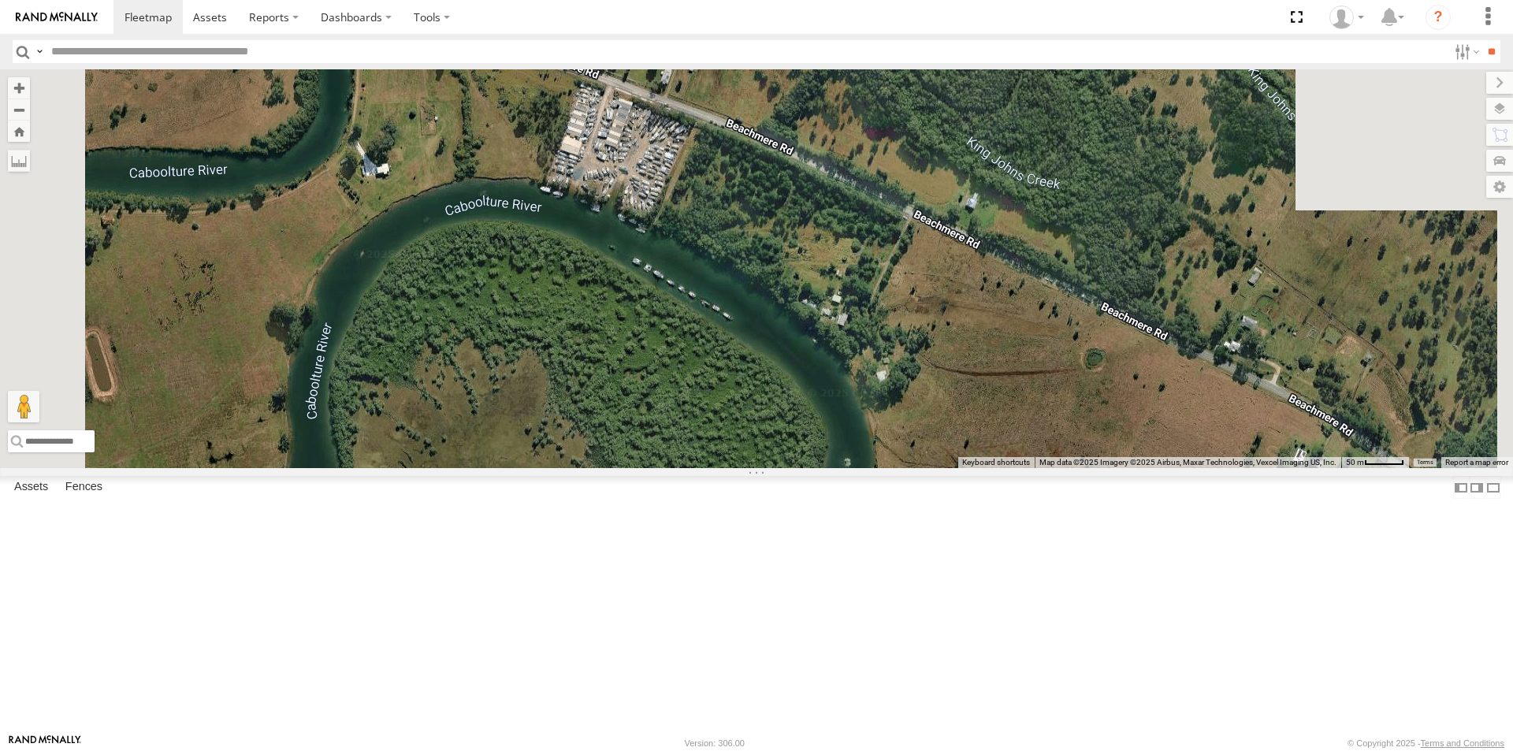
drag, startPoint x: 867, startPoint y: 112, endPoint x: 946, endPoint y: 541, distance: 436.8
click at [946, 468] on div "Small Truck" at bounding box center [756, 268] width 1513 height 399
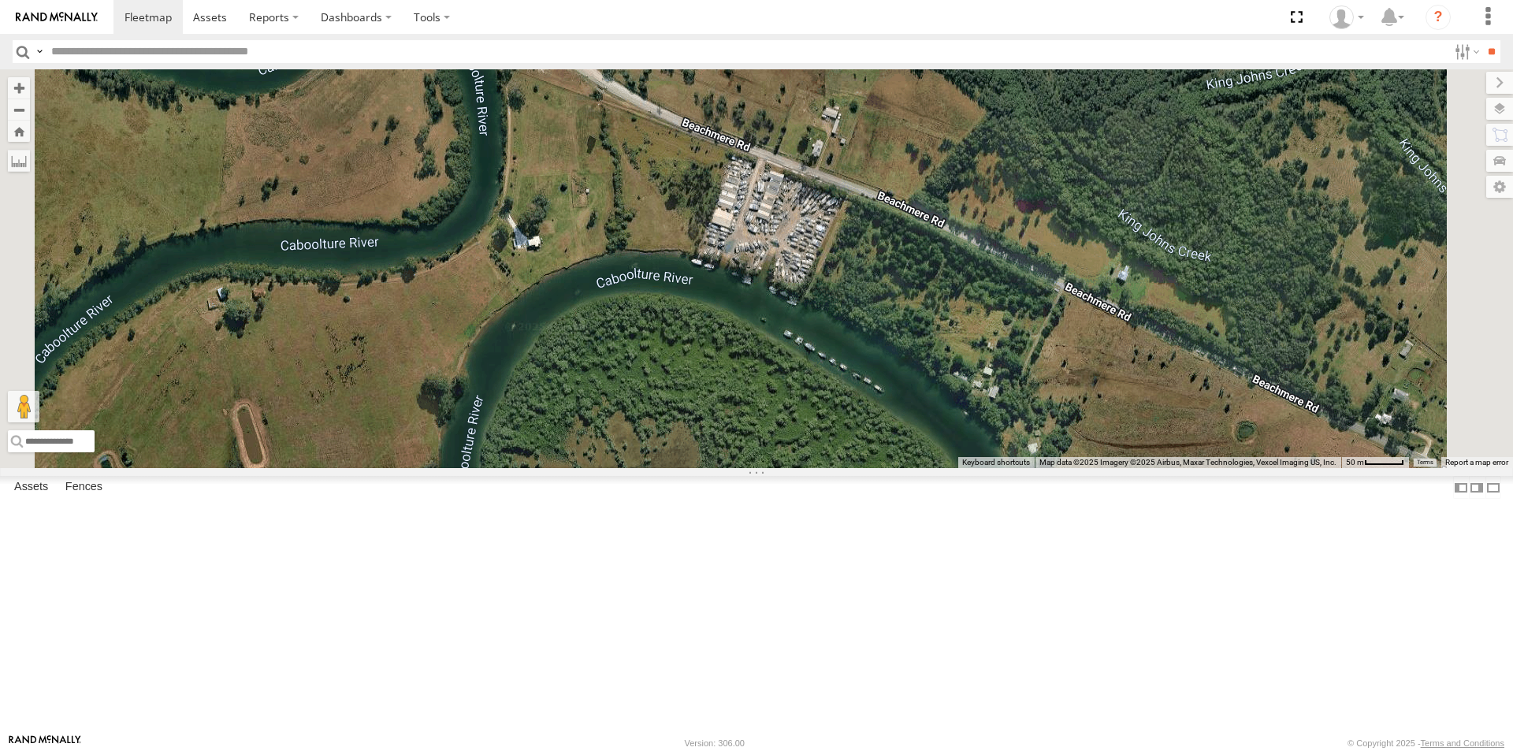
drag, startPoint x: 667, startPoint y: 514, endPoint x: 764, endPoint y: 467, distance: 107.5
click at [764, 467] on div "Small Truck" at bounding box center [756, 268] width 1513 height 399
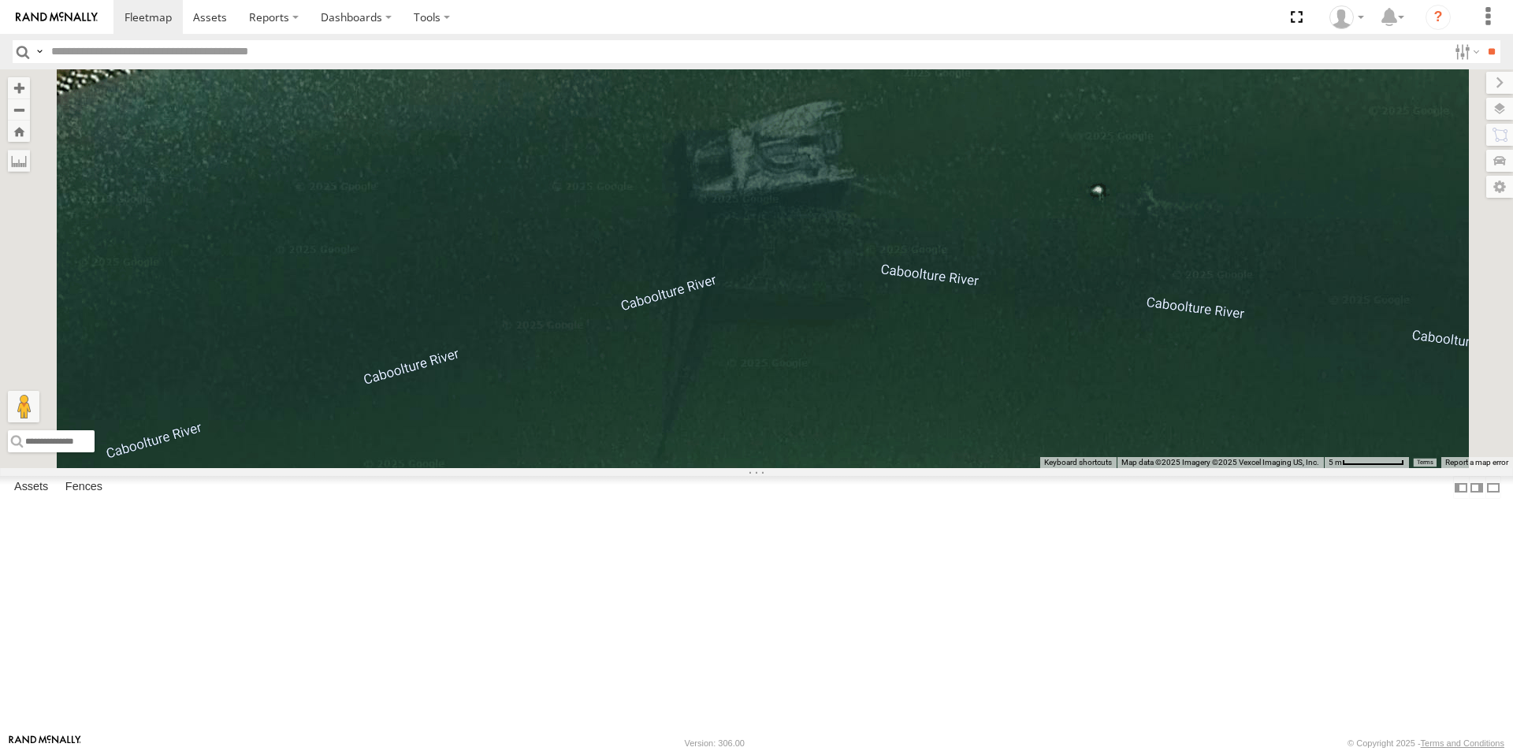
drag, startPoint x: 1102, startPoint y: 405, endPoint x: 998, endPoint y: 569, distance: 194.1
click at [998, 468] on div "Small Truck" at bounding box center [756, 268] width 1513 height 399
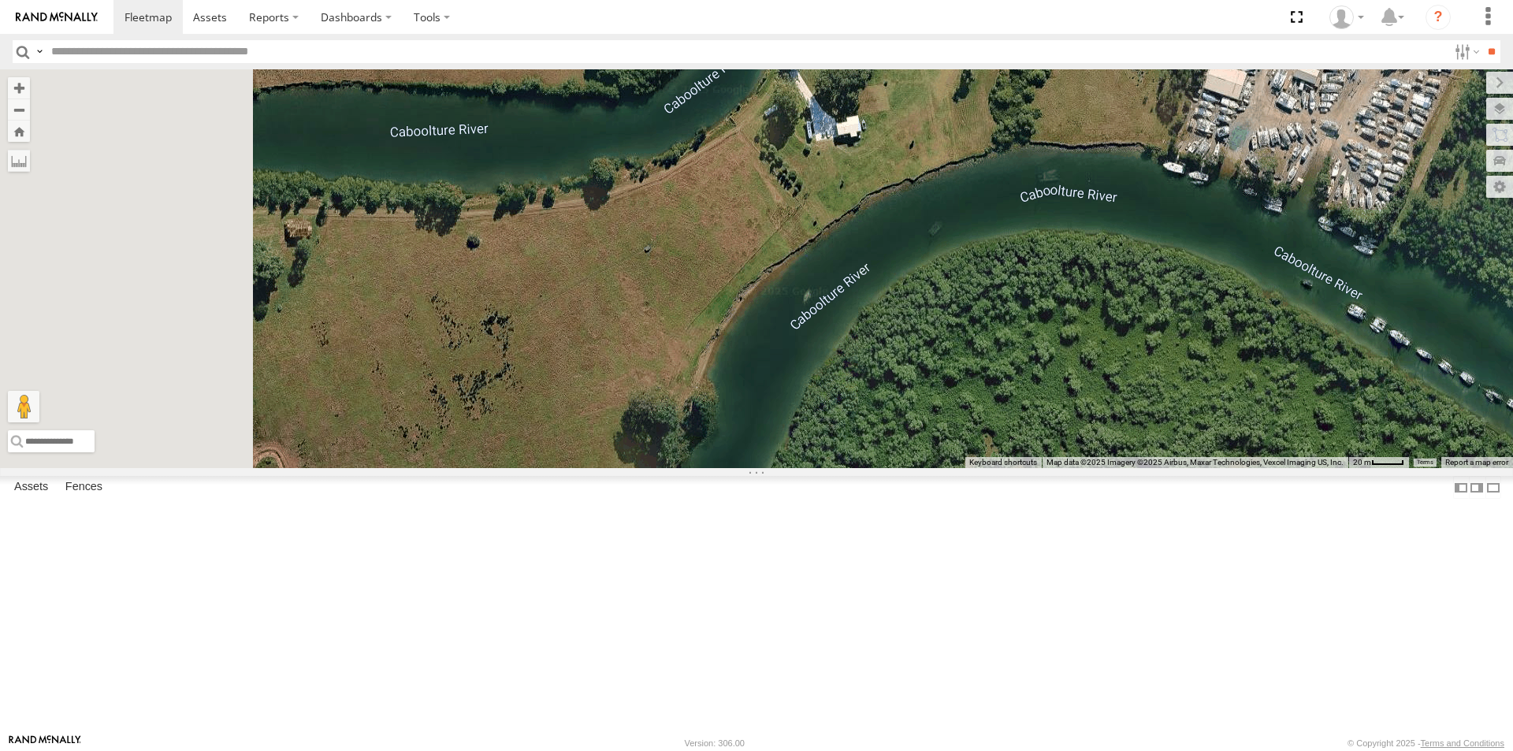
drag, startPoint x: 819, startPoint y: 611, endPoint x: 1066, endPoint y: 390, distance: 331.5
click at [1066, 390] on div "Small Truck" at bounding box center [756, 268] width 1513 height 399
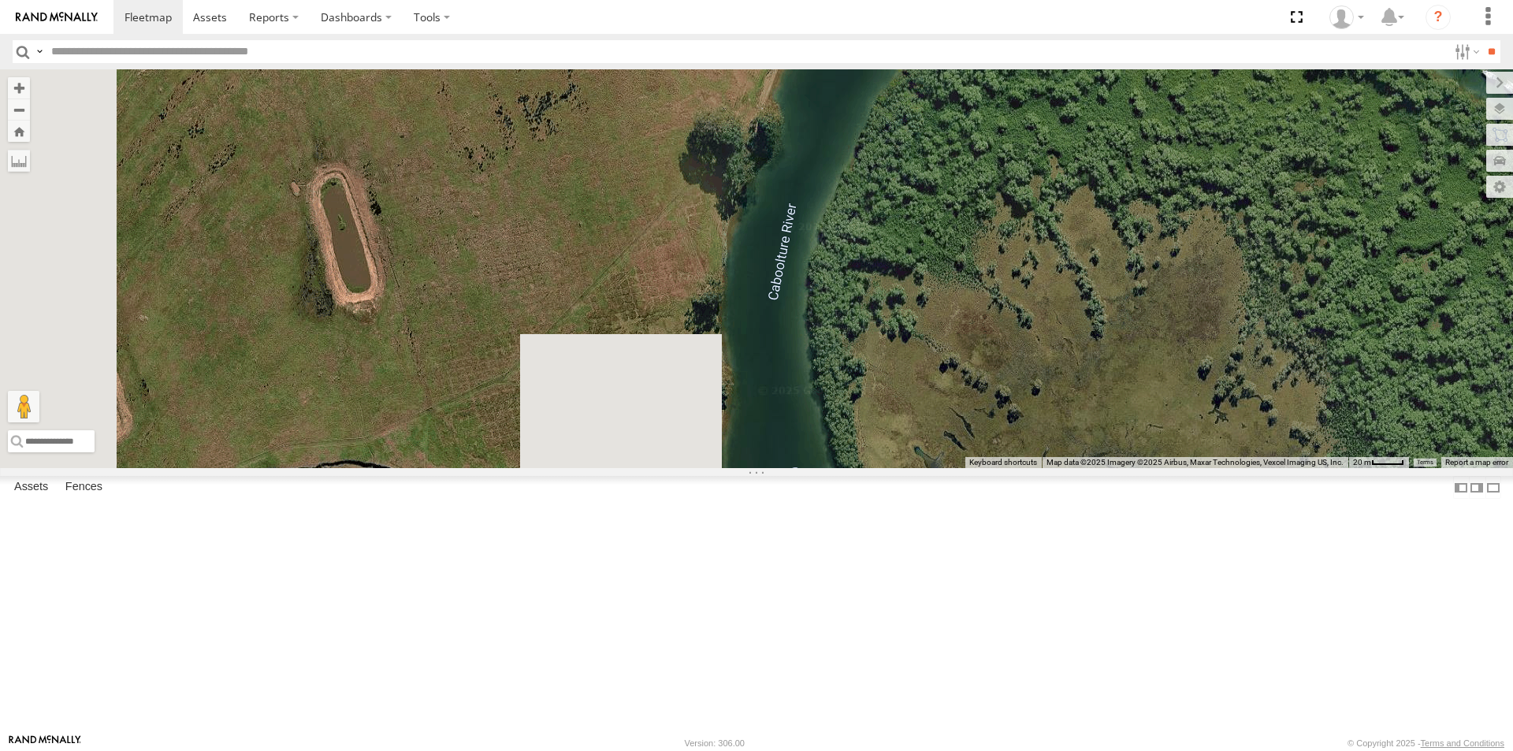
drag, startPoint x: 920, startPoint y: 642, endPoint x: 996, endPoint y: 307, distance: 343.5
click at [996, 307] on div "Small Truck" at bounding box center [756, 268] width 1513 height 399
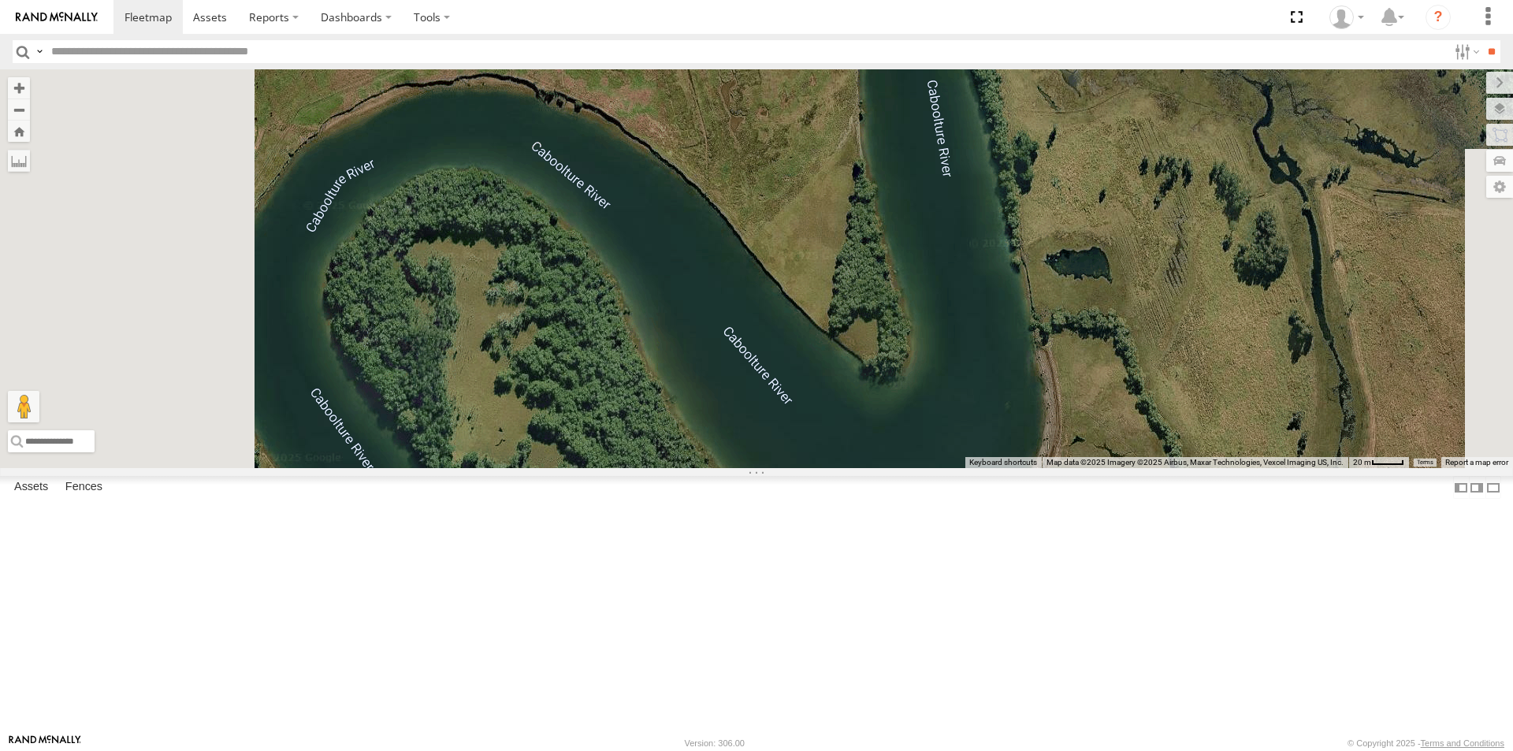
drag, startPoint x: 1039, startPoint y: 625, endPoint x: 1181, endPoint y: 366, distance: 295.9
click at [1181, 366] on div "Small Truck" at bounding box center [756, 268] width 1513 height 399
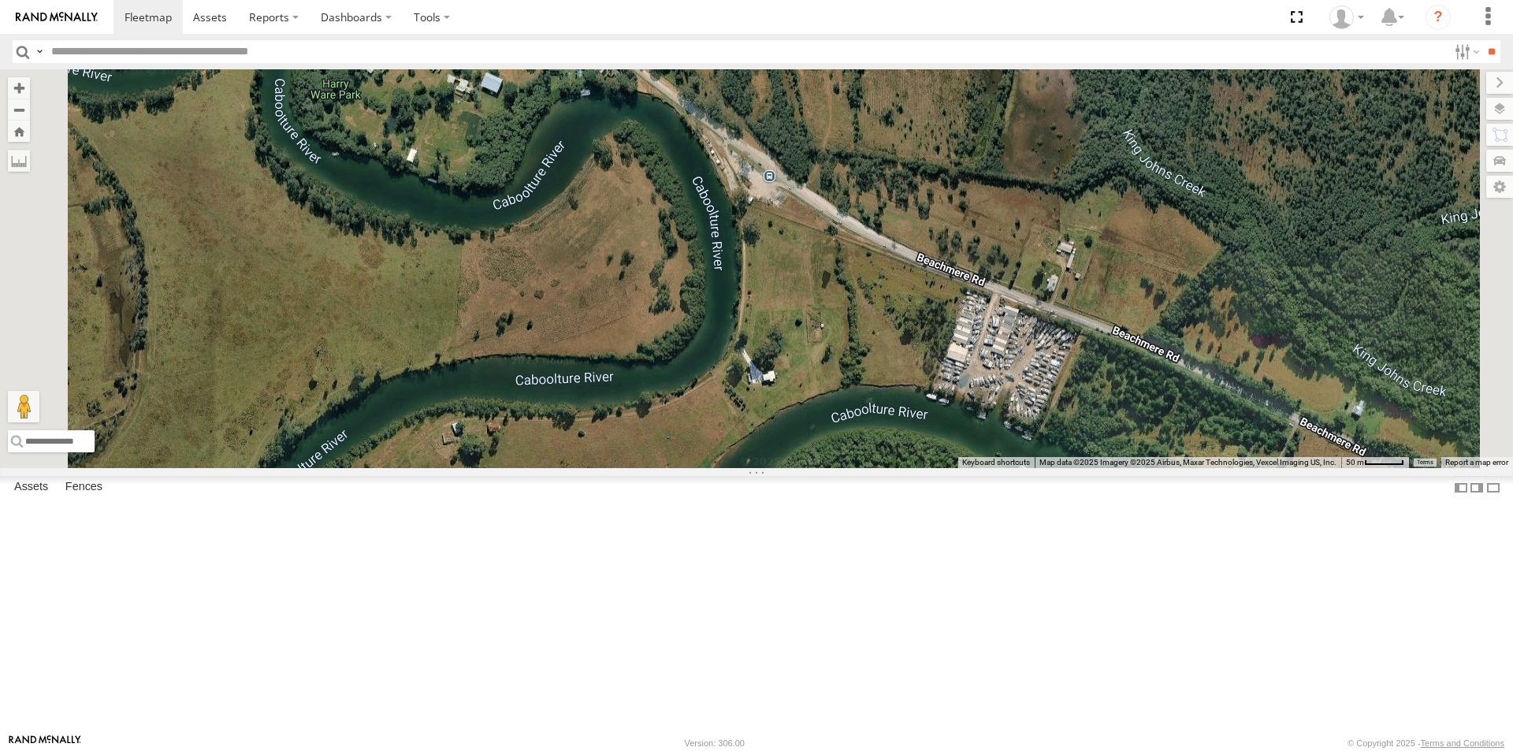
drag, startPoint x: 954, startPoint y: 207, endPoint x: 824, endPoint y: 646, distance: 457.8
click at [824, 468] on div "Small Truck" at bounding box center [756, 268] width 1513 height 399
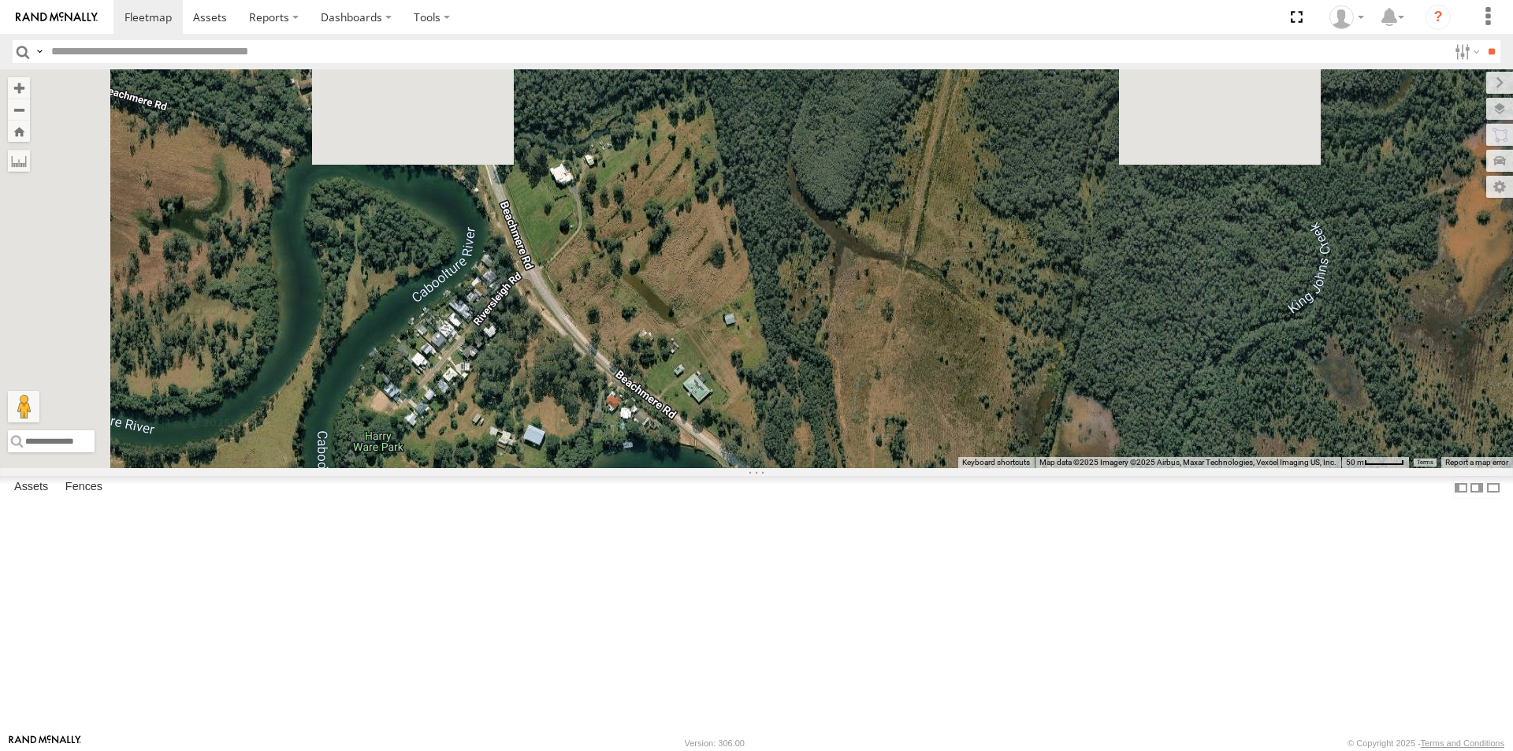
drag, startPoint x: 634, startPoint y: 143, endPoint x: 741, endPoint y: 529, distance: 400.5
click at [741, 468] on div "Small Truck" at bounding box center [756, 268] width 1513 height 399
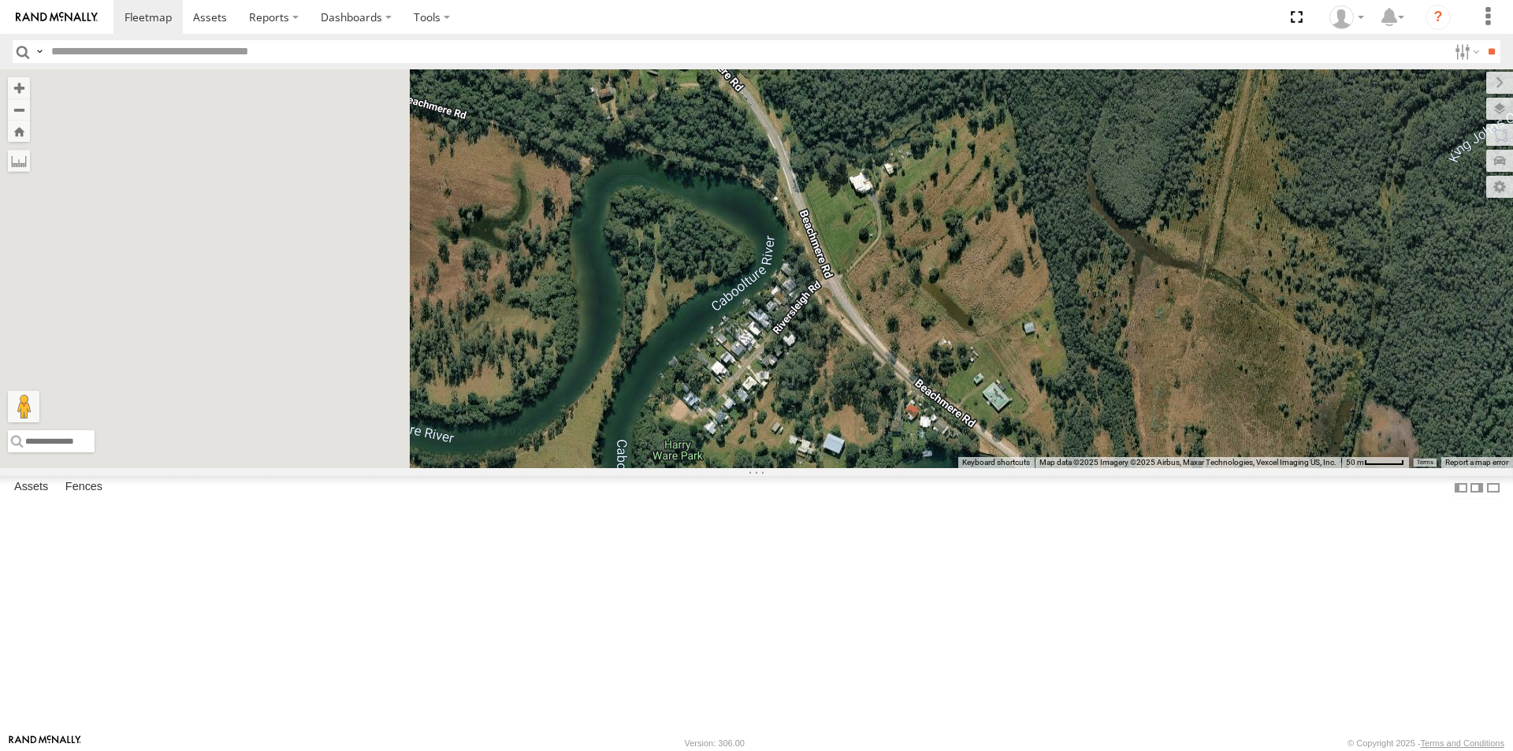
drag, startPoint x: 553, startPoint y: 470, endPoint x: 866, endPoint y: 425, distance: 316.0
click at [864, 425] on div "Small Truck" at bounding box center [756, 268] width 1513 height 399
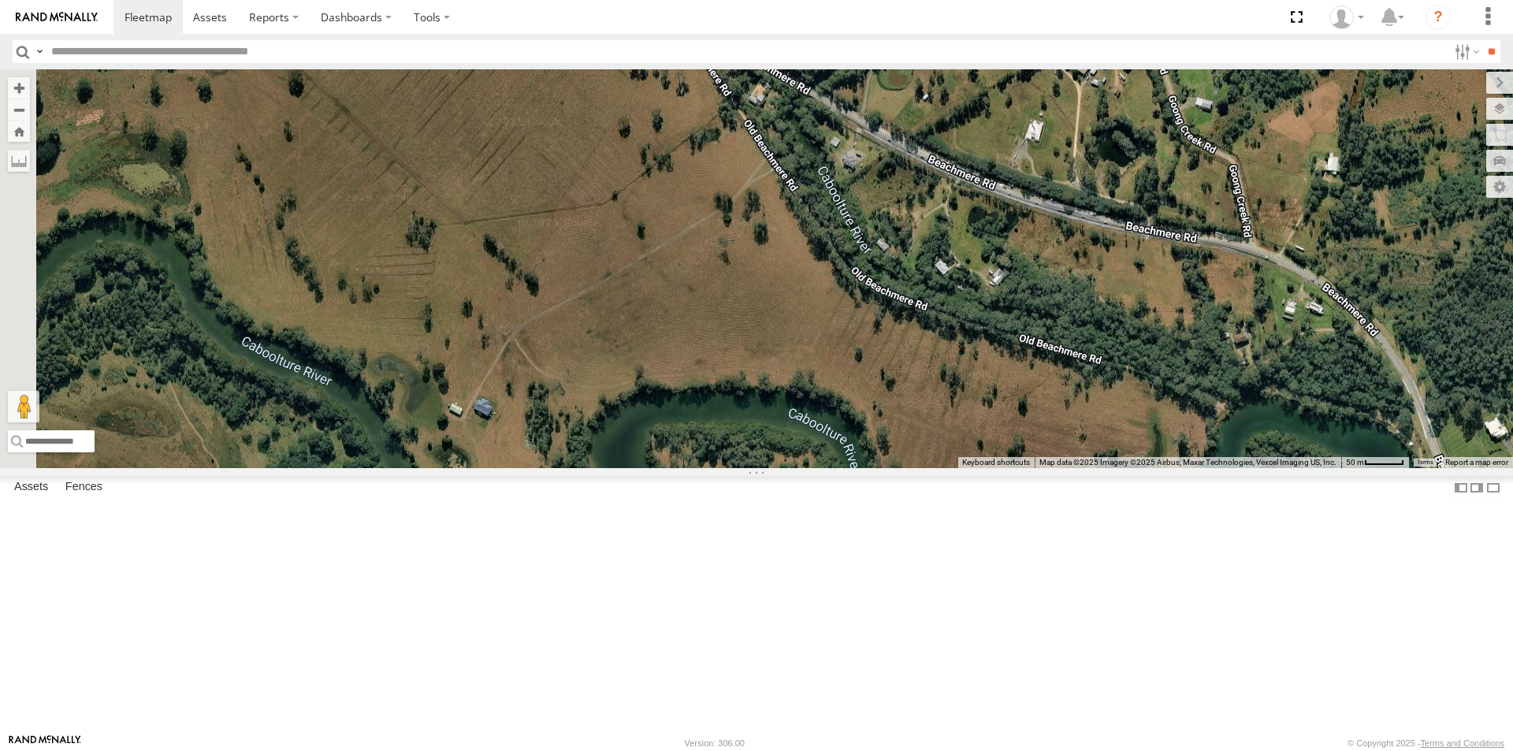
drag, startPoint x: 544, startPoint y: 385, endPoint x: 1139, endPoint y: 631, distance: 644.7
click at [1139, 468] on div "Small Truck" at bounding box center [756, 268] width 1513 height 399
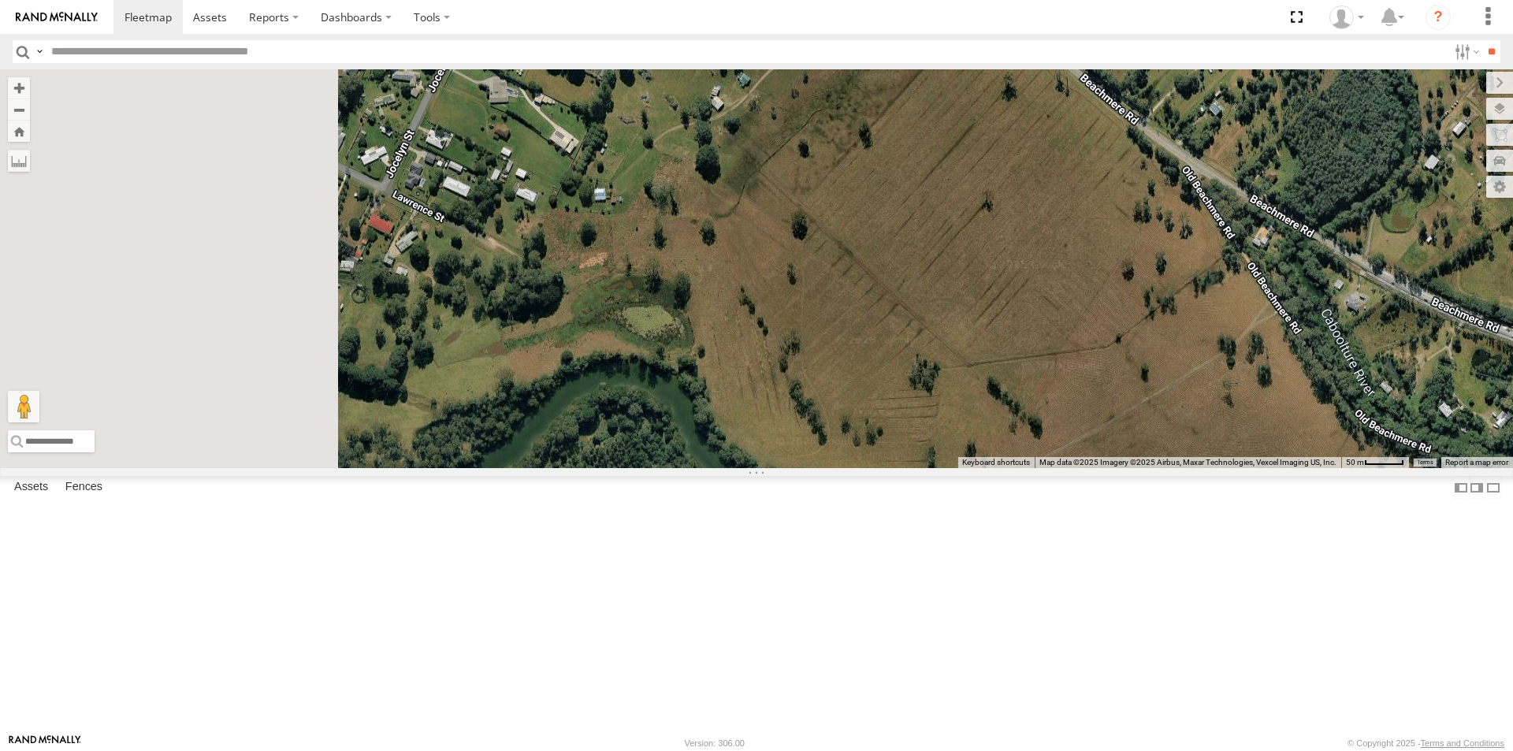
drag, startPoint x: 626, startPoint y: 396, endPoint x: 1129, endPoint y: 542, distance: 524.2
click at [1129, 468] on div "Small Truck" at bounding box center [756, 268] width 1513 height 399
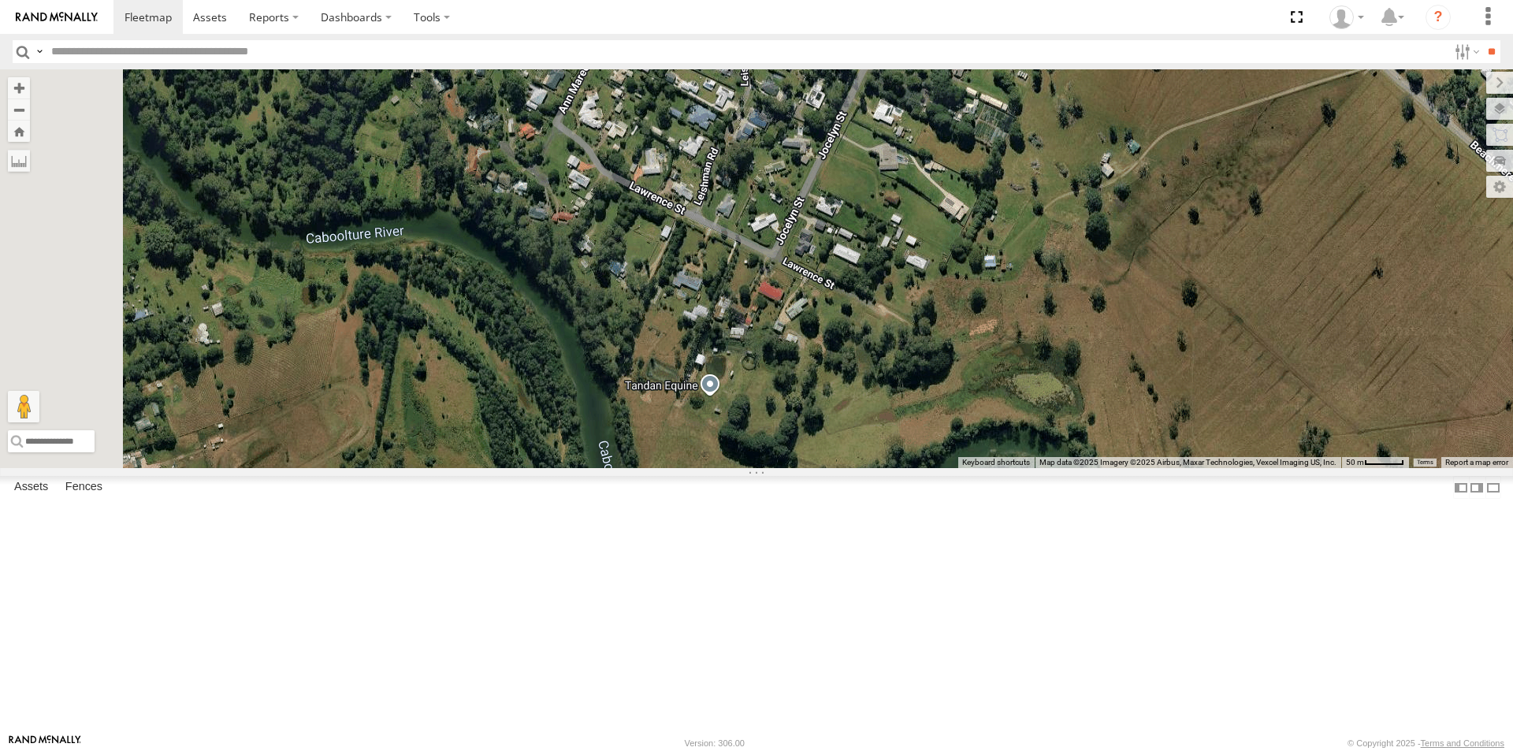
drag, startPoint x: 513, startPoint y: 532, endPoint x: 921, endPoint y: 599, distance: 413.6
click at [921, 468] on div "Small Truck" at bounding box center [756, 268] width 1513 height 399
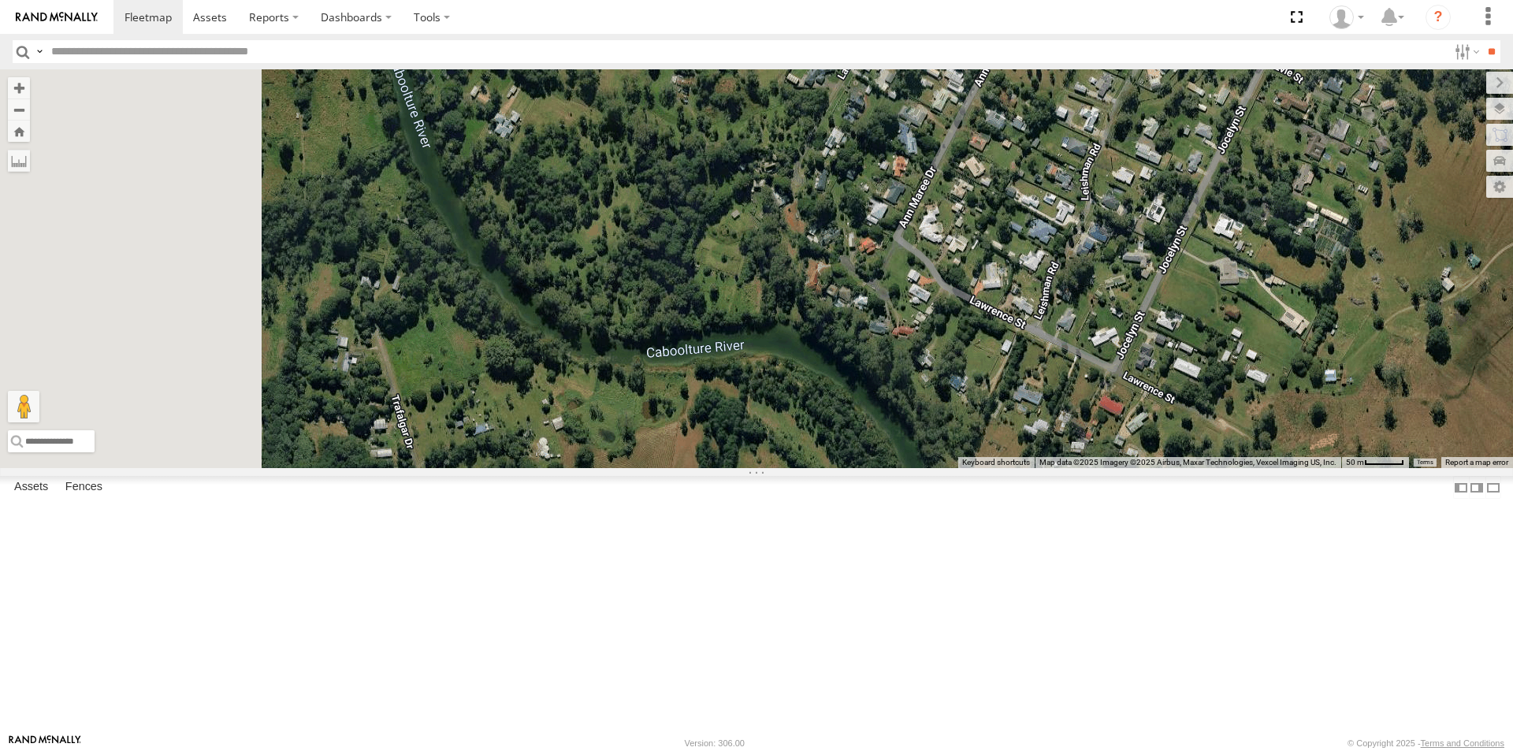
drag, startPoint x: 544, startPoint y: 367, endPoint x: 859, endPoint y: 481, distance: 334.5
click at [859, 468] on div "Small Truck" at bounding box center [756, 268] width 1513 height 399
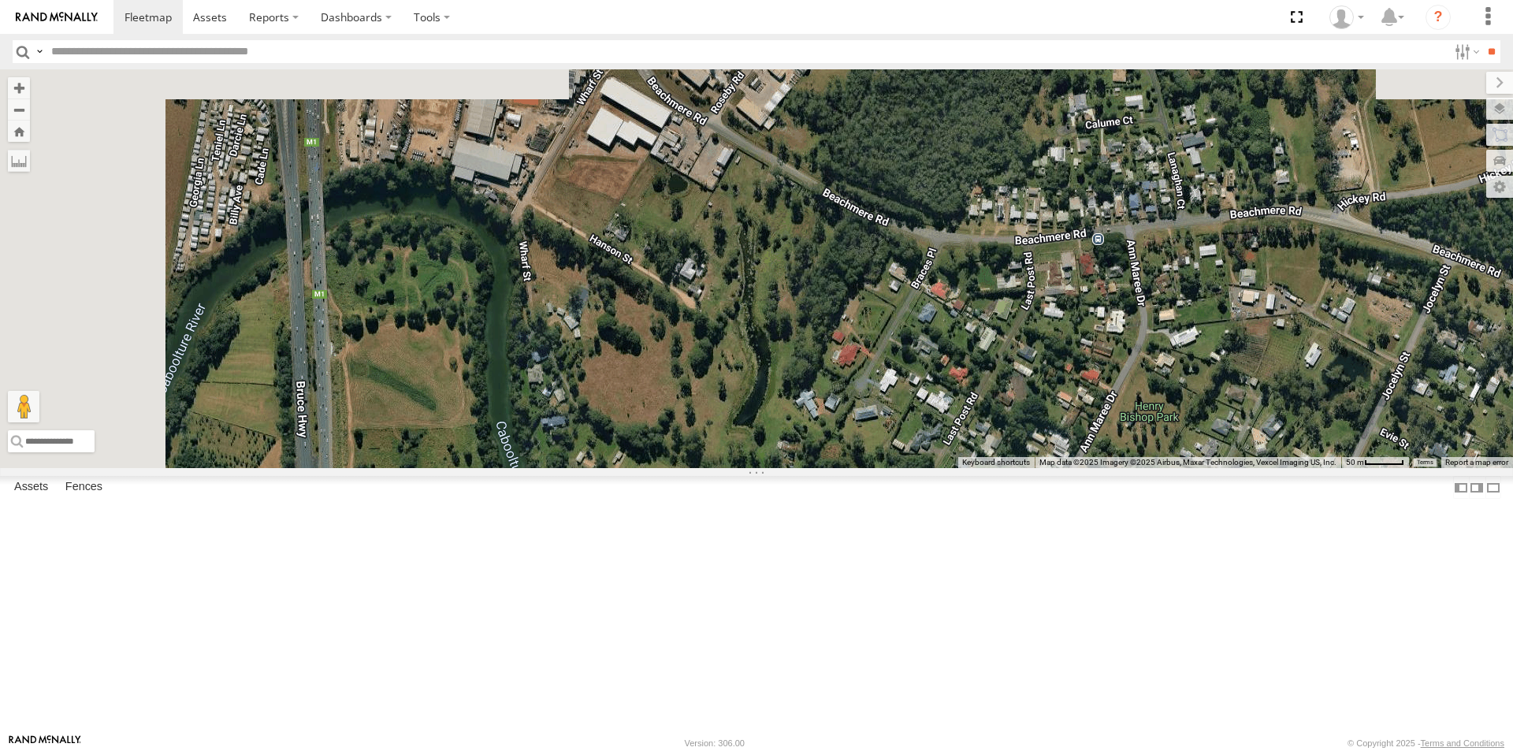
drag, startPoint x: 652, startPoint y: 169, endPoint x: 757, endPoint y: 543, distance: 388.1
click at [757, 468] on div "Small Truck" at bounding box center [756, 268] width 1513 height 399
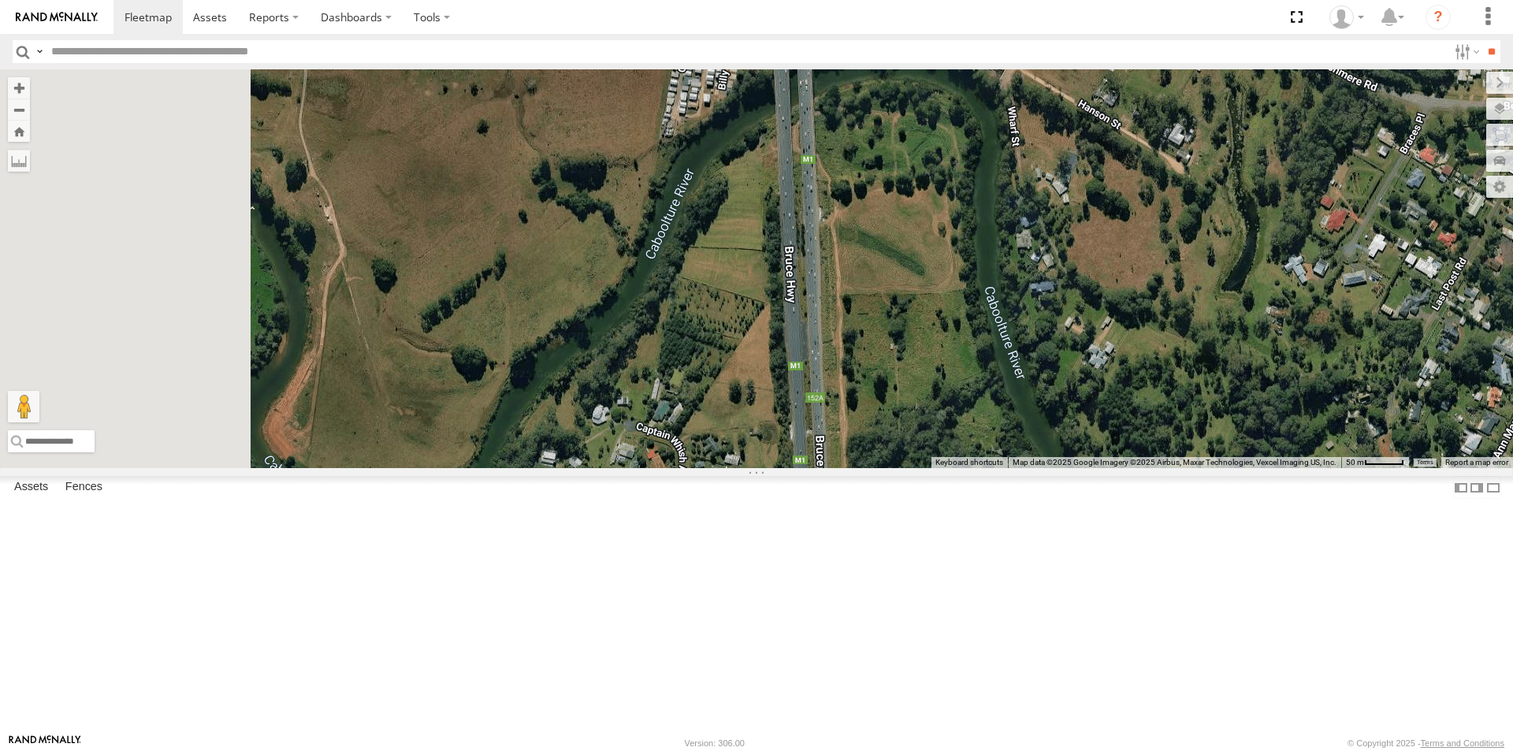
drag, startPoint x: 462, startPoint y: 473, endPoint x: 949, endPoint y: 321, distance: 509.9
click at [949, 321] on div "Small Truck" at bounding box center [756, 268] width 1513 height 399
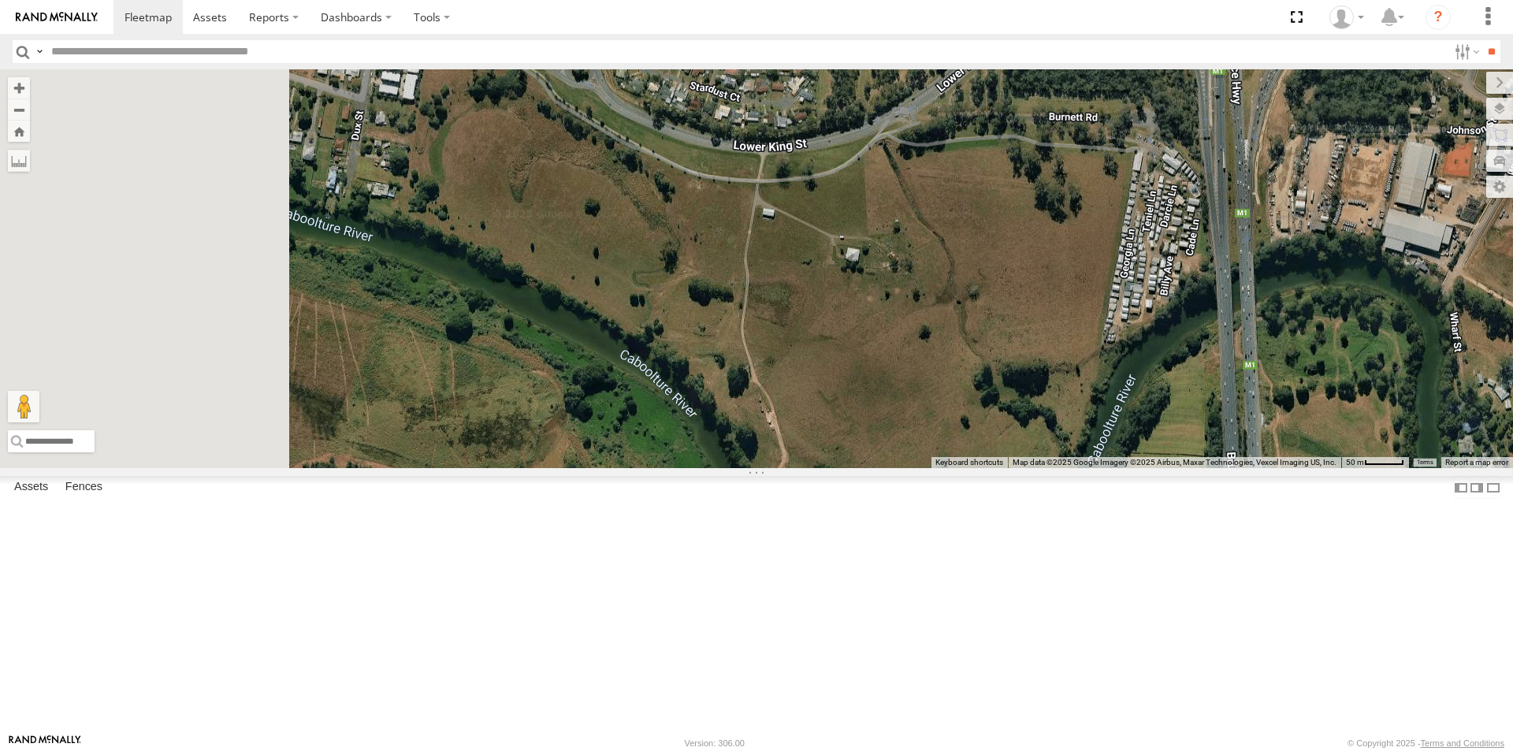
drag, startPoint x: 481, startPoint y: 325, endPoint x: 924, endPoint y: 531, distance: 487.6
click at [924, 468] on div "Small Truck" at bounding box center [756, 268] width 1513 height 399
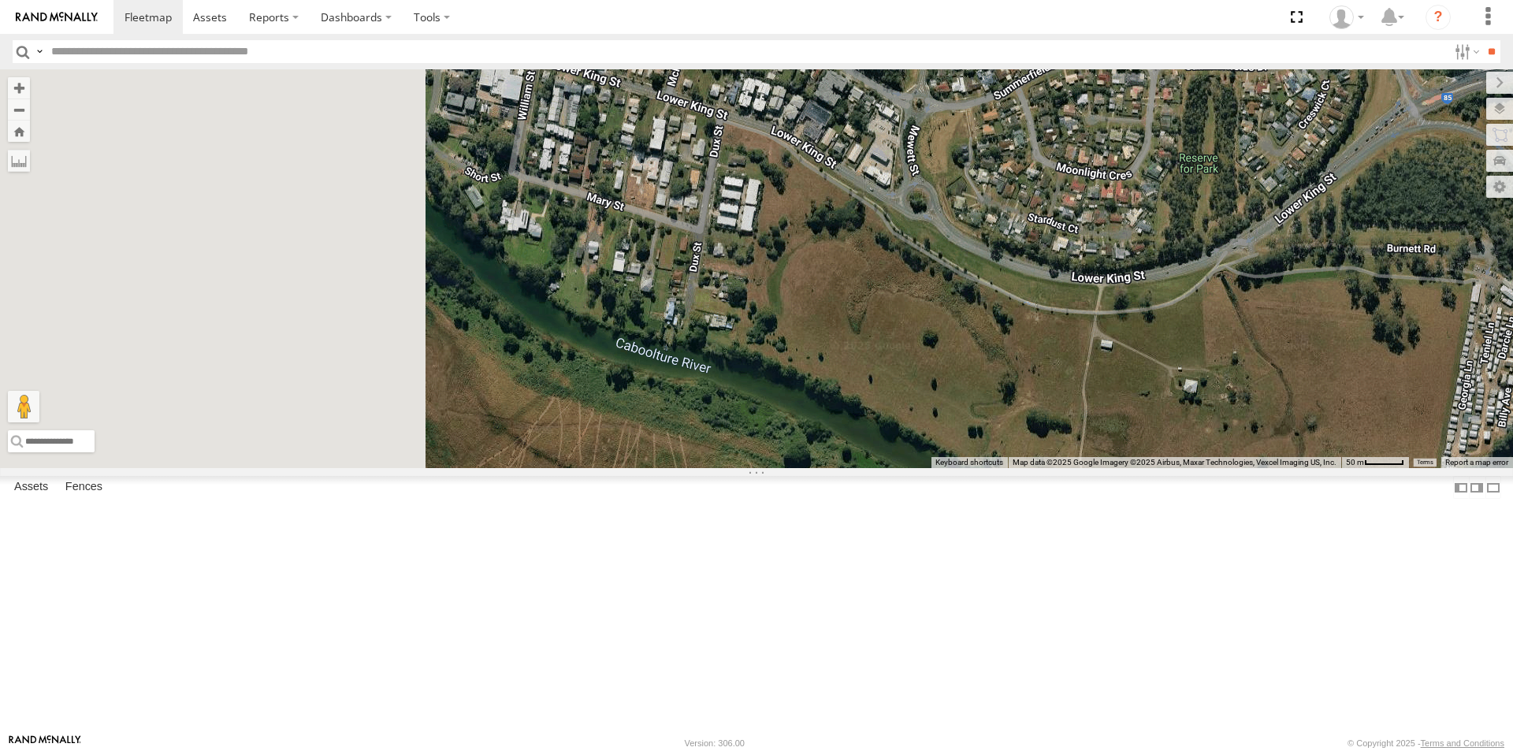
drag, startPoint x: 464, startPoint y: 293, endPoint x: 853, endPoint y: 440, distance: 416.2
click at [853, 440] on div "Small Truck" at bounding box center [756, 268] width 1513 height 399
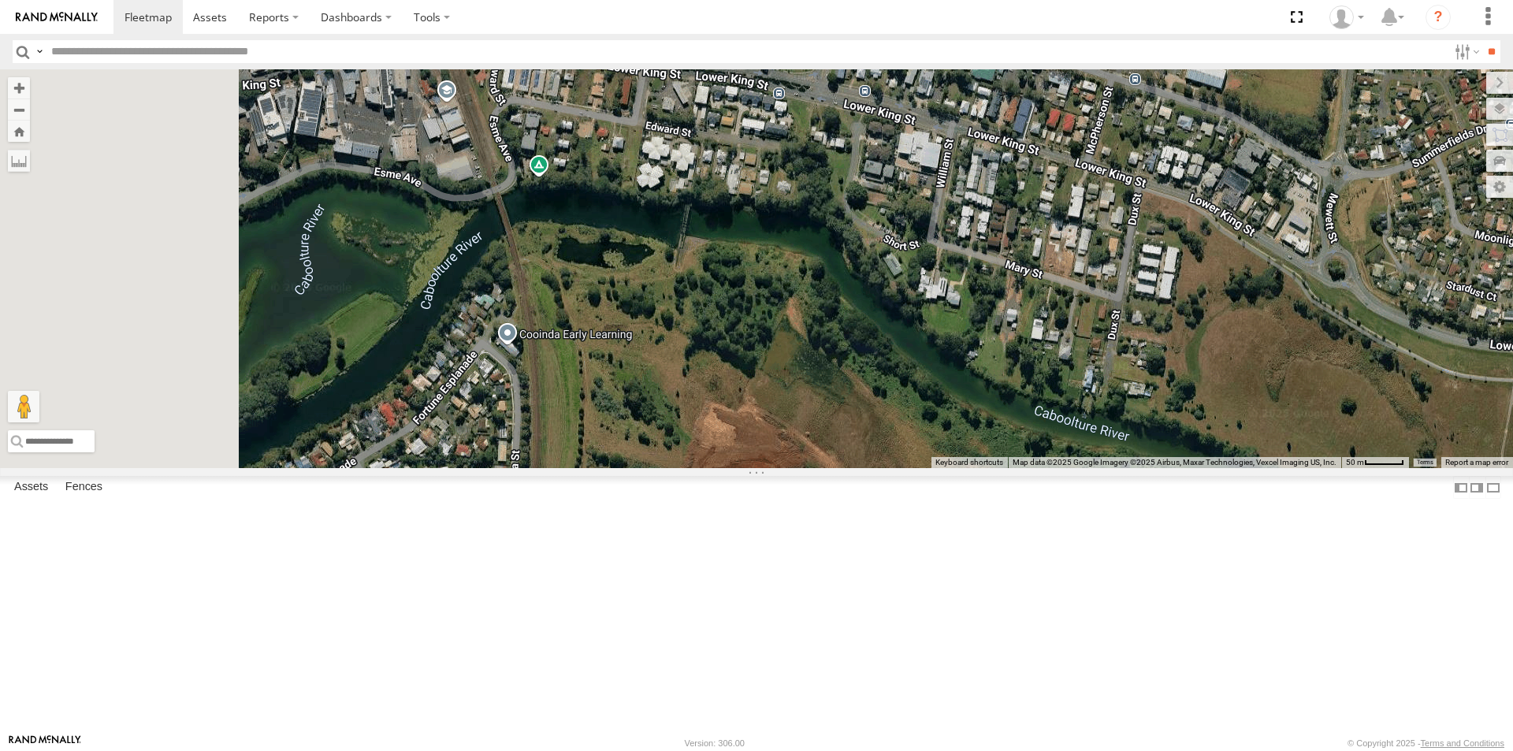
drag, startPoint x: 535, startPoint y: 283, endPoint x: 883, endPoint y: 336, distance: 351.6
click at [883, 336] on div "Small Truck" at bounding box center [756, 268] width 1513 height 399
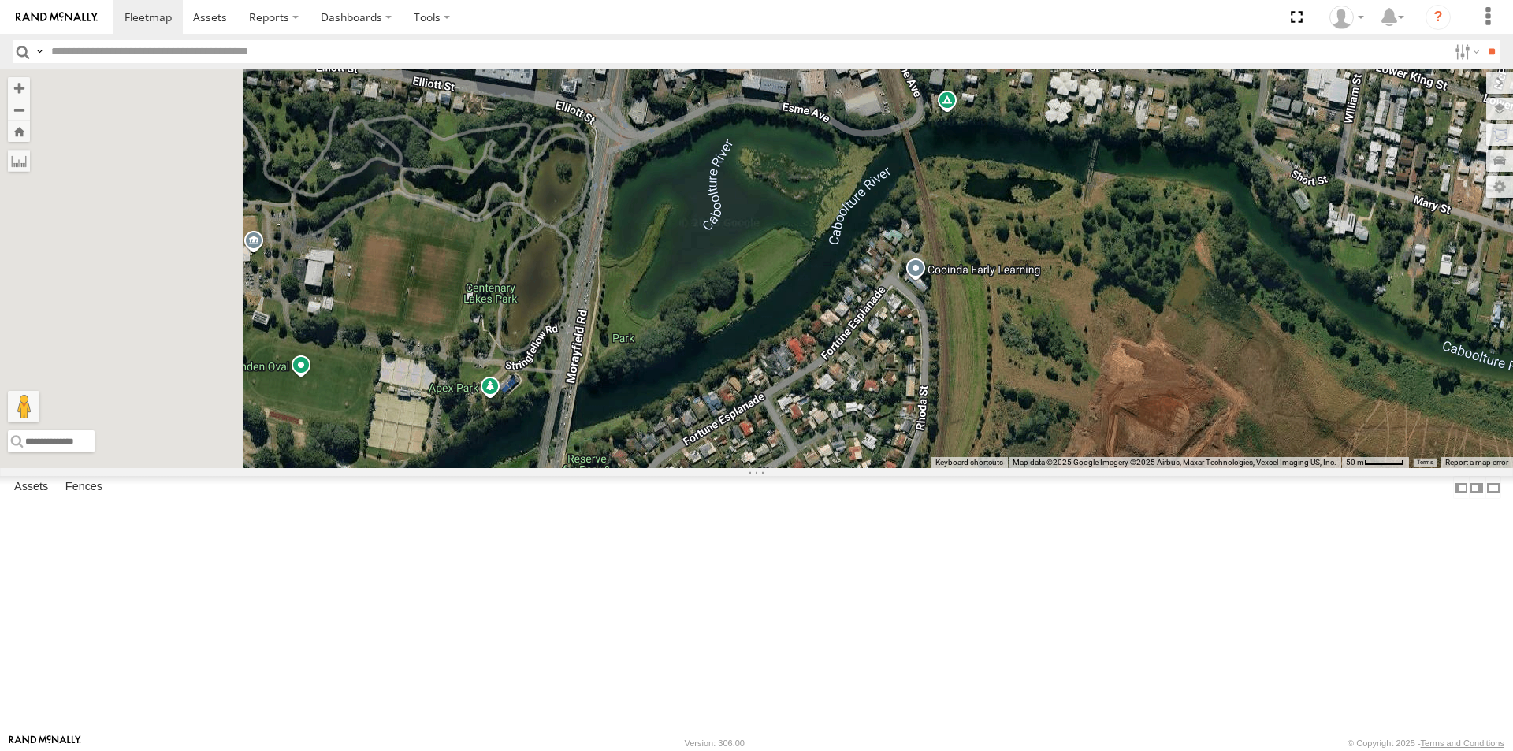
drag, startPoint x: 511, startPoint y: 339, endPoint x: 931, endPoint y: 273, distance: 425.0
click at [931, 273] on div "Small Truck" at bounding box center [756, 268] width 1513 height 399
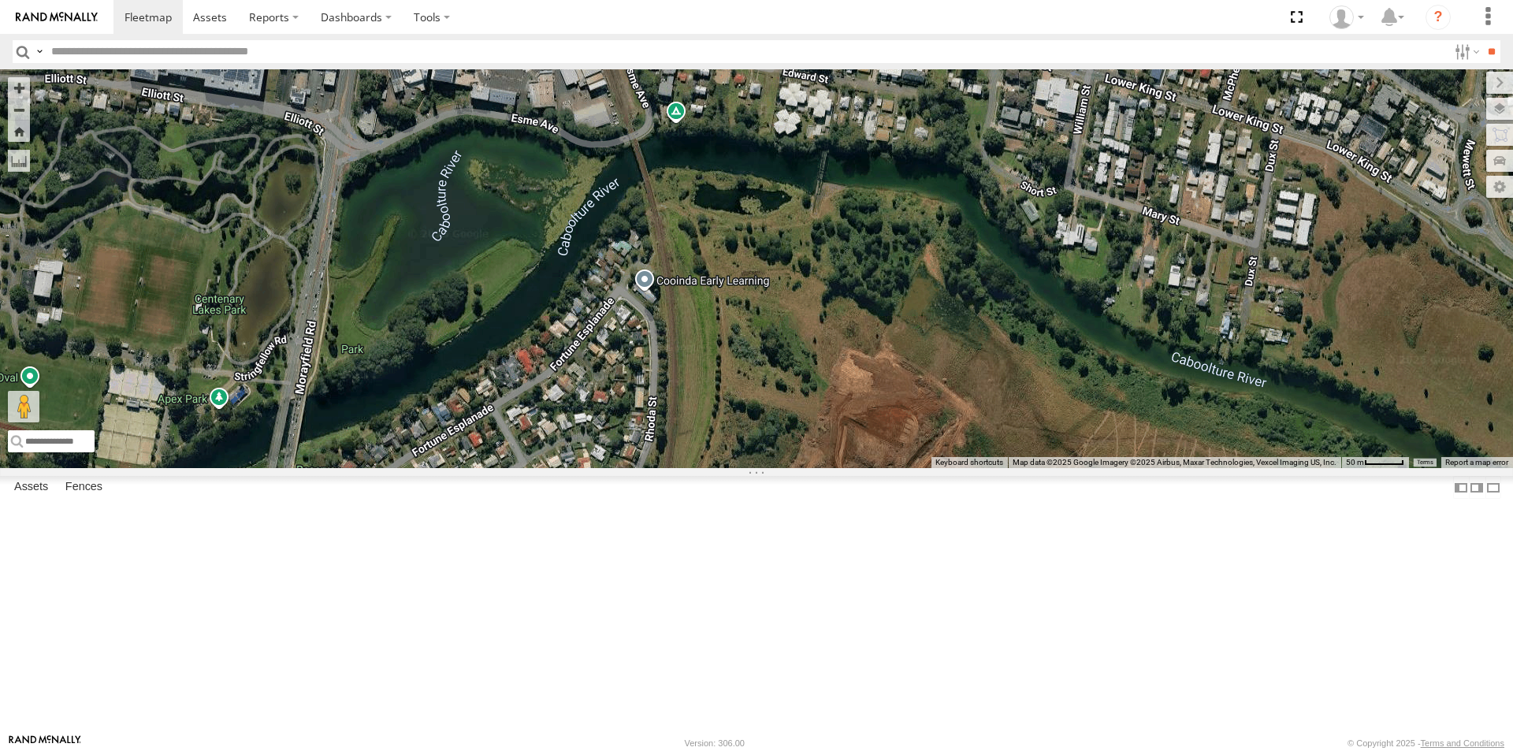
drag, startPoint x: 1028, startPoint y: 298, endPoint x: 702, endPoint y: 304, distance: 326.3
click at [702, 304] on div "Small Truck" at bounding box center [756, 268] width 1513 height 399
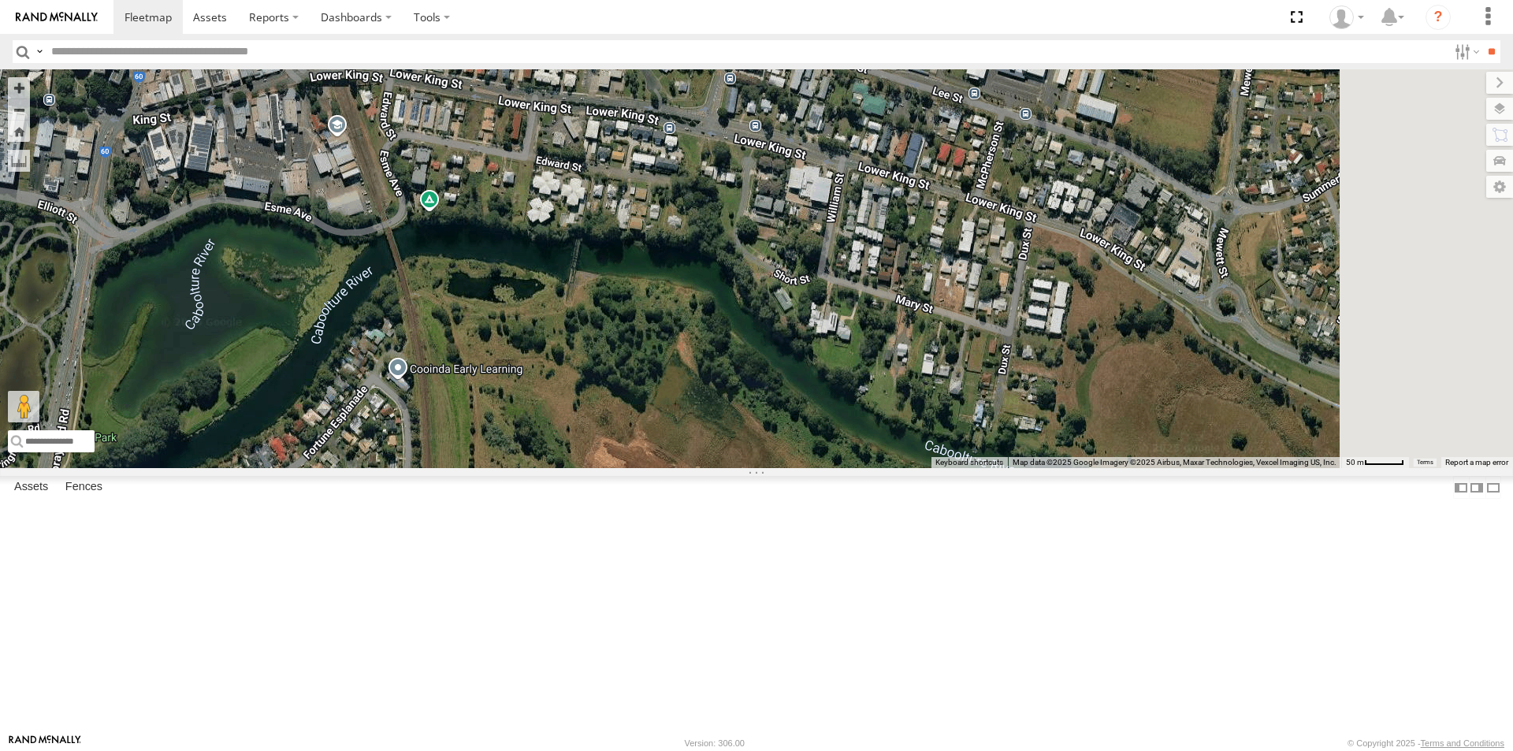
drag, startPoint x: 1076, startPoint y: 294, endPoint x: 909, endPoint y: 404, distance: 200.2
click at [916, 404] on div "Small Truck" at bounding box center [756, 268] width 1513 height 399
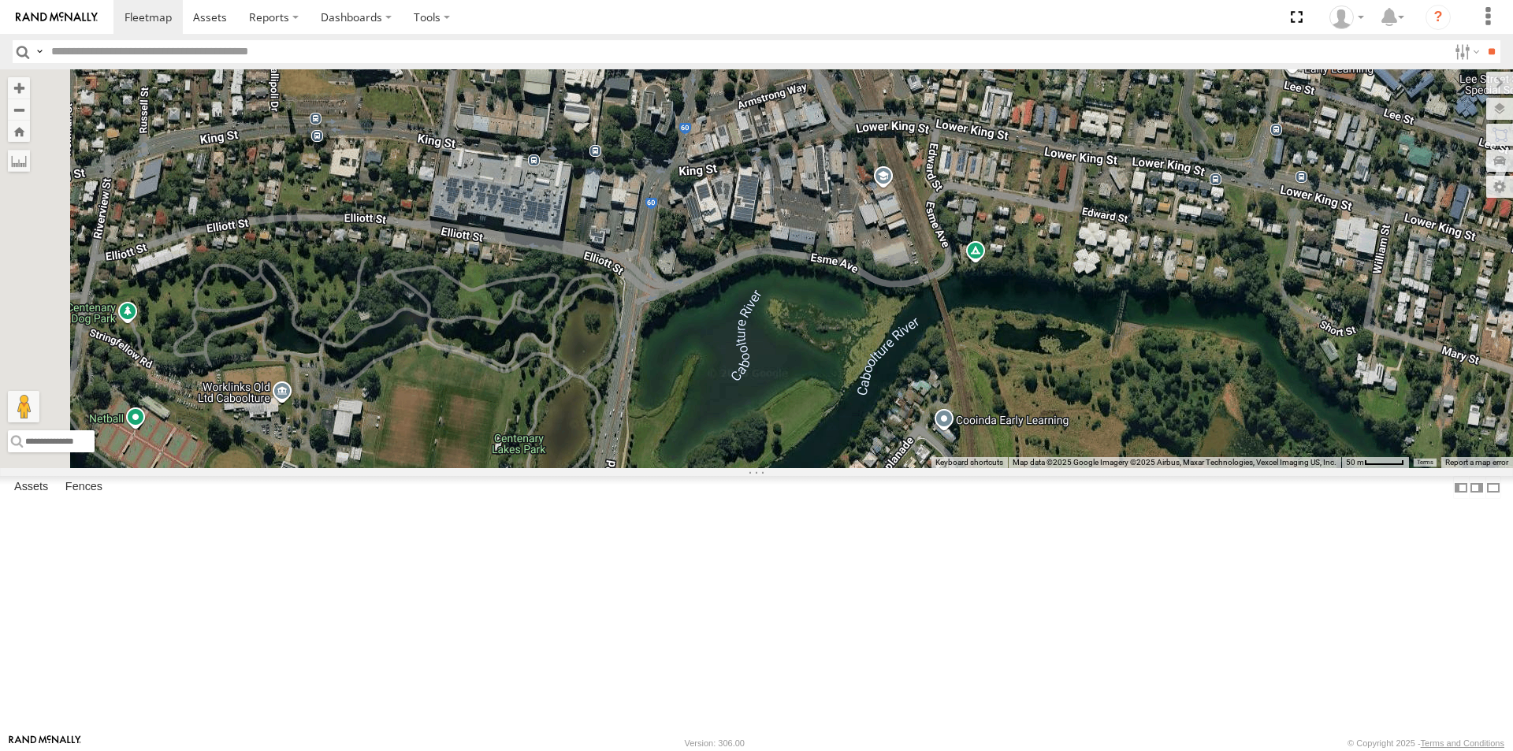
drag, startPoint x: 423, startPoint y: 374, endPoint x: 994, endPoint y: 411, distance: 572.5
click at [994, 411] on div "Small Truck" at bounding box center [756, 268] width 1513 height 399
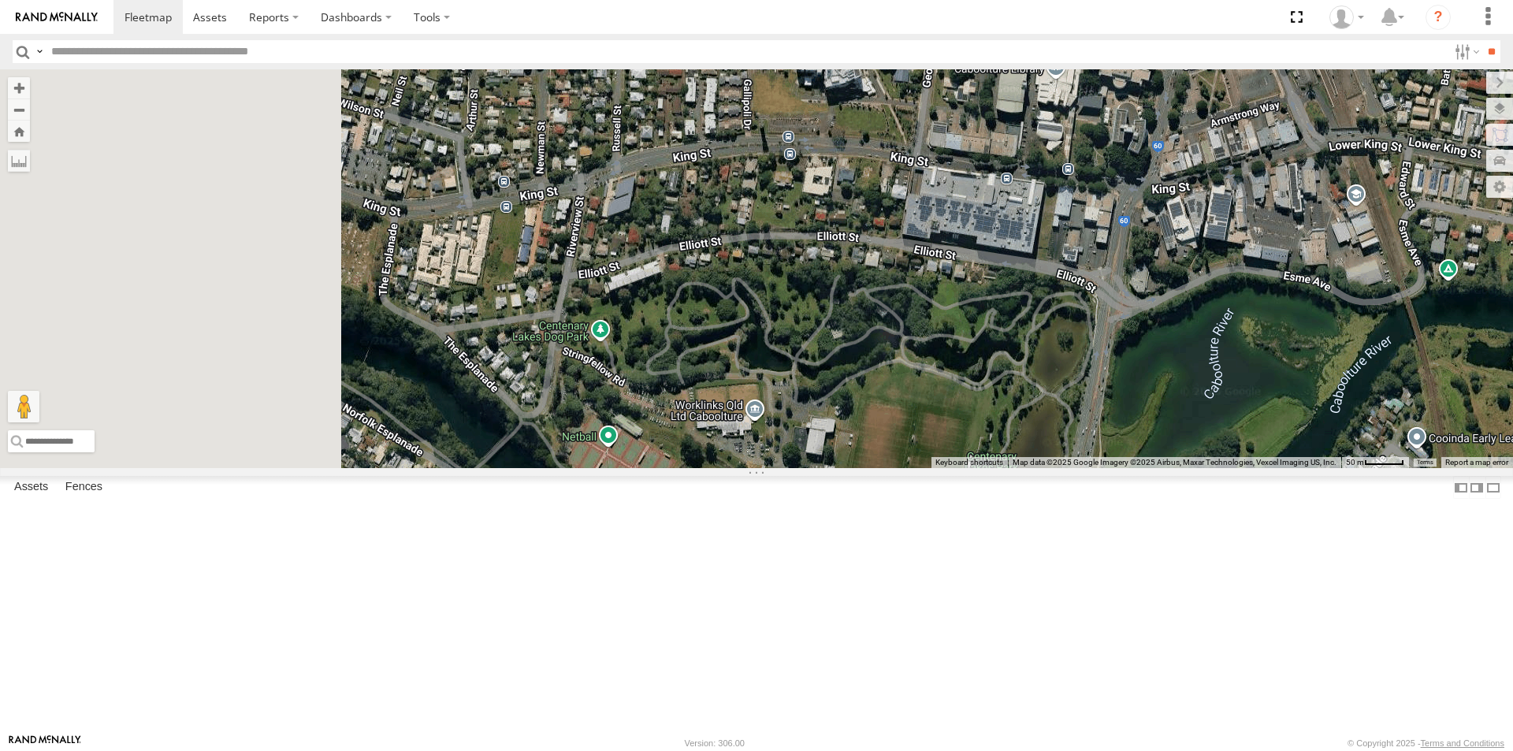
drag, startPoint x: 513, startPoint y: 424, endPoint x: 993, endPoint y: 438, distance: 480.1
click at [993, 438] on div "Small Truck" at bounding box center [756, 268] width 1513 height 399
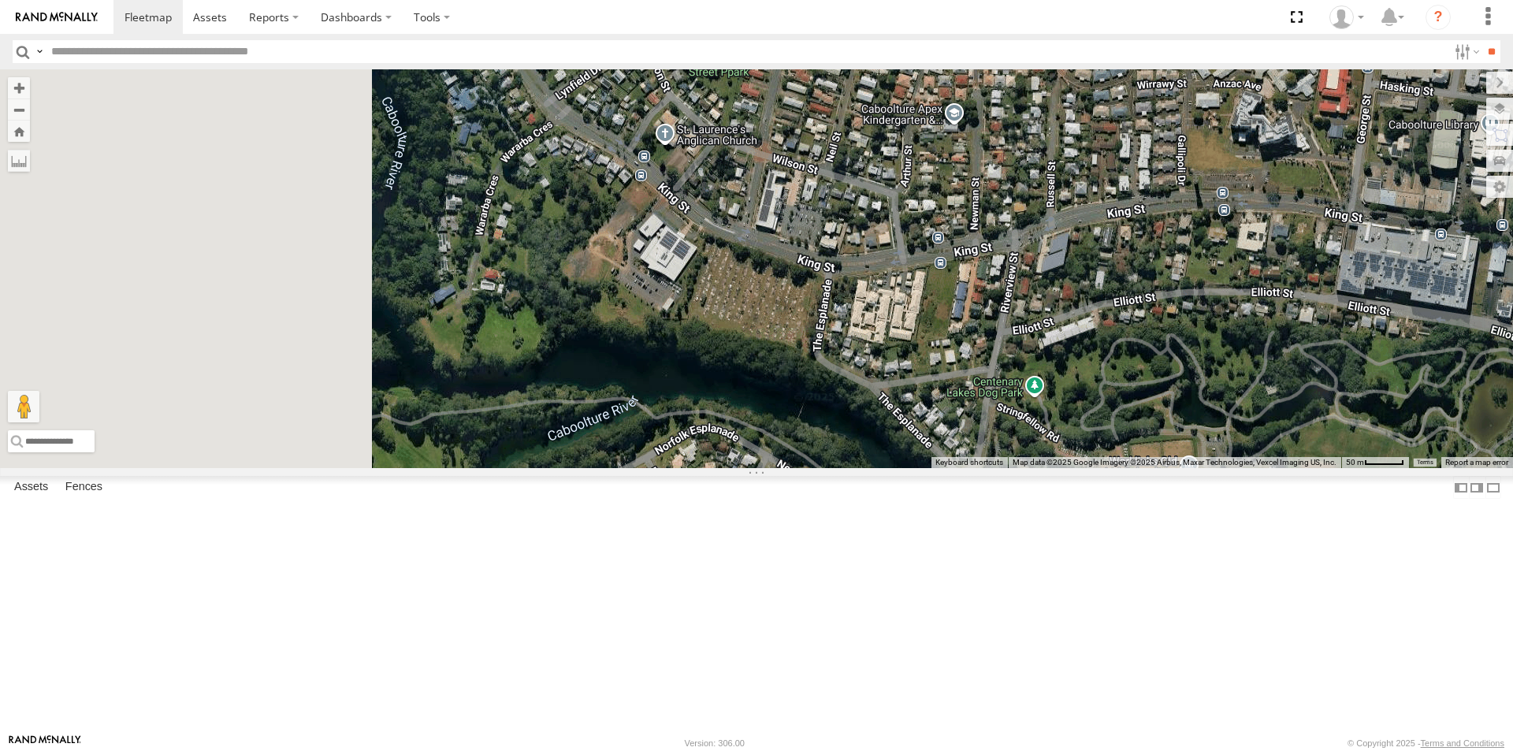
drag, startPoint x: 491, startPoint y: 411, endPoint x: 920, endPoint y: 470, distance: 432.7
click at [920, 468] on div "Small Truck" at bounding box center [756, 268] width 1513 height 399
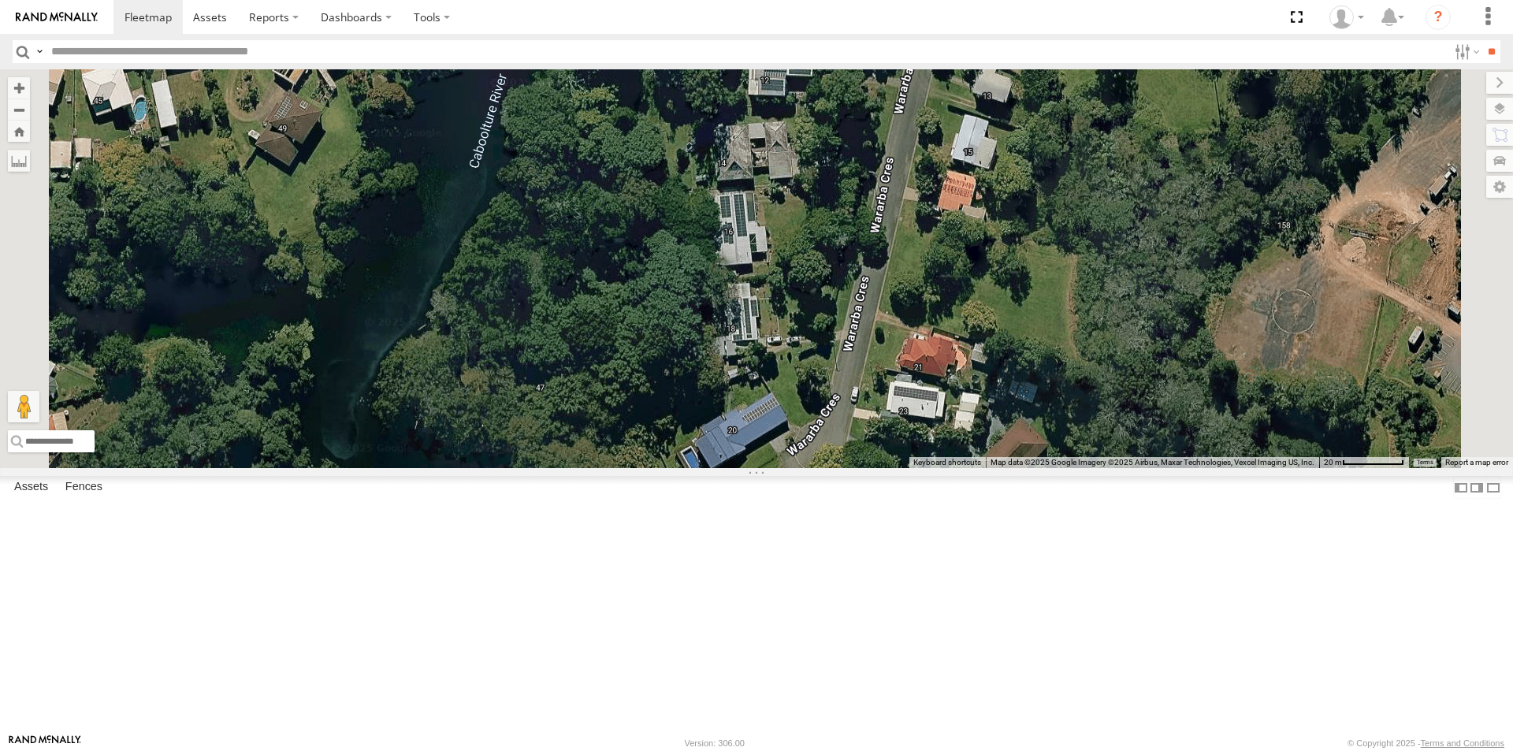
drag, startPoint x: 1051, startPoint y: 667, endPoint x: 940, endPoint y: 465, distance: 230.3
click at [940, 465] on div "Small Truck" at bounding box center [756, 268] width 1513 height 399
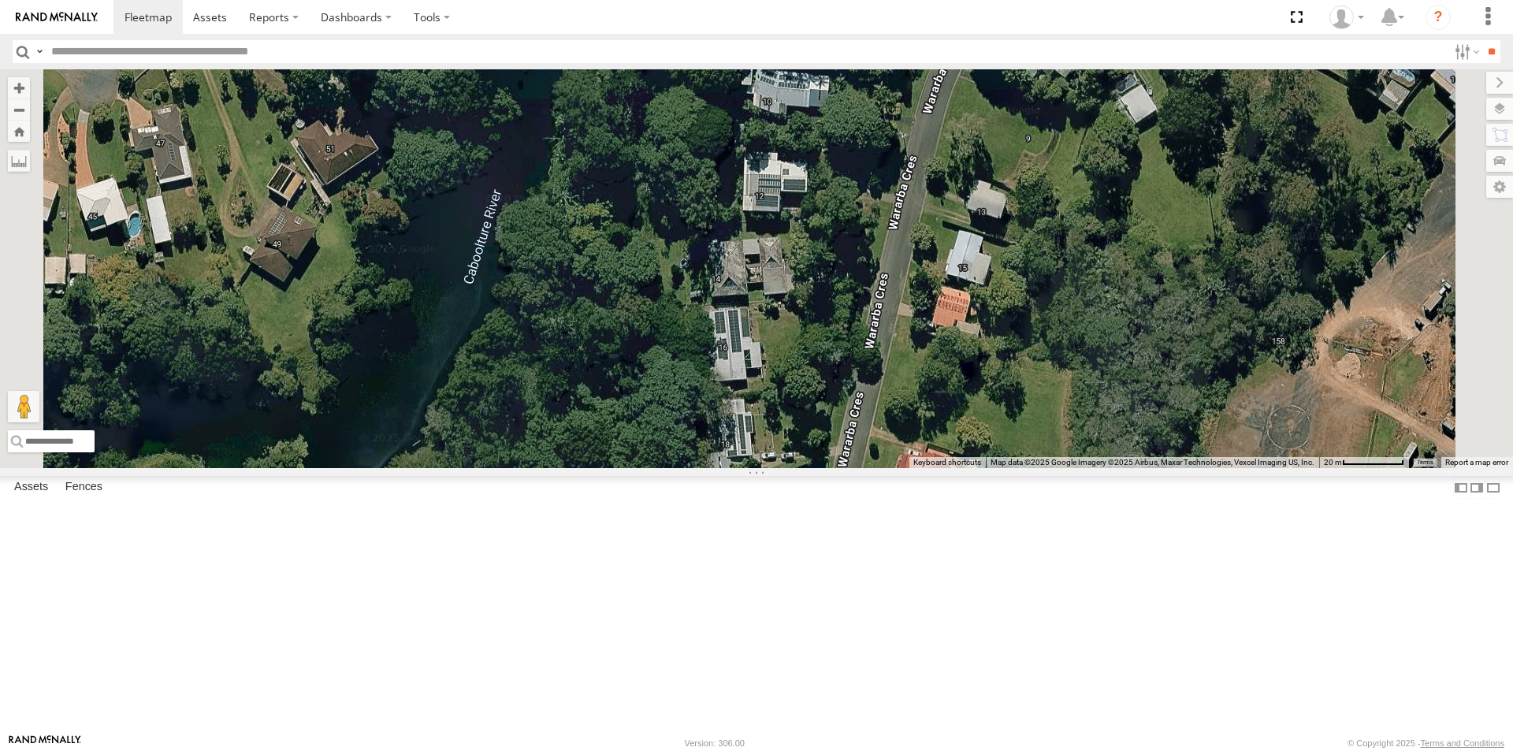
drag, startPoint x: 1034, startPoint y: 604, endPoint x: 955, endPoint y: 497, distance: 133.0
click at [955, 468] on div at bounding box center [756, 268] width 1513 height 399
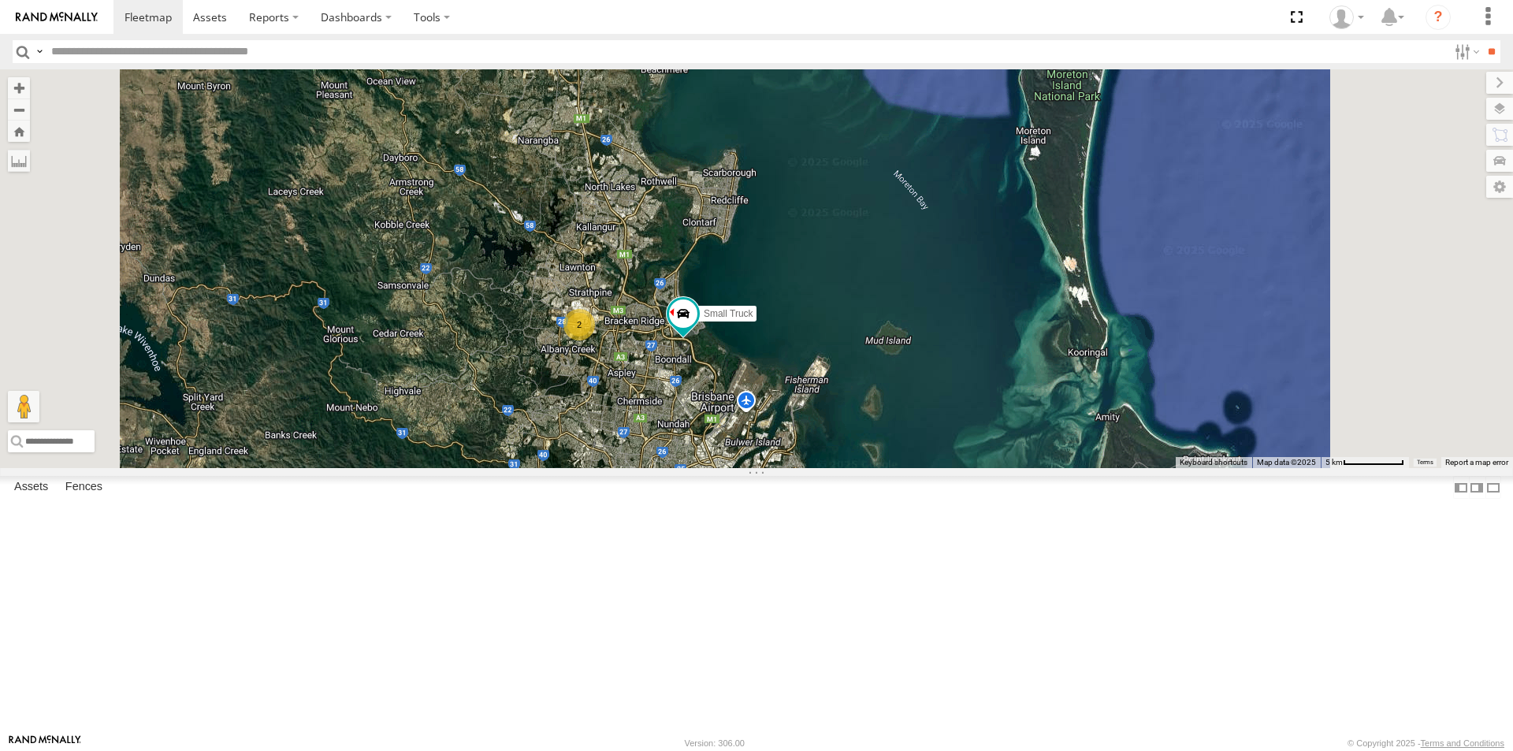
drag, startPoint x: 871, startPoint y: 647, endPoint x: 872, endPoint y: 428, distance: 219.1
click at [872, 428] on div "2 Small Truck" at bounding box center [756, 268] width 1513 height 399
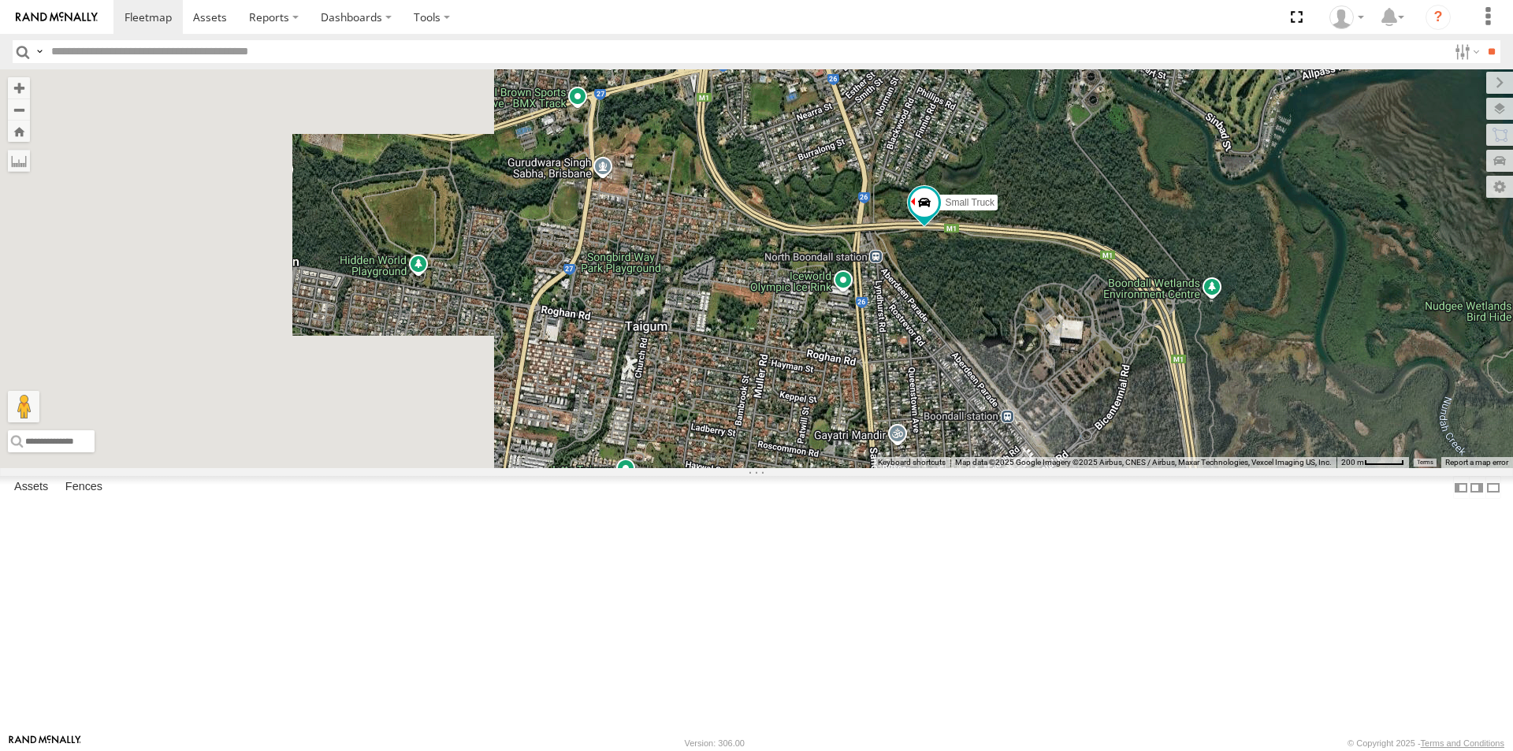
drag, startPoint x: 560, startPoint y: 301, endPoint x: 909, endPoint y: 398, distance: 362.3
click at [909, 398] on div "Small Truck" at bounding box center [756, 268] width 1513 height 399
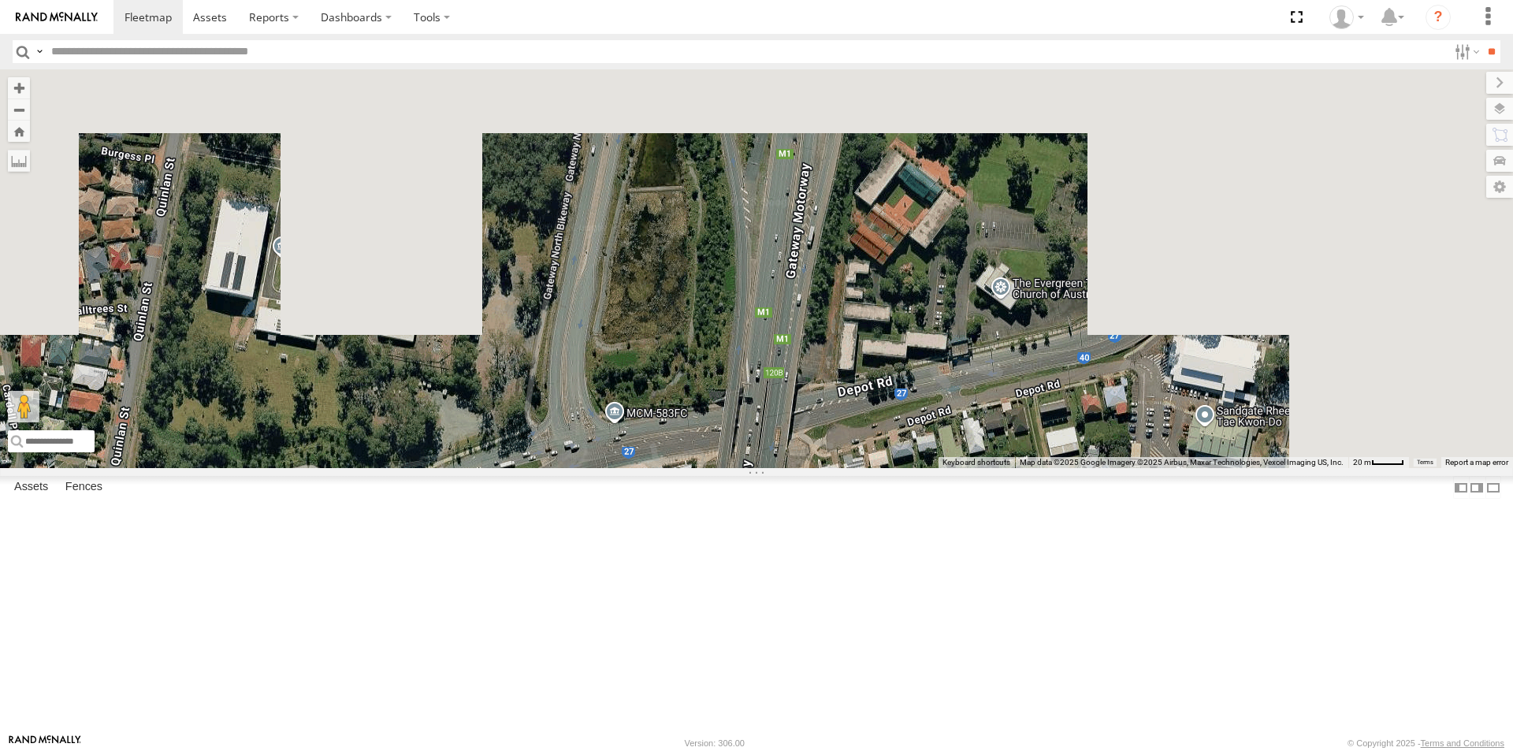
drag, startPoint x: 980, startPoint y: 147, endPoint x: 849, endPoint y: 782, distance: 648.4
click at [849, 750] on html at bounding box center [756, 375] width 1513 height 751
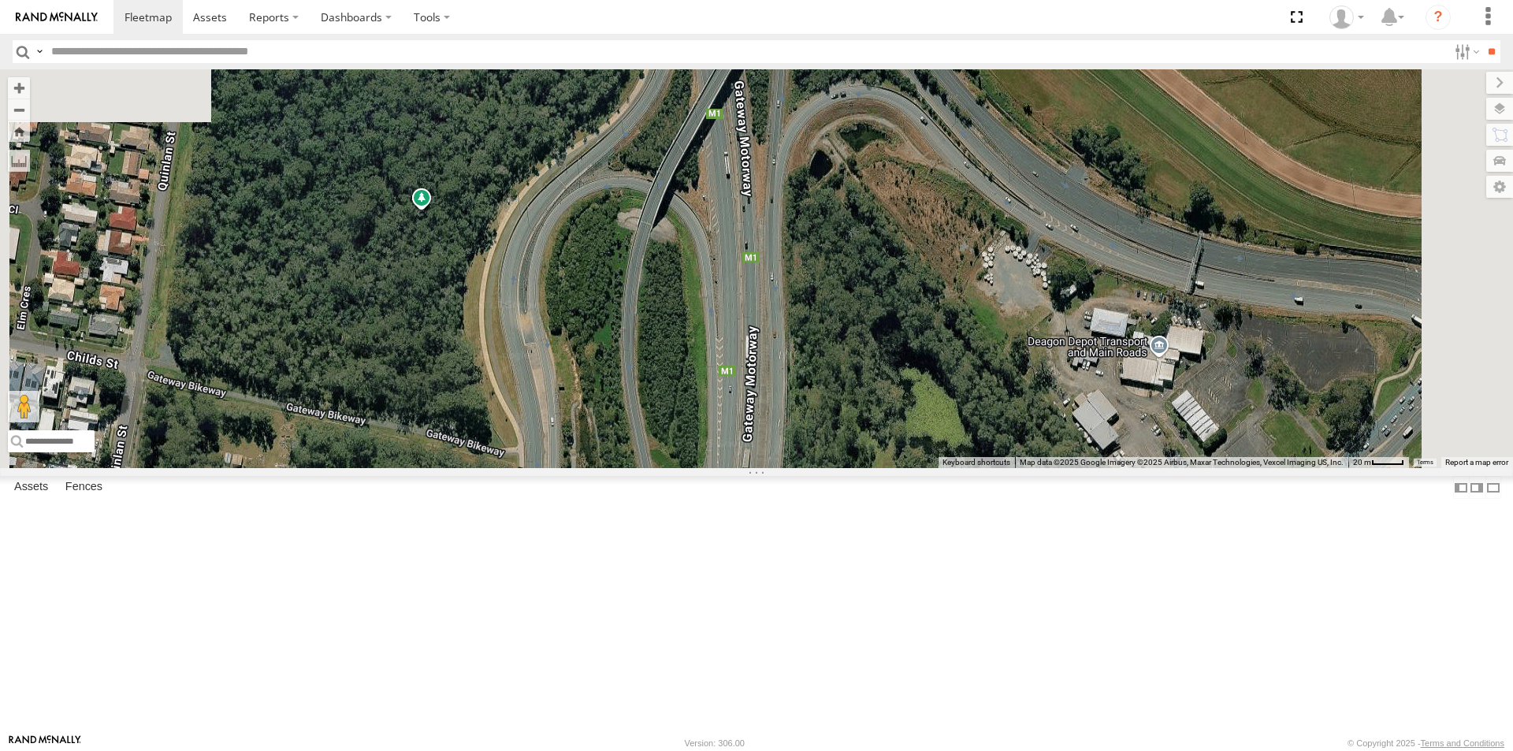
drag, startPoint x: 931, startPoint y: 319, endPoint x: 862, endPoint y: 718, distance: 404.7
click at [862, 468] on div "Small Truck" at bounding box center [756, 268] width 1513 height 399
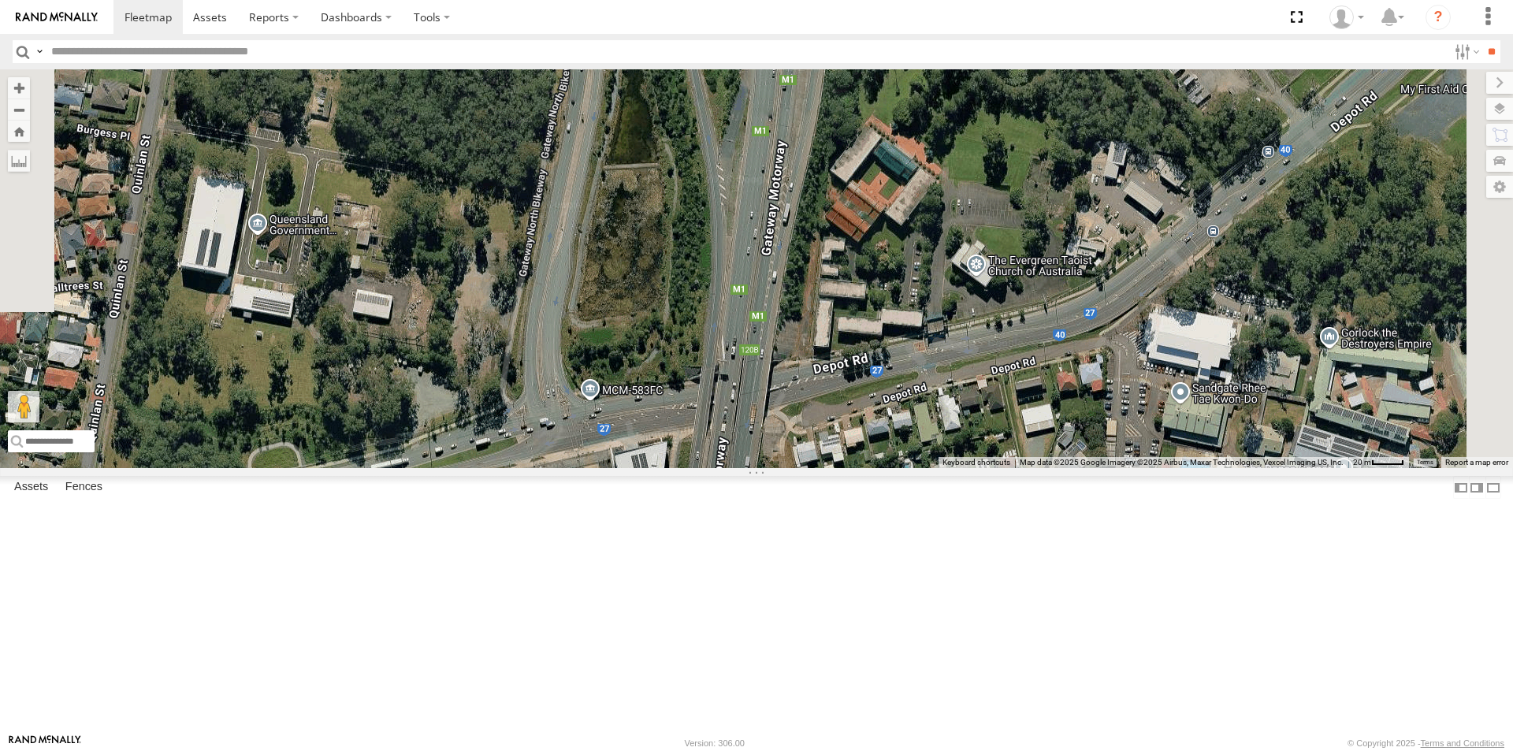
drag, startPoint x: 819, startPoint y: 655, endPoint x: 866, endPoint y: 234, distance: 423.3
click at [866, 234] on div "Small Truck" at bounding box center [756, 268] width 1513 height 399
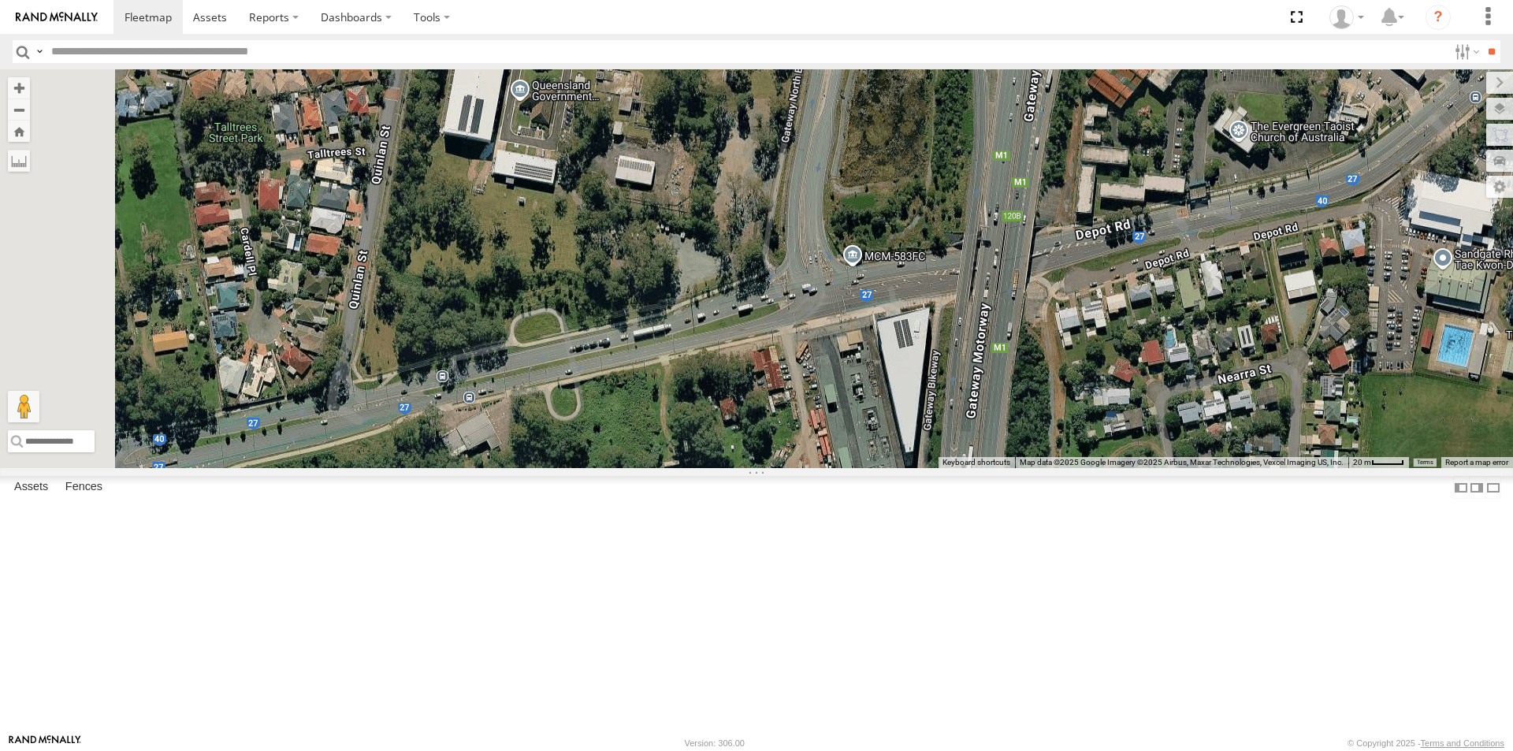
drag, startPoint x: 724, startPoint y: 584, endPoint x: 987, endPoint y: 448, distance: 295.3
click at [987, 448] on div "Small Truck" at bounding box center [756, 268] width 1513 height 399
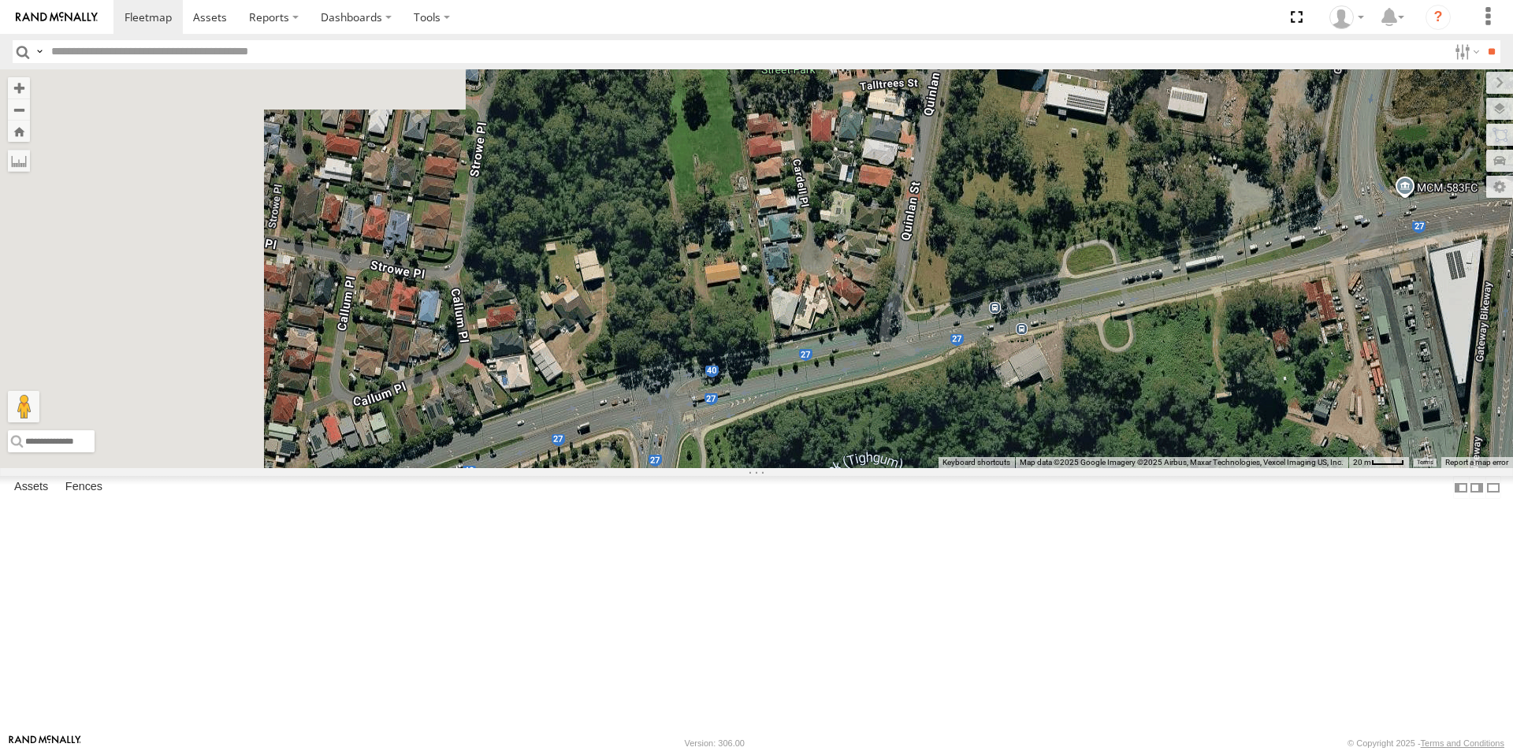
drag, startPoint x: 455, startPoint y: 574, endPoint x: 1010, endPoint y: 505, distance: 559.0
click at [1010, 468] on div "Small Truck" at bounding box center [756, 268] width 1513 height 399
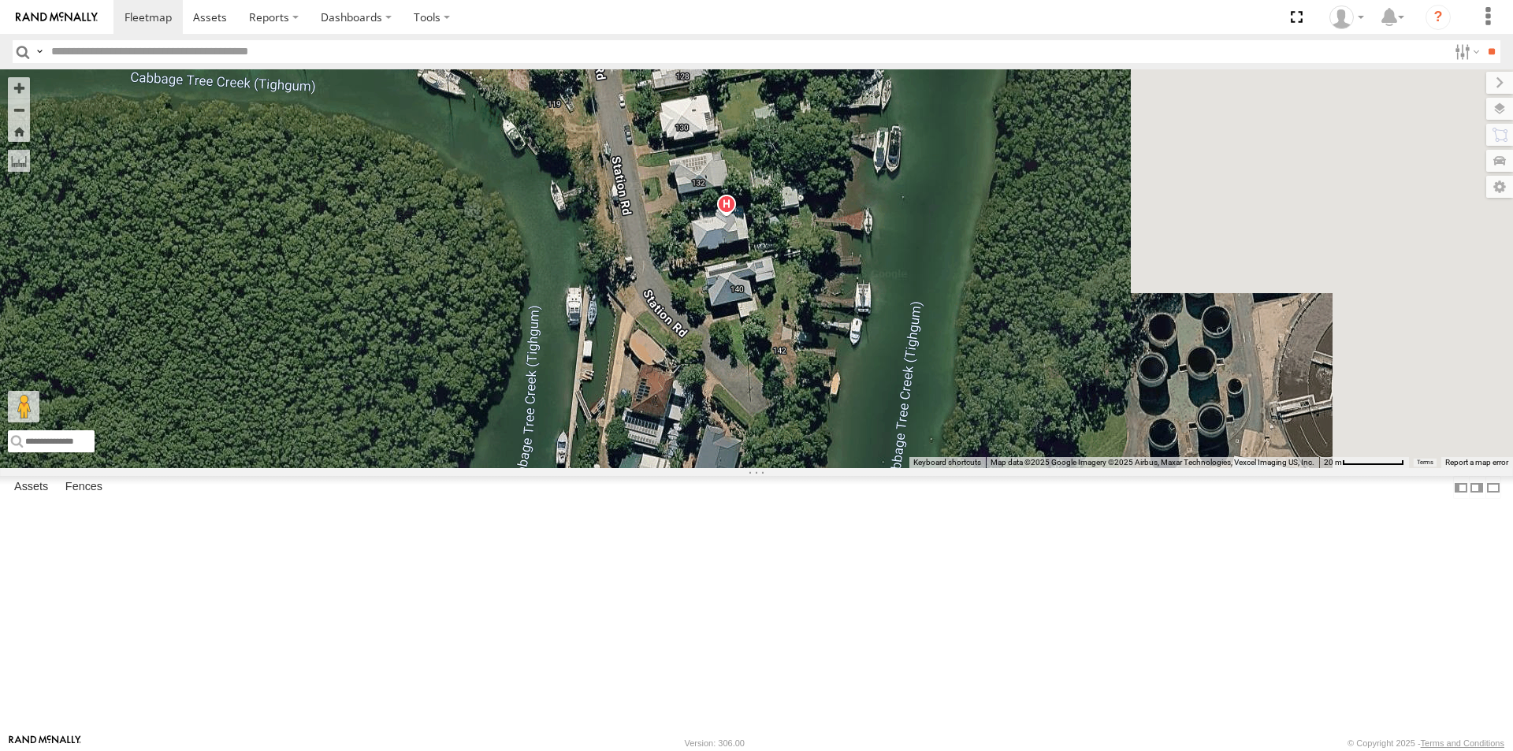
drag, startPoint x: 1284, startPoint y: 626, endPoint x: 1006, endPoint y: 432, distance: 339.0
click at [1006, 432] on div "Small Truck" at bounding box center [756, 268] width 1513 height 399
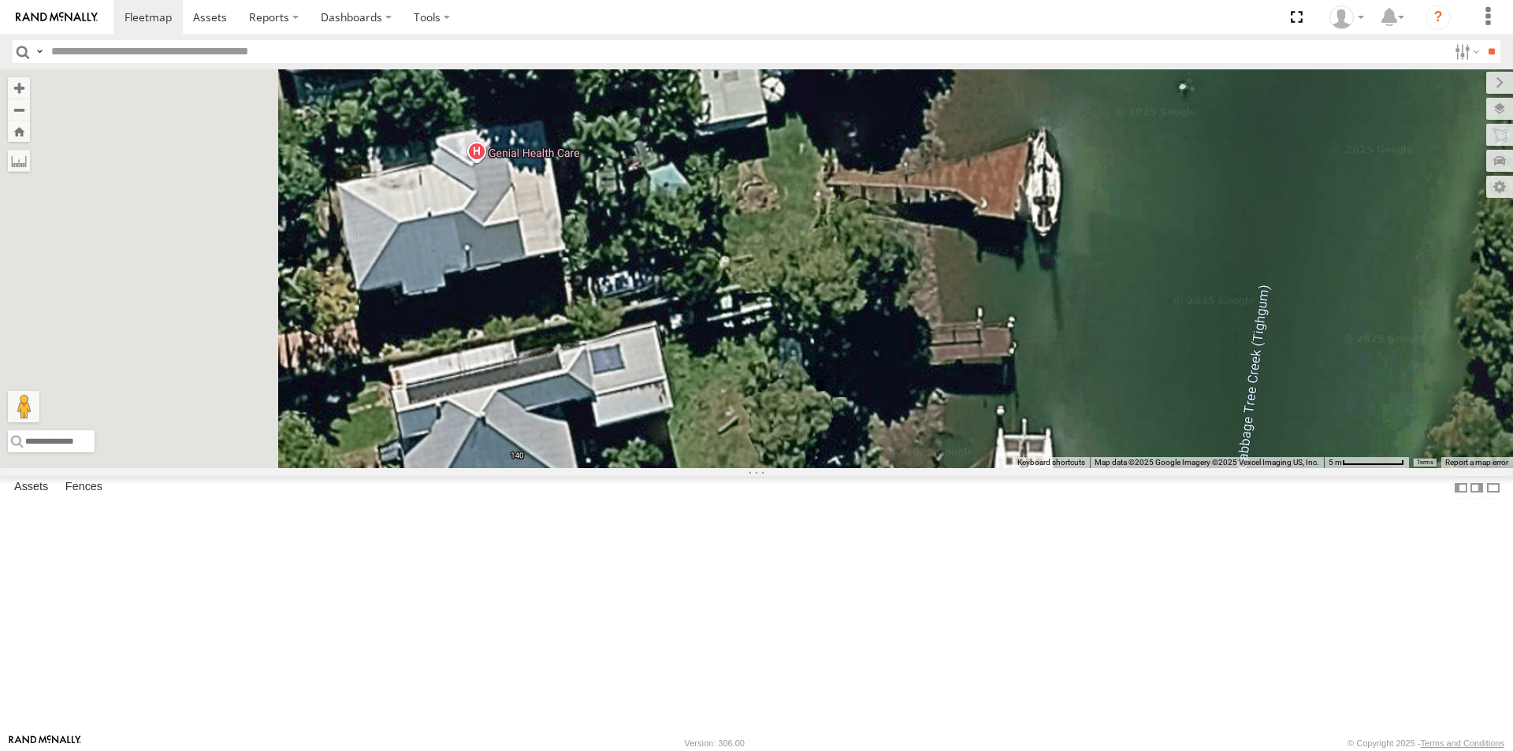
drag, startPoint x: 623, startPoint y: 381, endPoint x: 851, endPoint y: 375, distance: 227.8
click at [851, 375] on div "Small Truck" at bounding box center [756, 268] width 1513 height 399
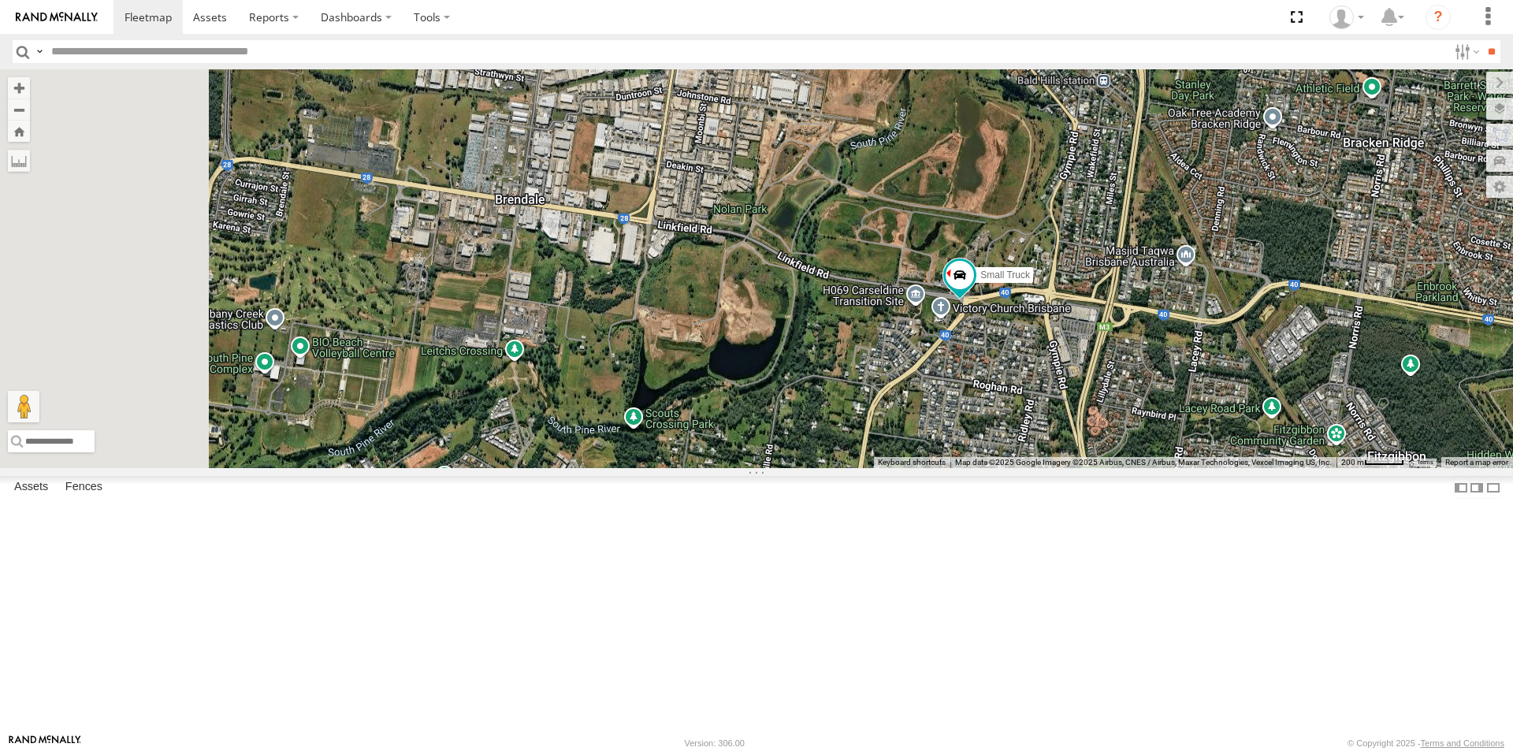
drag, startPoint x: 522, startPoint y: 390, endPoint x: 932, endPoint y: 459, distance: 415.6
click at [932, 459] on div "Small Truck" at bounding box center [756, 268] width 1513 height 399
